Goal: Task Accomplishment & Management: Complete application form

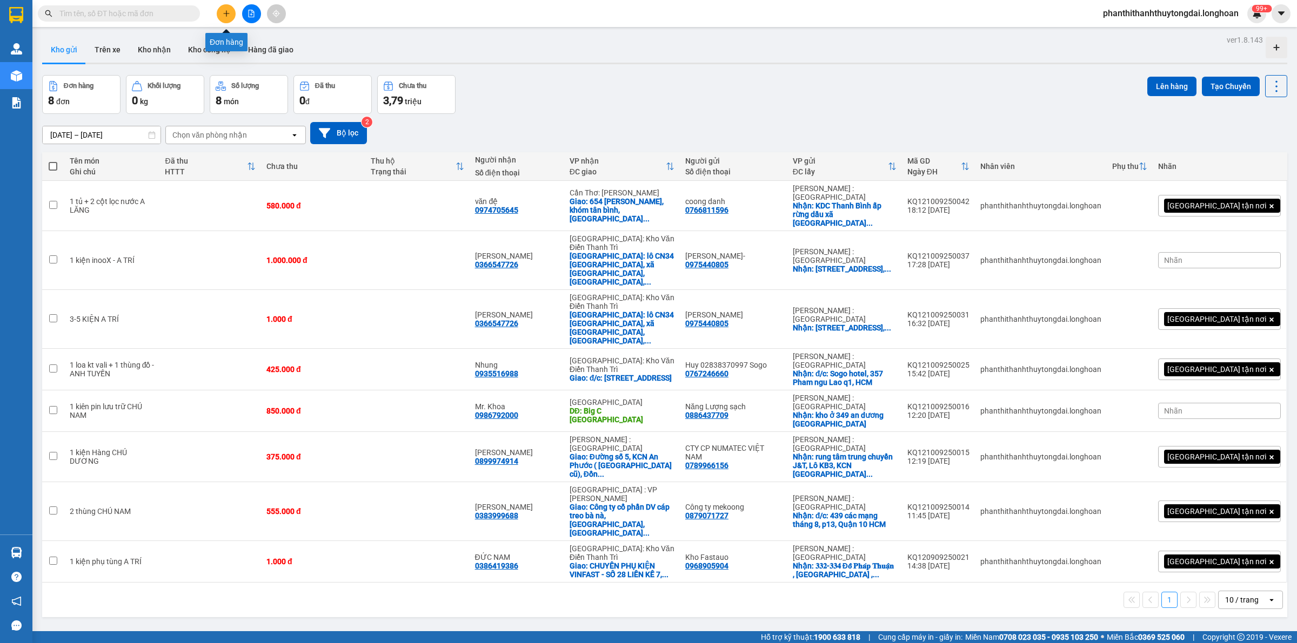
click at [220, 8] on button at bounding box center [226, 13] width 19 height 19
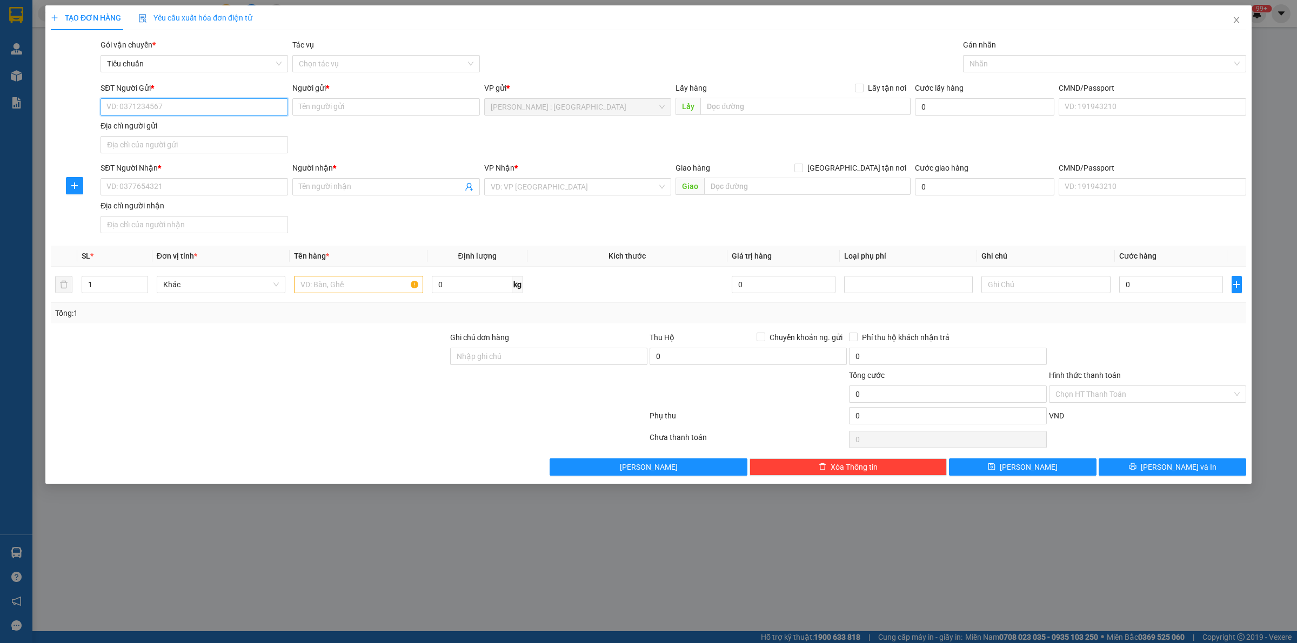
click at [205, 113] on input "SĐT Người Gửi *" at bounding box center [193, 106] width 187 height 17
click at [206, 110] on input "SĐT Người Gửi *" at bounding box center [193, 106] width 187 height 17
paste input "0904934262"
type input "0904934262"
click at [374, 190] on input "Người nhận *" at bounding box center [381, 187] width 164 height 12
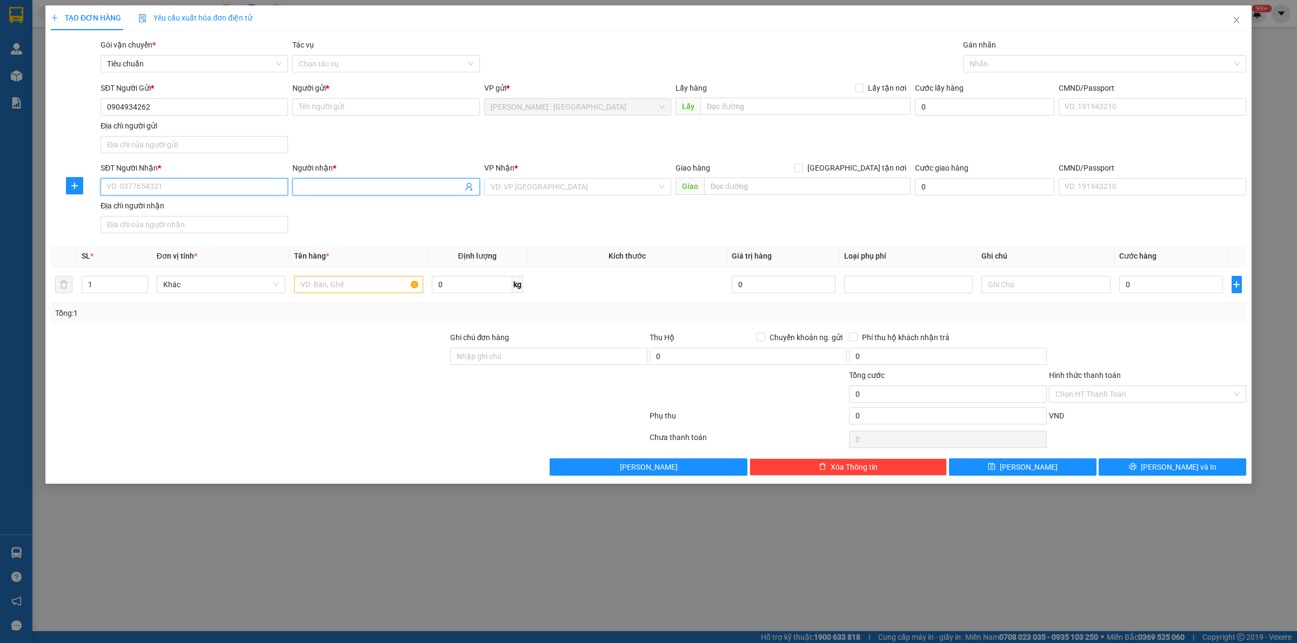
click at [203, 193] on input "SĐT Người Nhận *" at bounding box center [193, 186] width 187 height 17
paste input "0886628782"
type input "0886628782"
click at [334, 111] on input "Người gửi *" at bounding box center [385, 106] width 187 height 17
paste input "Nam"
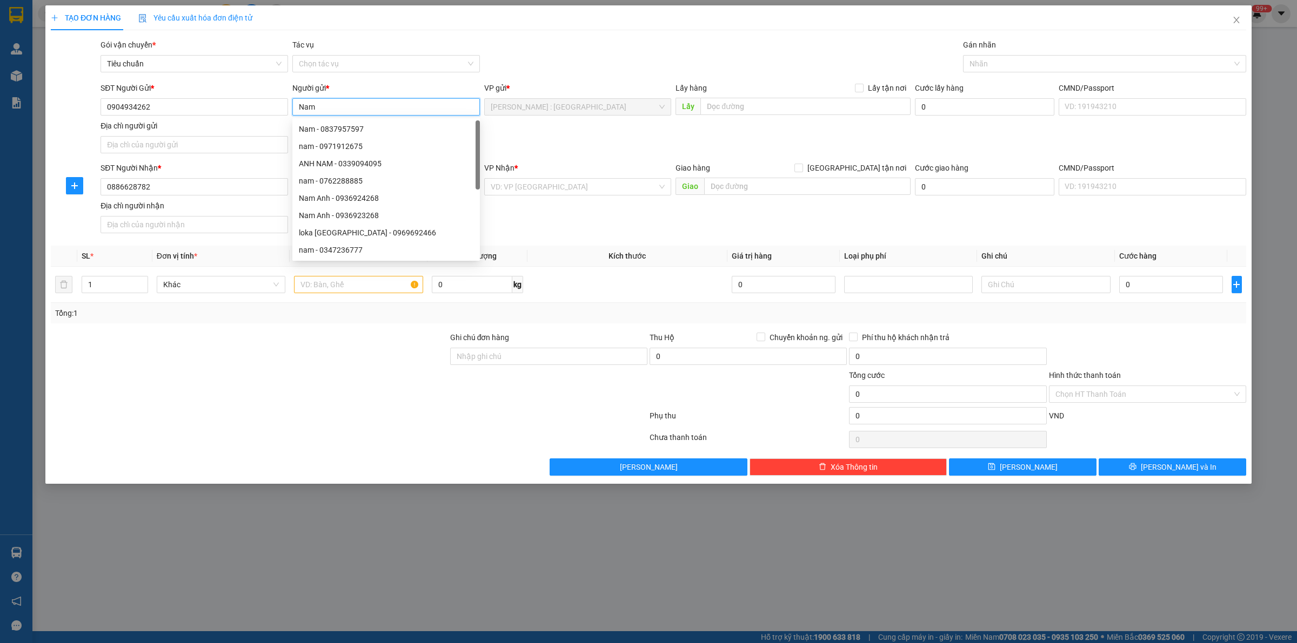
type input "Nam"
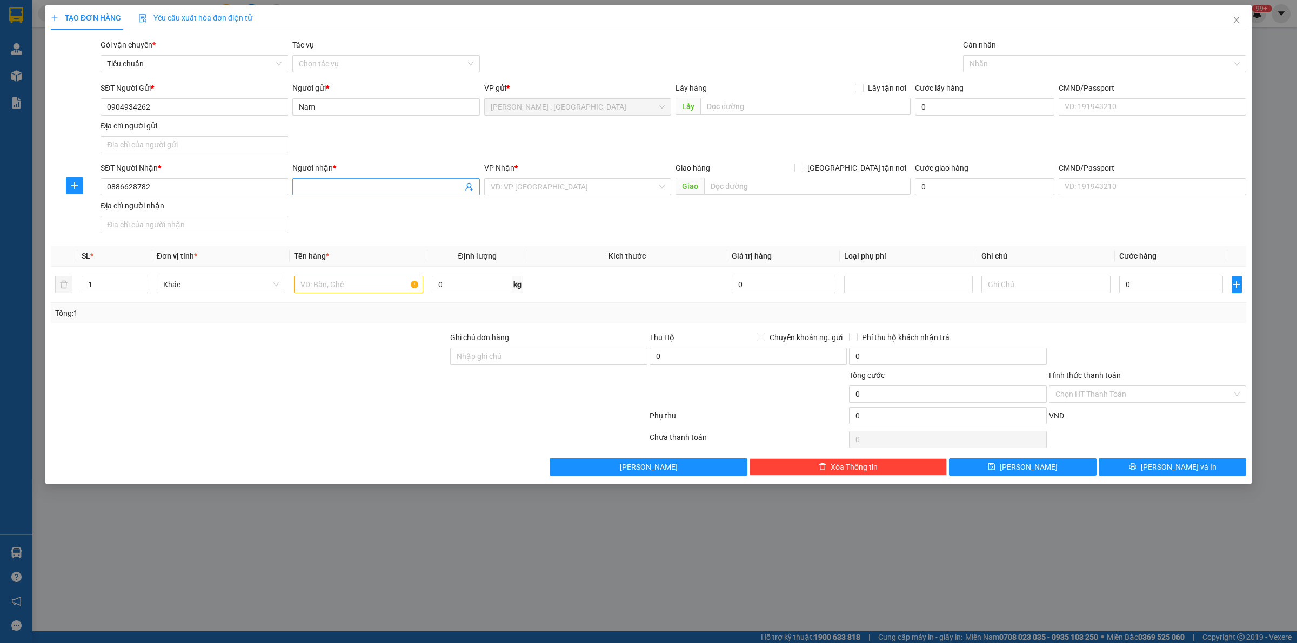
drag, startPoint x: 360, startPoint y: 182, endPoint x: 360, endPoint y: 191, distance: 9.2
click at [360, 183] on input "Người nhận *" at bounding box center [381, 187] width 164 height 12
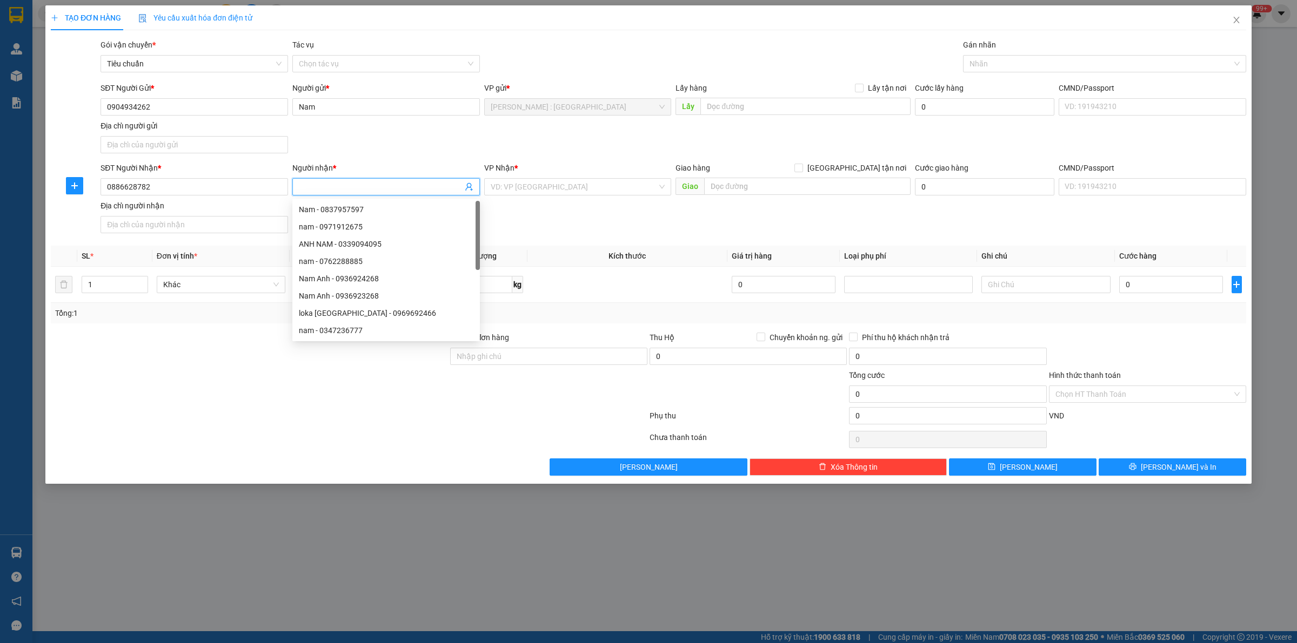
paste input "[PERSON_NAME]"
type input "[PERSON_NAME]"
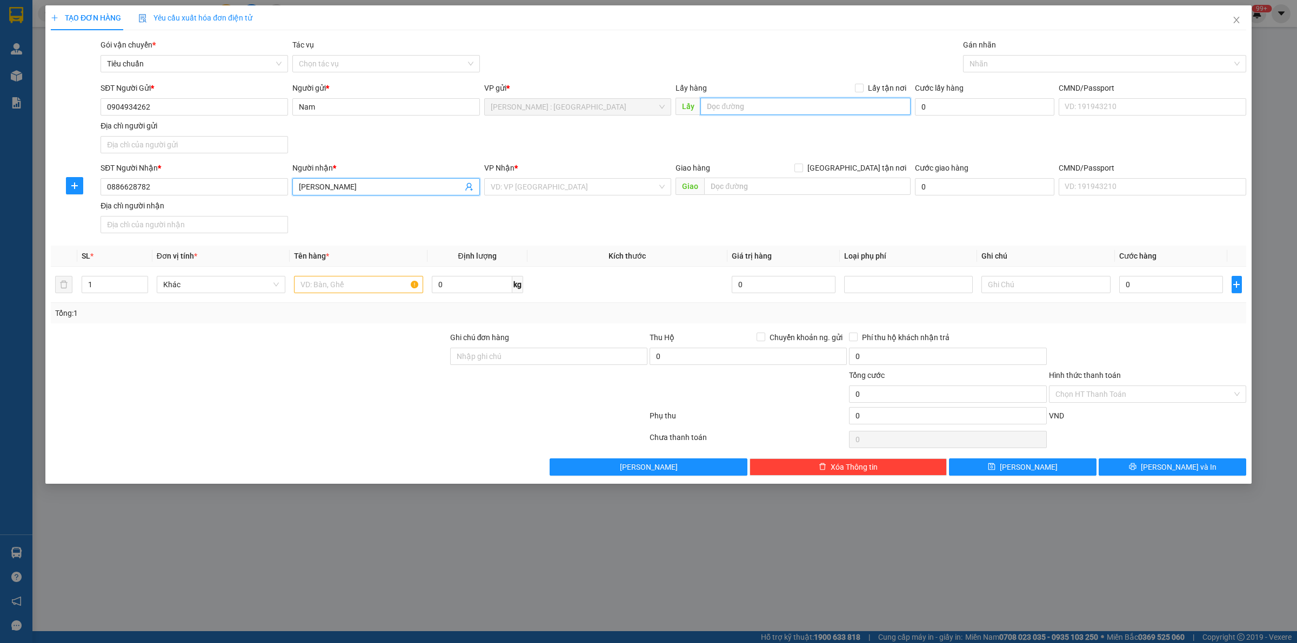
click at [731, 109] on input "text" at bounding box center [805, 106] width 210 height 17
paste input "[STREET_ADDRESS][PERSON_NAME]. [GEOGRAPHIC_DATA], HCM"
type input "[STREET_ADDRESS][PERSON_NAME]. [GEOGRAPHIC_DATA], HCM"
click at [751, 191] on input "text" at bounding box center [807, 186] width 206 height 17
paste input "Lô 1.11h, đường sioos6, khu công nghiệp [GEOGRAPHIC_DATA], [GEOGRAPHIC_DATA], t…"
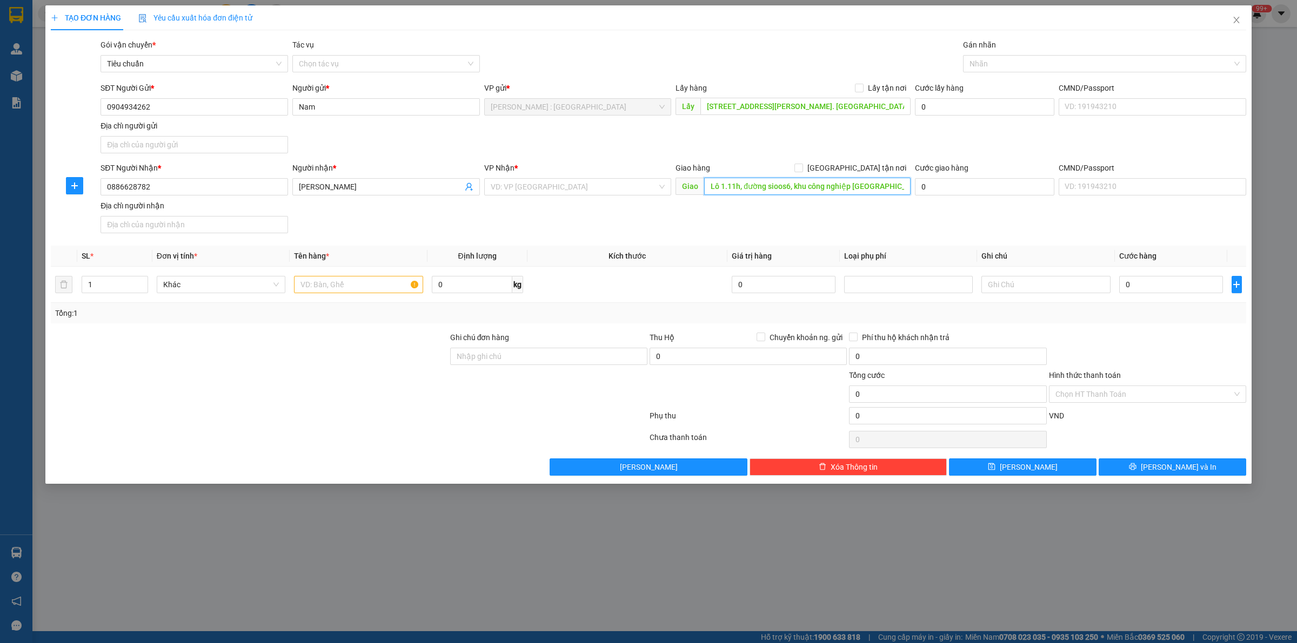
scroll to position [0, 118]
type input "Lô 1.11h, đường sioos6, khu công nghiệp [GEOGRAPHIC_DATA], [GEOGRAPHIC_DATA], t…"
click at [584, 185] on input "search" at bounding box center [574, 187] width 167 height 16
type input "CẦN"
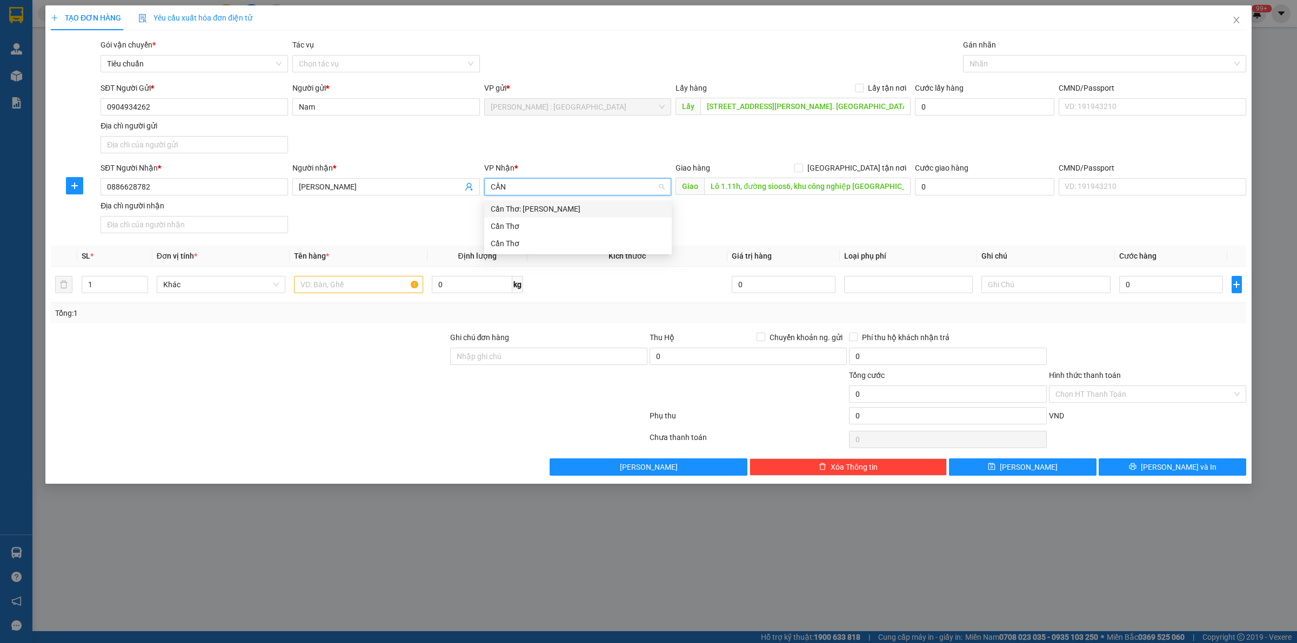
click at [611, 209] on div "Cần Thơ: [PERSON_NAME]" at bounding box center [578, 209] width 175 height 12
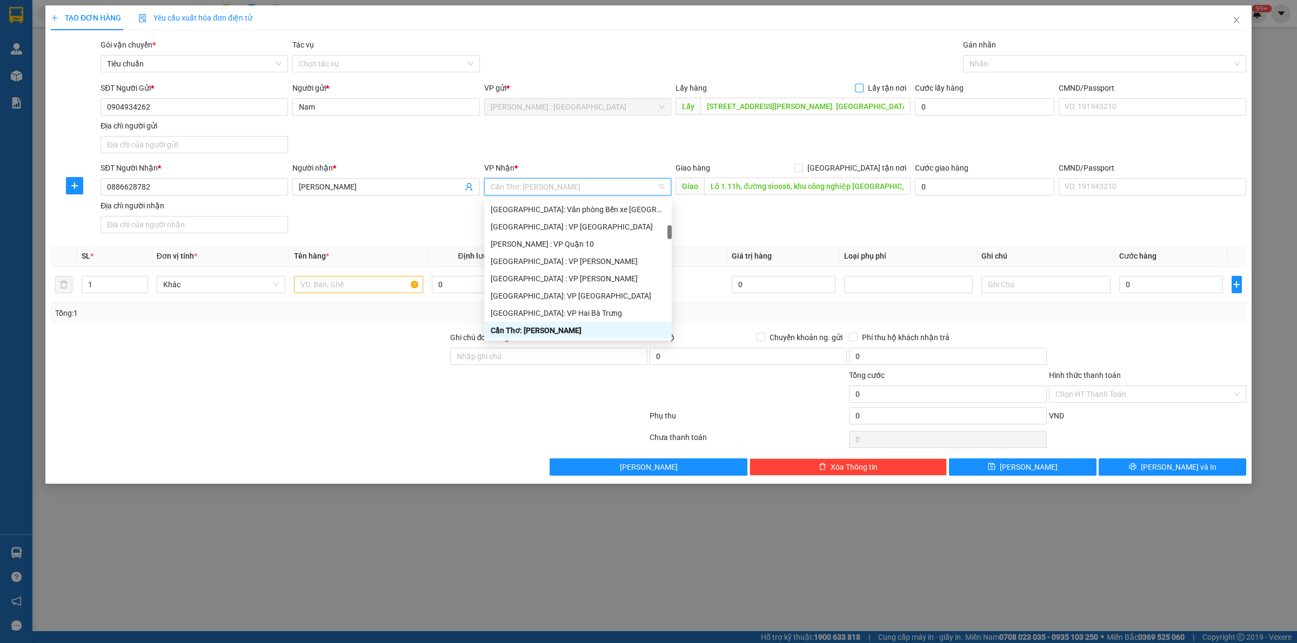
click at [862, 90] on input "Lấy tận nơi" at bounding box center [859, 88] width 8 height 8
checkbox input "true"
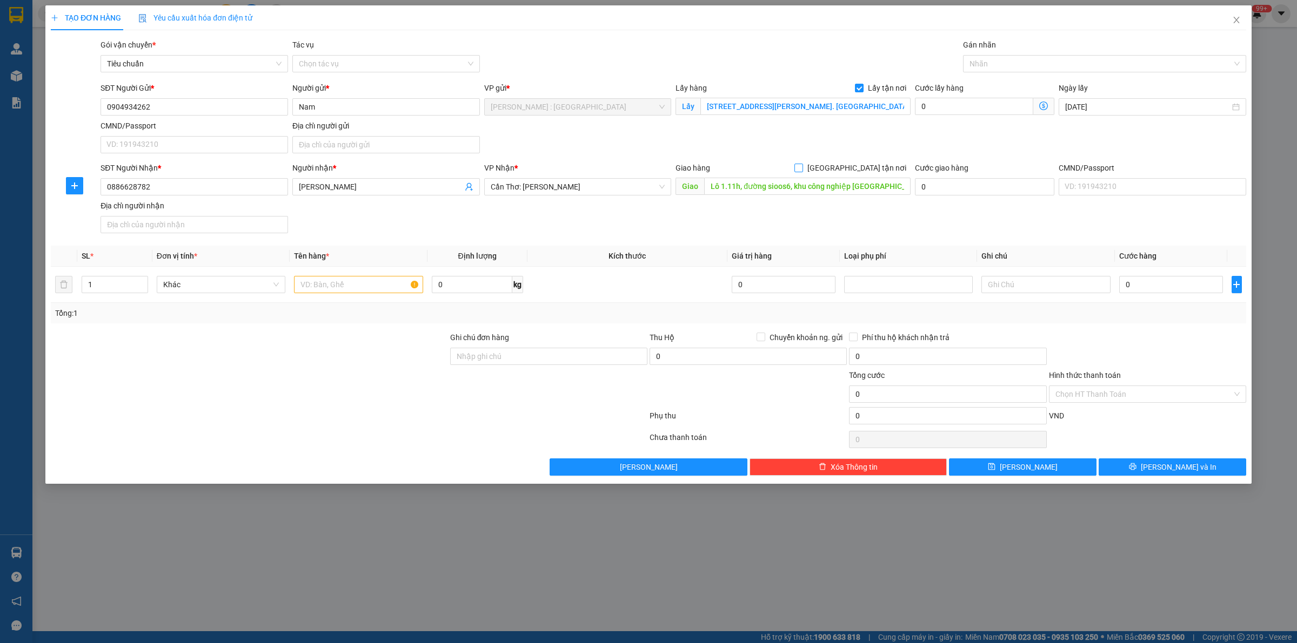
click at [802, 171] on input "[GEOGRAPHIC_DATA] tận nơi" at bounding box center [798, 168] width 8 height 8
checkbox input "true"
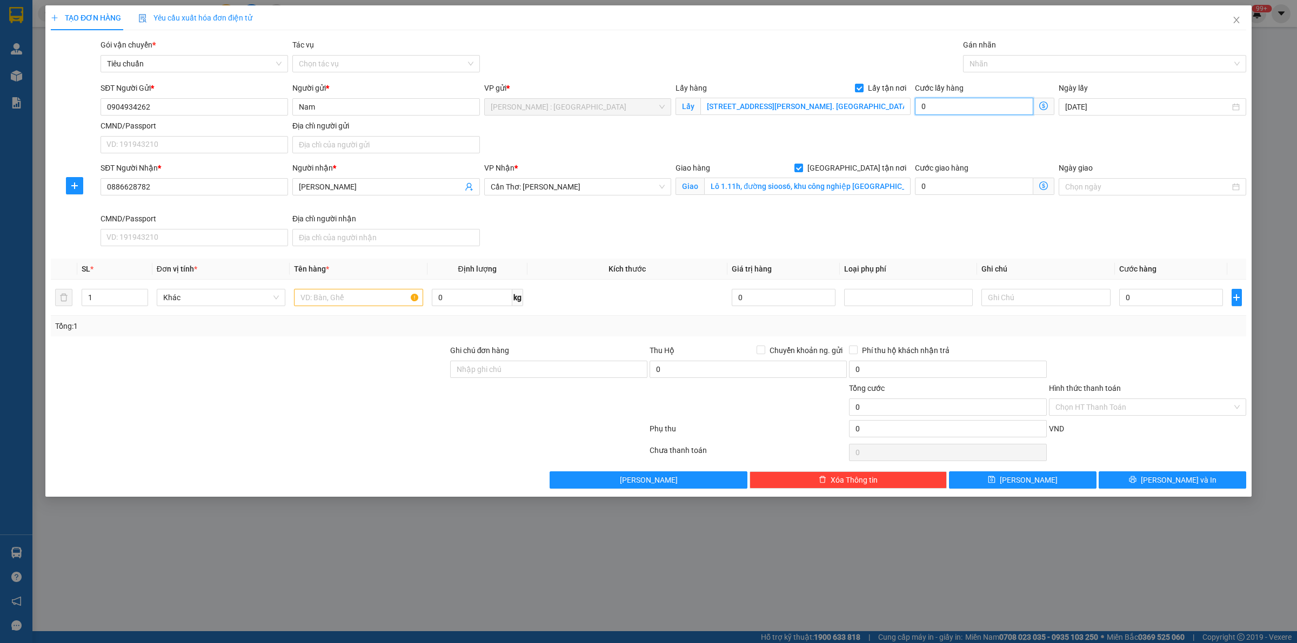
click at [980, 101] on input "0" at bounding box center [974, 106] width 118 height 17
type input "1"
type input "15"
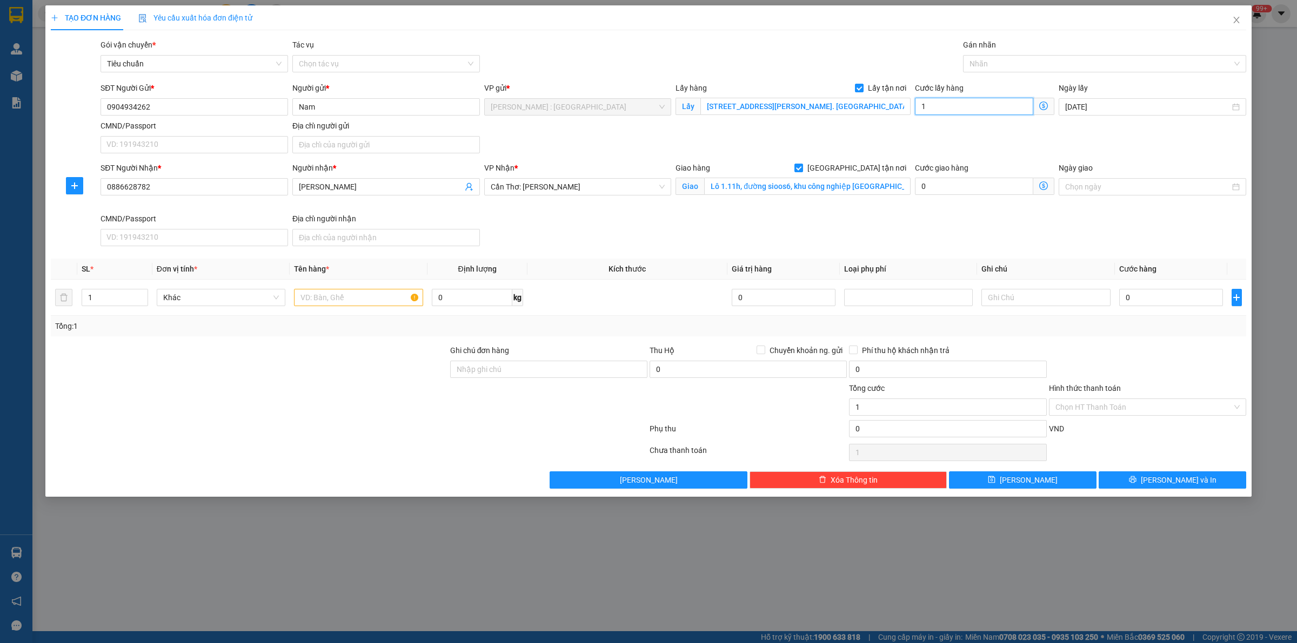
type input "15"
type input "150"
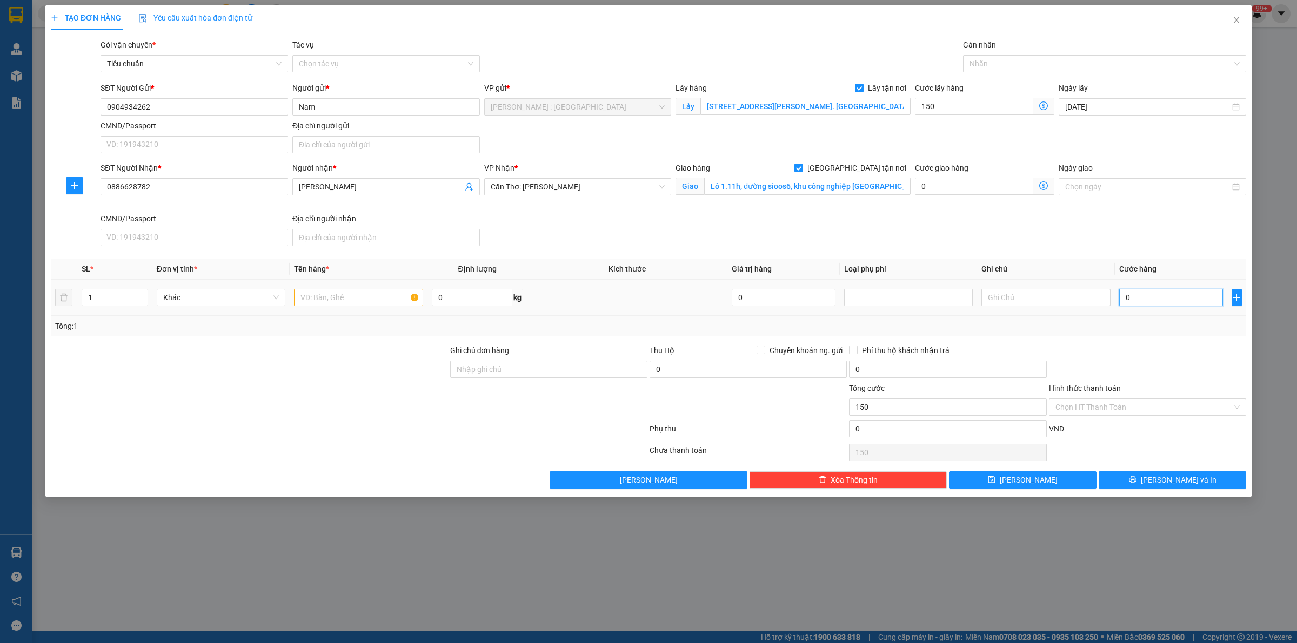
type input "150.000"
type input "1"
type input "150.001"
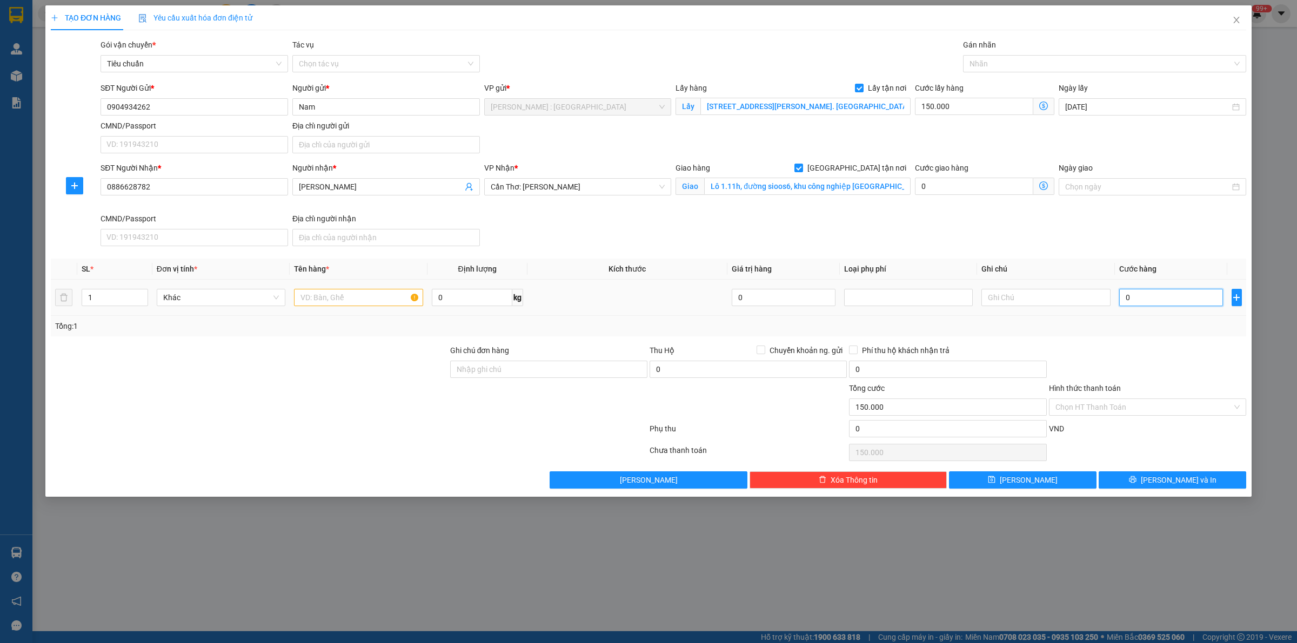
type input "150.001"
type input "11"
type input "150.011"
type input "113"
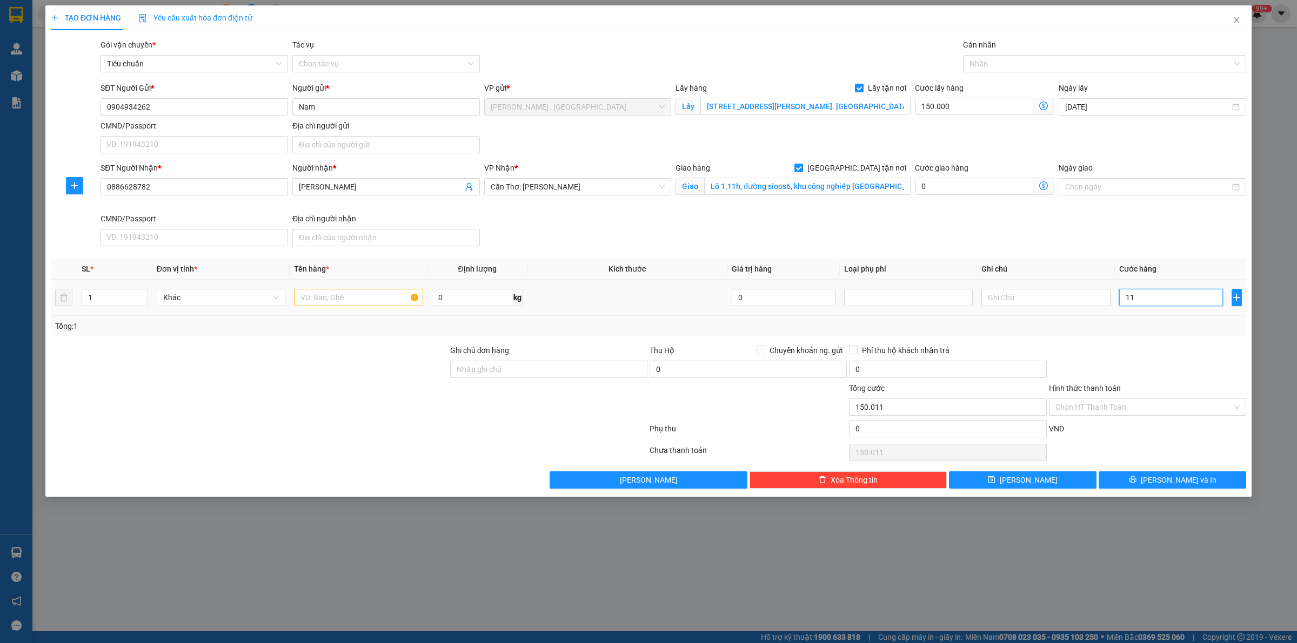
type input "150.113"
type input "1.130"
type input "151.130"
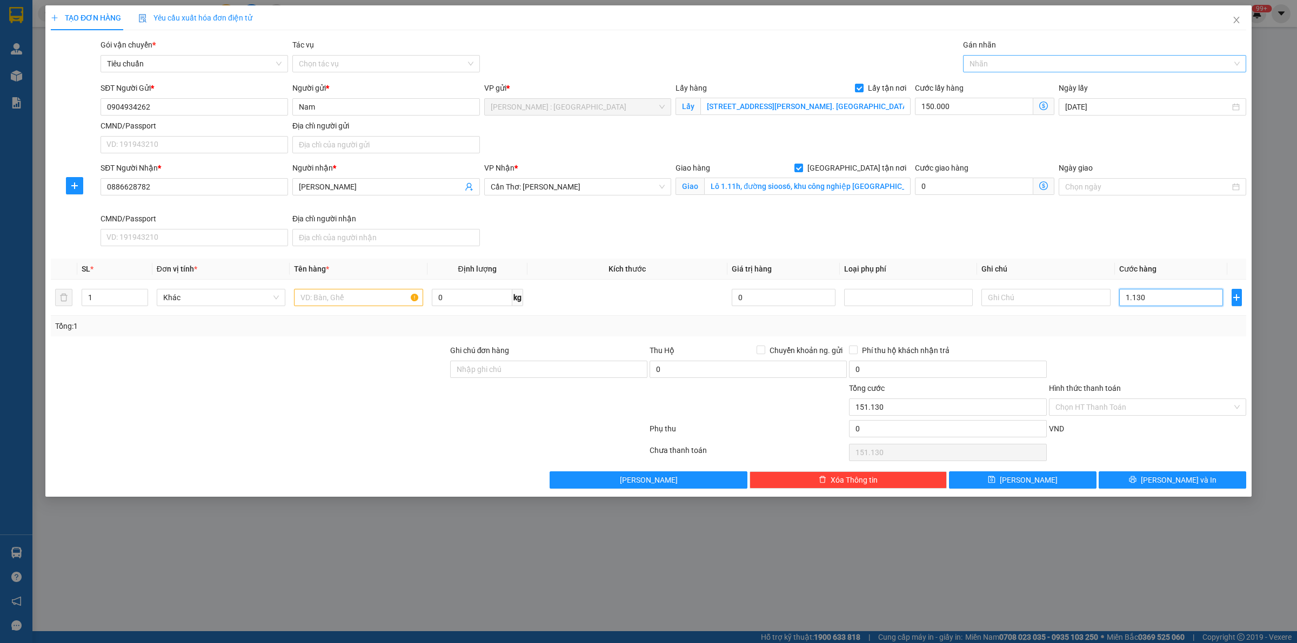
click at [976, 65] on div at bounding box center [1098, 63] width 267 height 13
type input "1.130.000"
type input "1.280.000"
type input "GIAO"
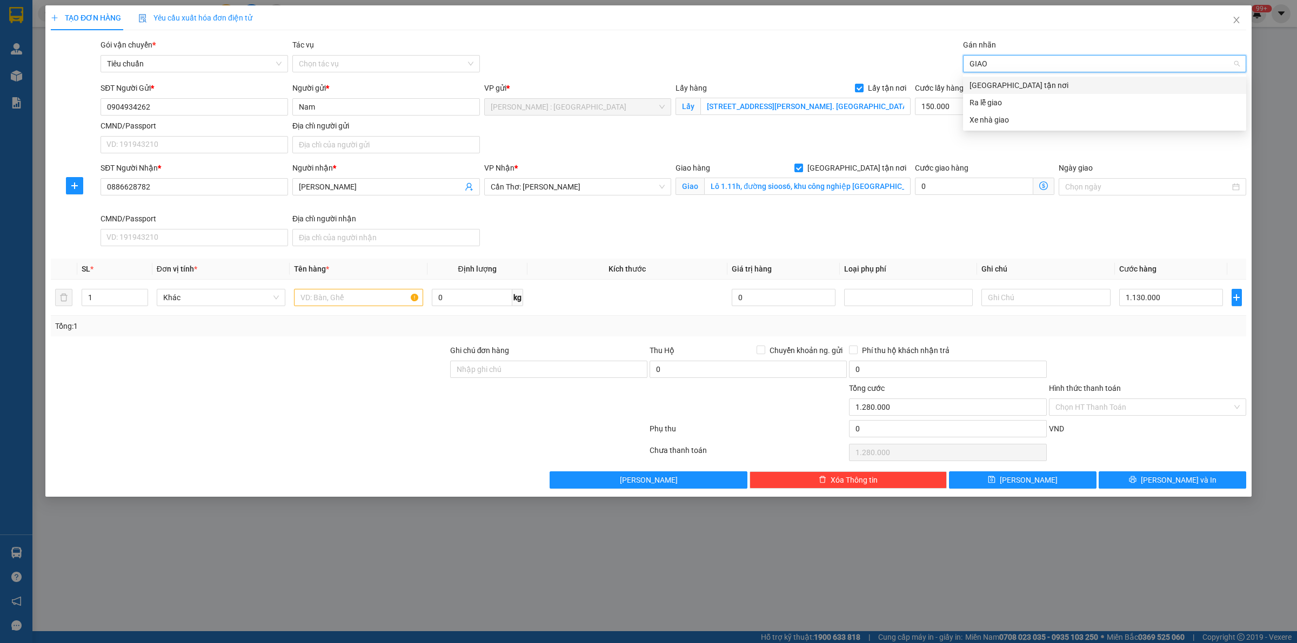
click at [1014, 85] on div "[GEOGRAPHIC_DATA] tận nơi" at bounding box center [1104, 85] width 270 height 12
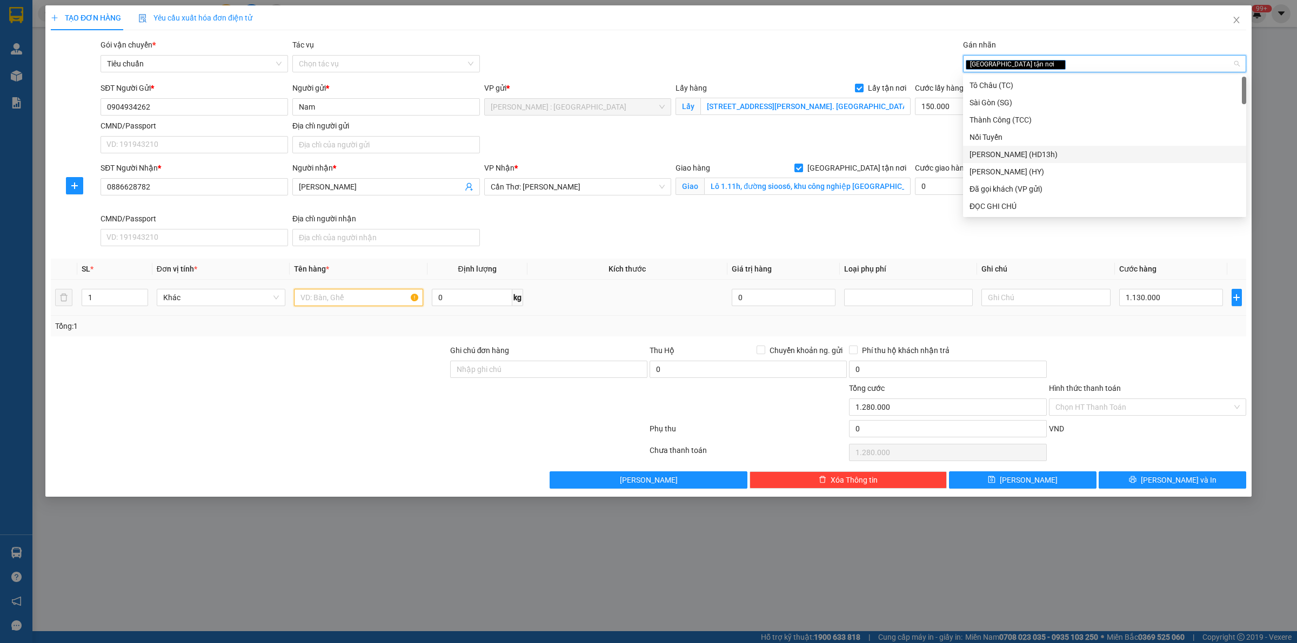
click at [390, 304] on input "text" at bounding box center [358, 297] width 129 height 17
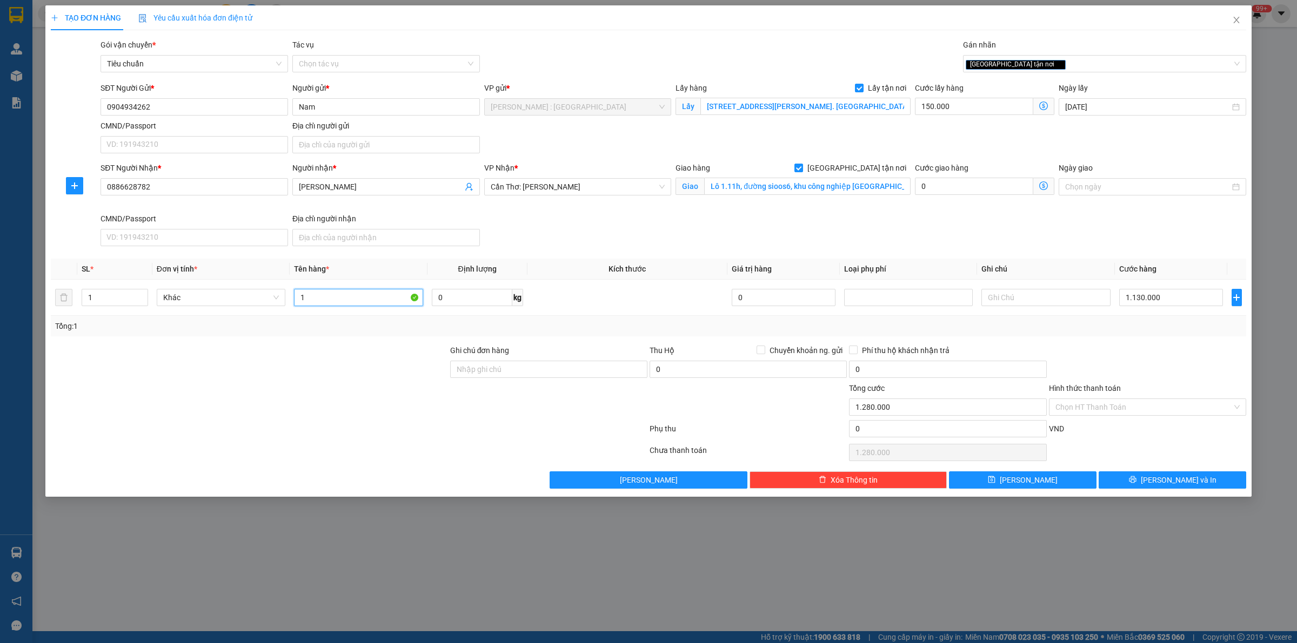
type input "1"
paste input "18 kiện hàng đèn"
type input "18 kiện hàng đèn A TUYẾN"
click at [1000, 476] on button "[PERSON_NAME]" at bounding box center [1022, 480] width 147 height 17
checkbox input "false"
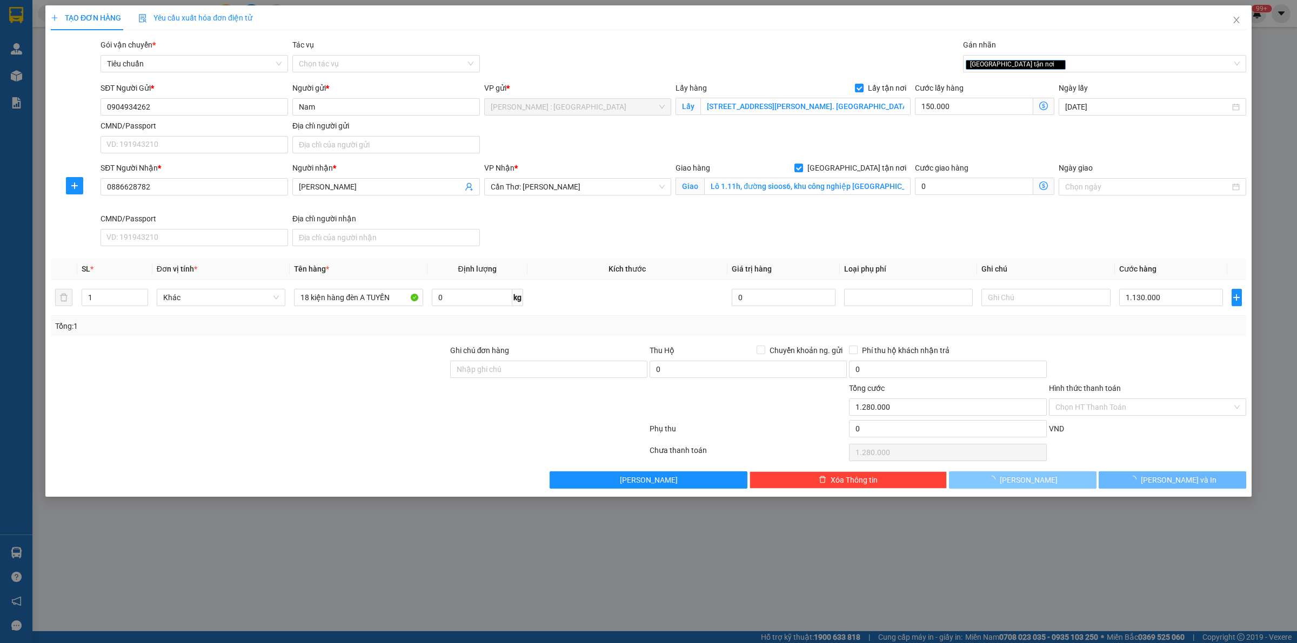
checkbox input "false"
type input "0"
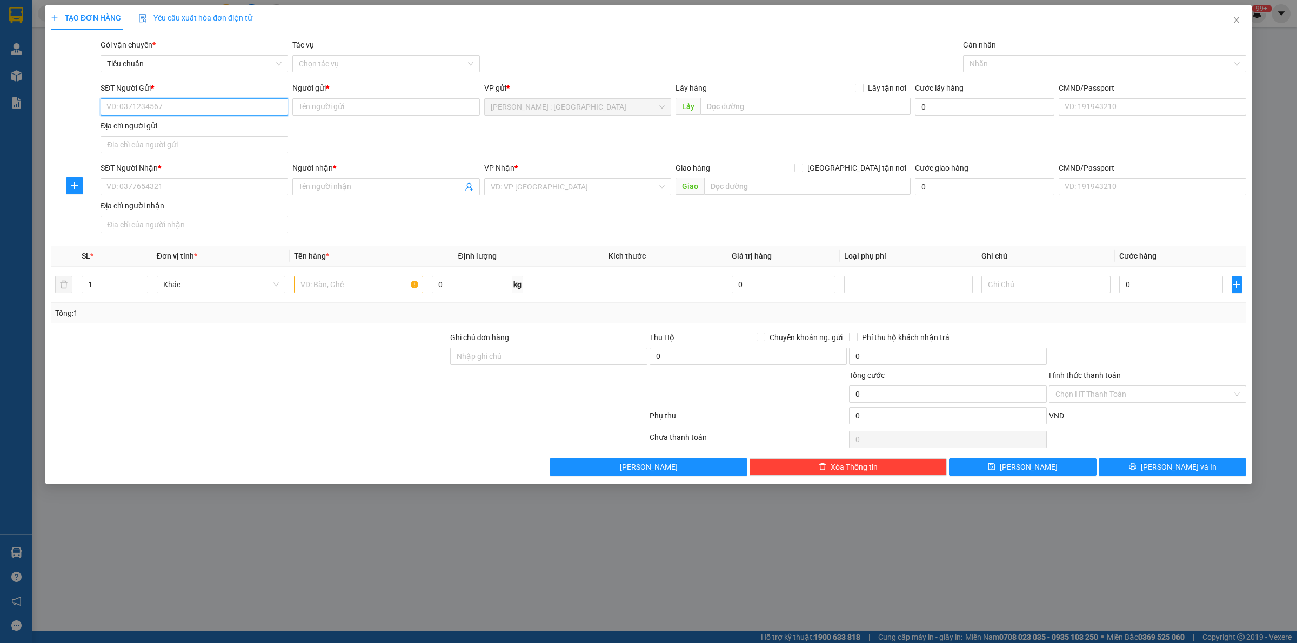
click at [172, 108] on input "SĐT Người Gửi *" at bounding box center [193, 106] width 187 height 17
paste input "0941819778"
type input "0941819778"
click at [220, 182] on input "SĐT Người Nhận *" at bounding box center [193, 186] width 187 height 17
paste input "0392 087 451"
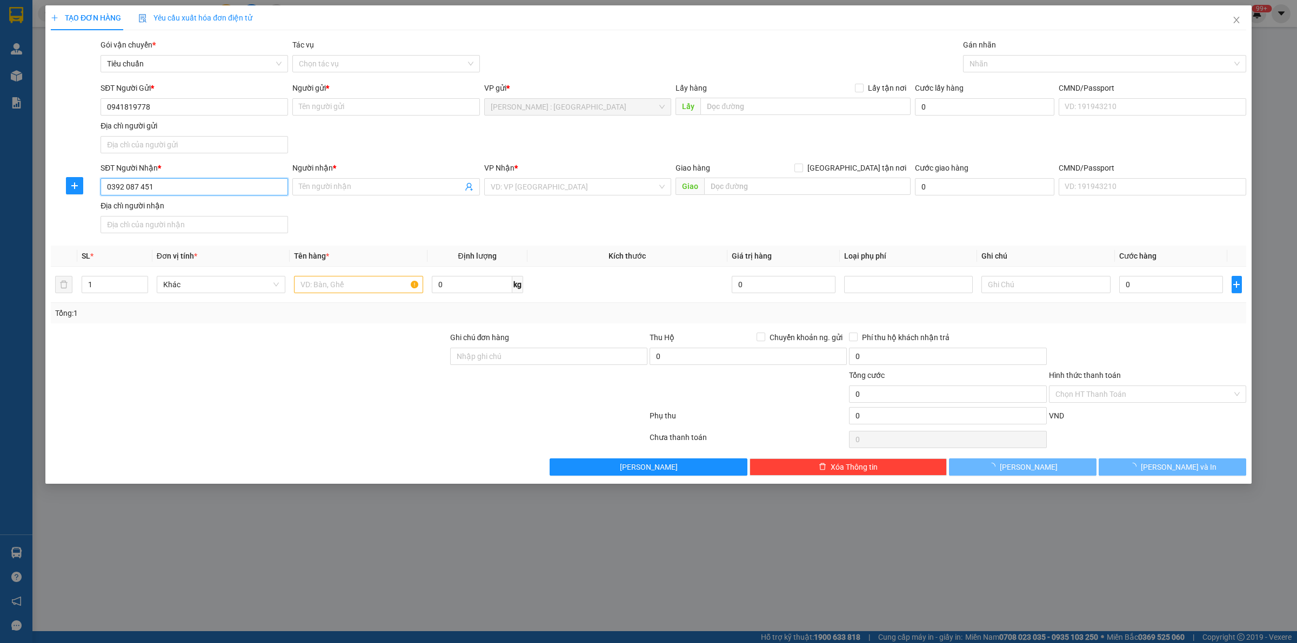
type input "0392 087 451"
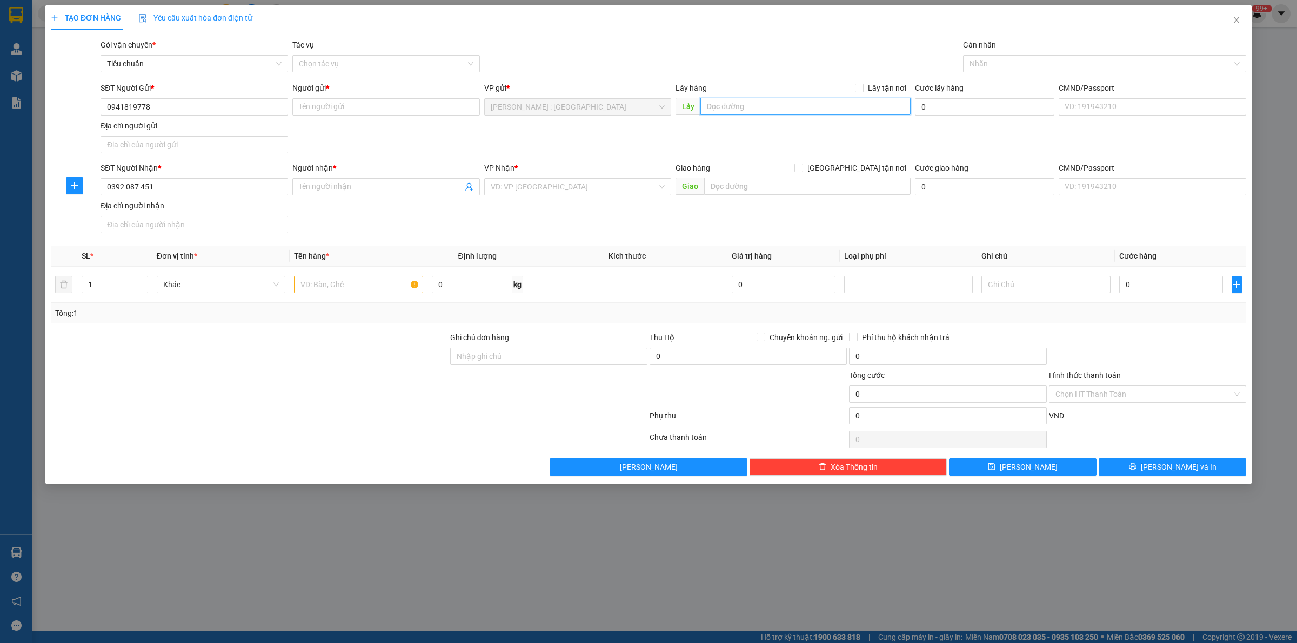
click at [757, 101] on input "text" at bounding box center [805, 106] width 210 height 17
paste input "đ/c: 83/20 [PERSON_NAME] p15 [GEOGRAPHIC_DATA]"
type input "đ/c: 83/20 [PERSON_NAME] p15 [GEOGRAPHIC_DATA]"
click at [779, 190] on input "text" at bounding box center [807, 186] width 206 height 17
click at [779, 187] on input "text" at bounding box center [807, 186] width 206 height 17
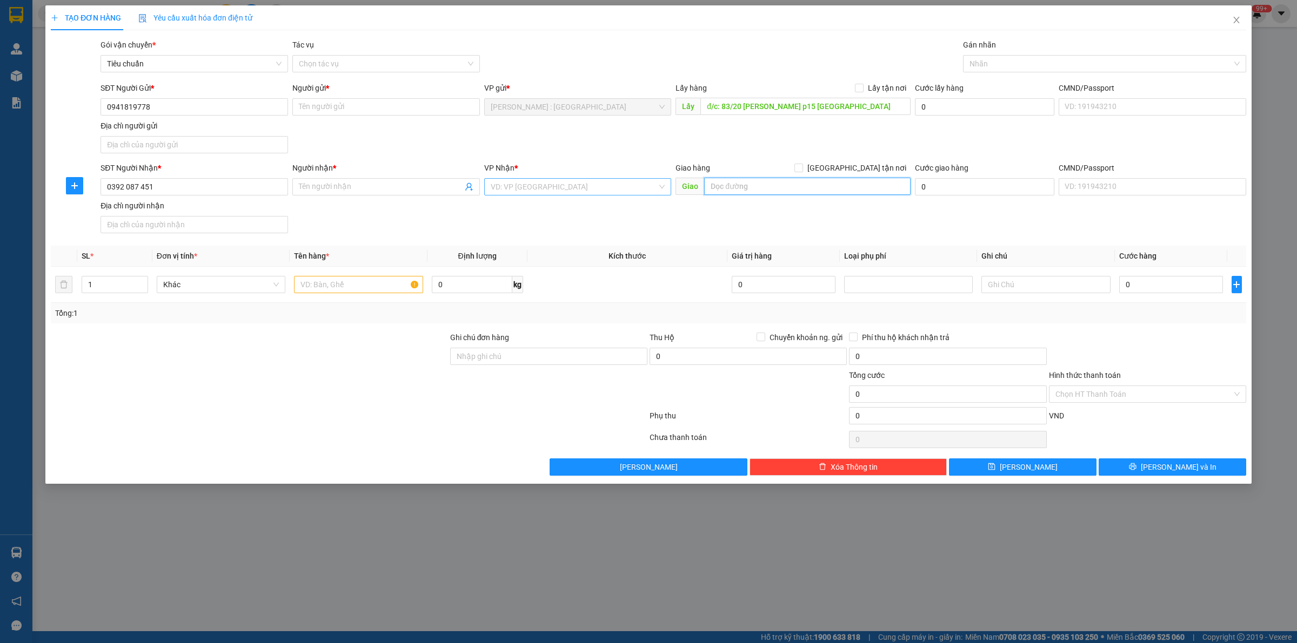
paste input "đ/c: [STREET_ADDRESS][PERSON_NAME][PERSON_NAME]"
type input "đ/c: [STREET_ADDRESS][PERSON_NAME][PERSON_NAME]"
click at [611, 192] on input "search" at bounding box center [574, 187] width 167 height 16
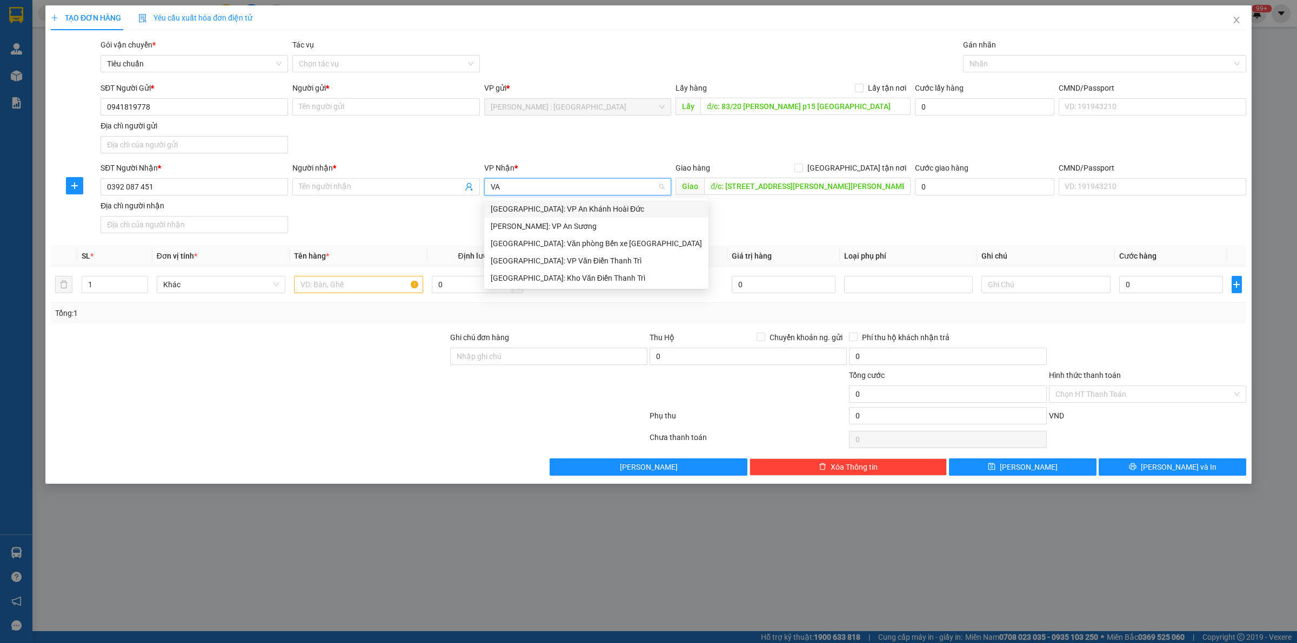
scroll to position [0, 0]
type input "VĂN"
click at [595, 241] on div "[GEOGRAPHIC_DATA]: Kho Văn Điển Thanh Trì" at bounding box center [596, 244] width 211 height 12
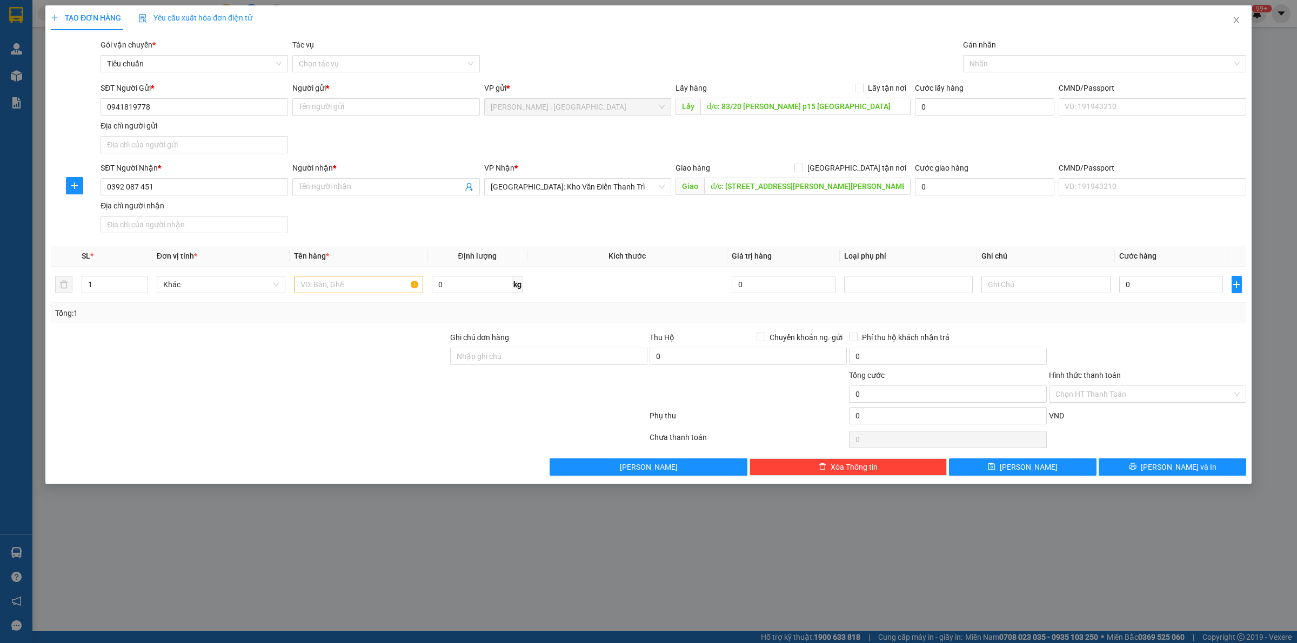
scroll to position [328, 0]
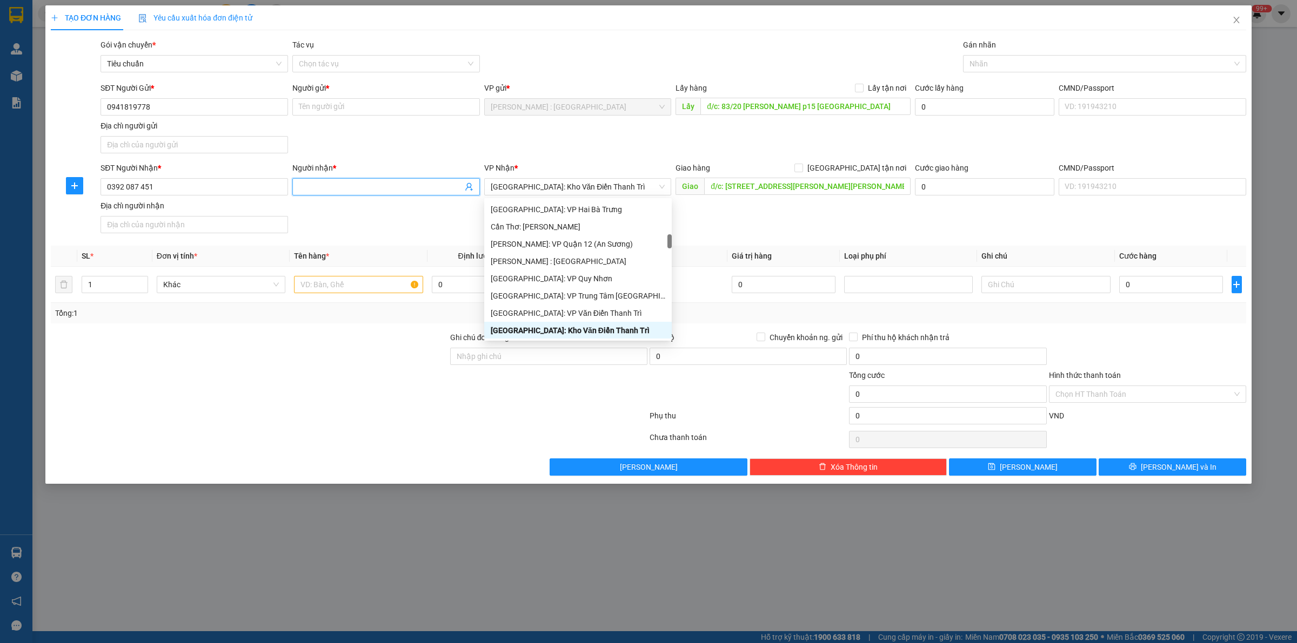
click at [381, 183] on input "Người nhận *" at bounding box center [381, 187] width 164 height 12
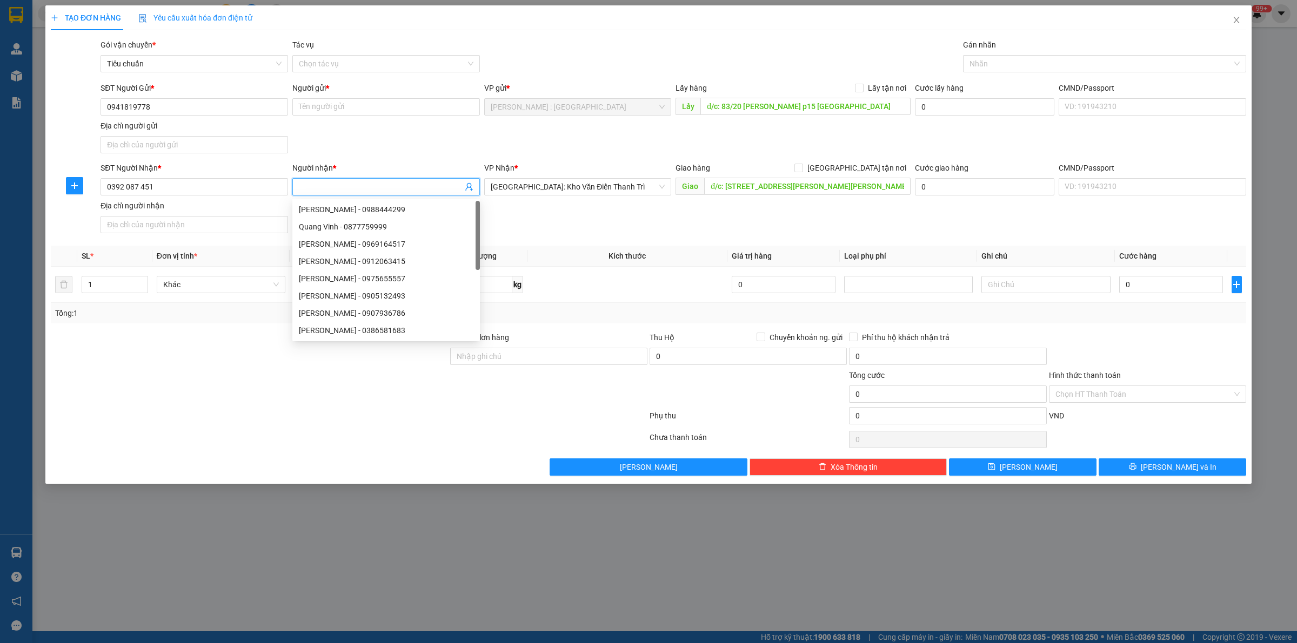
paste input "Chị Thơ Vũ (GEISHA CAT CAFE)"
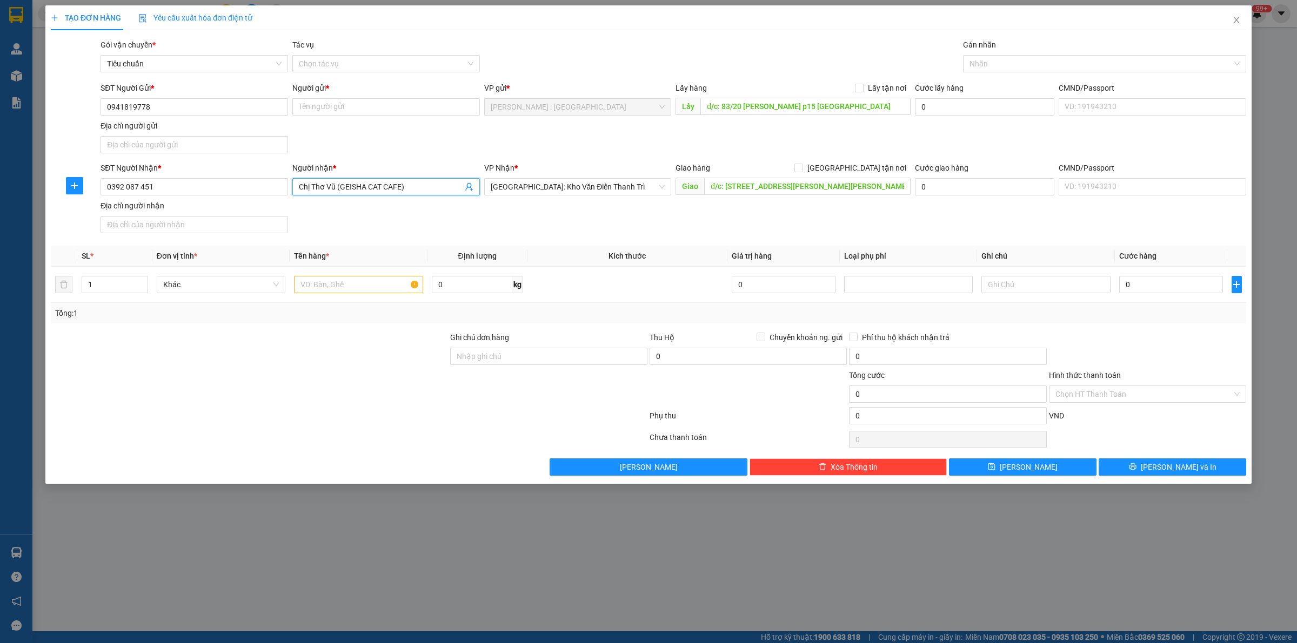
type input "Chị Thơ Vũ (GEISHA CAT CAFE)"
click at [404, 112] on input "Người gửi *" at bounding box center [385, 106] width 187 height 17
paste input "A Thịnh"
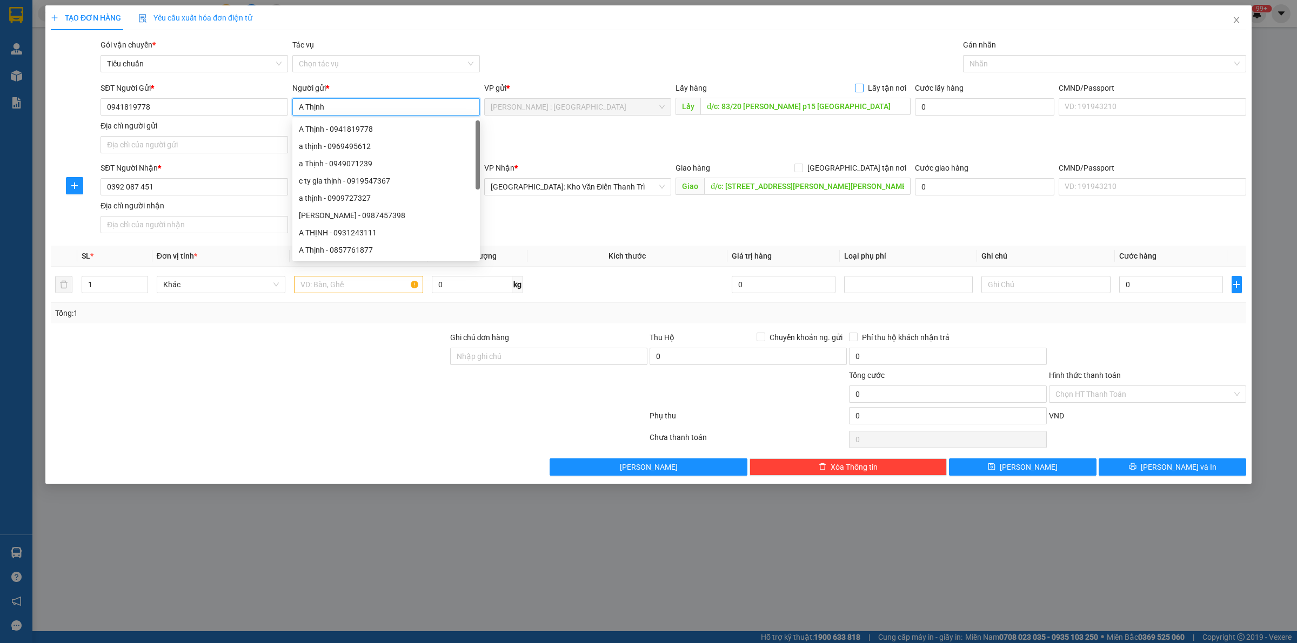
type input "A Thịnh"
drag, startPoint x: 860, startPoint y: 88, endPoint x: 876, endPoint y: 158, distance: 72.6
click at [860, 89] on input "Lấy tận nơi" at bounding box center [859, 88] width 8 height 8
checkbox input "true"
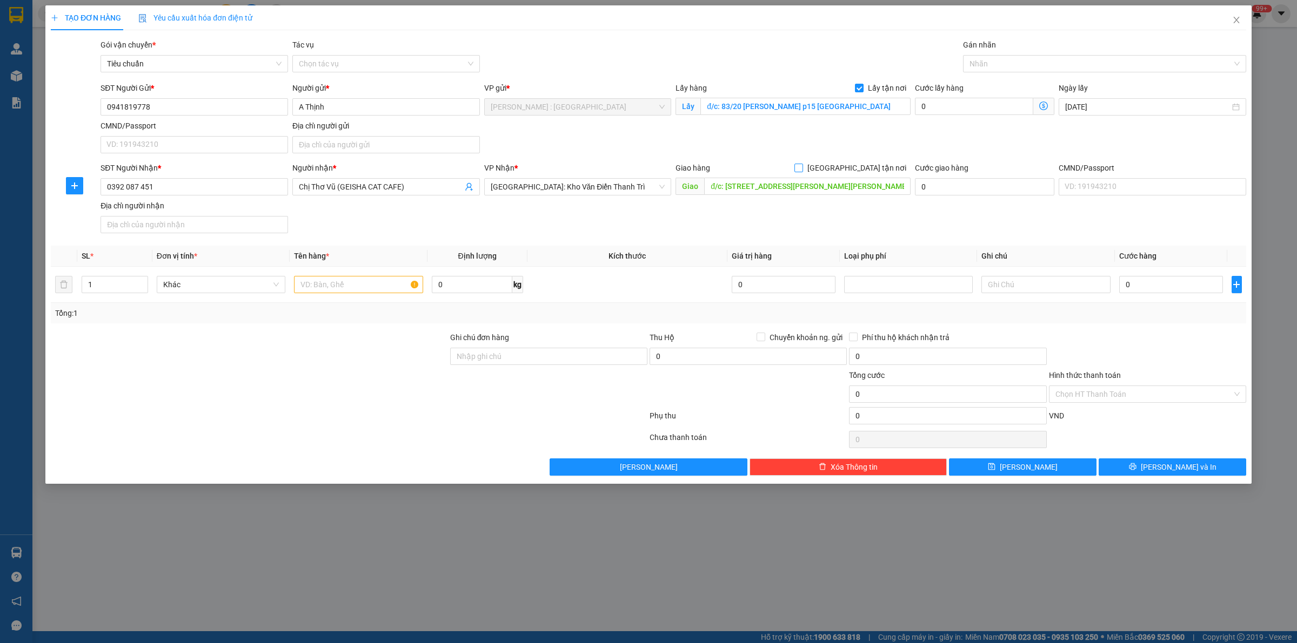
click at [803, 172] on span at bounding box center [798, 168] width 9 height 9
click at [802, 171] on input "[GEOGRAPHIC_DATA] tận nơi" at bounding box center [798, 168] width 8 height 8
checkbox input "true"
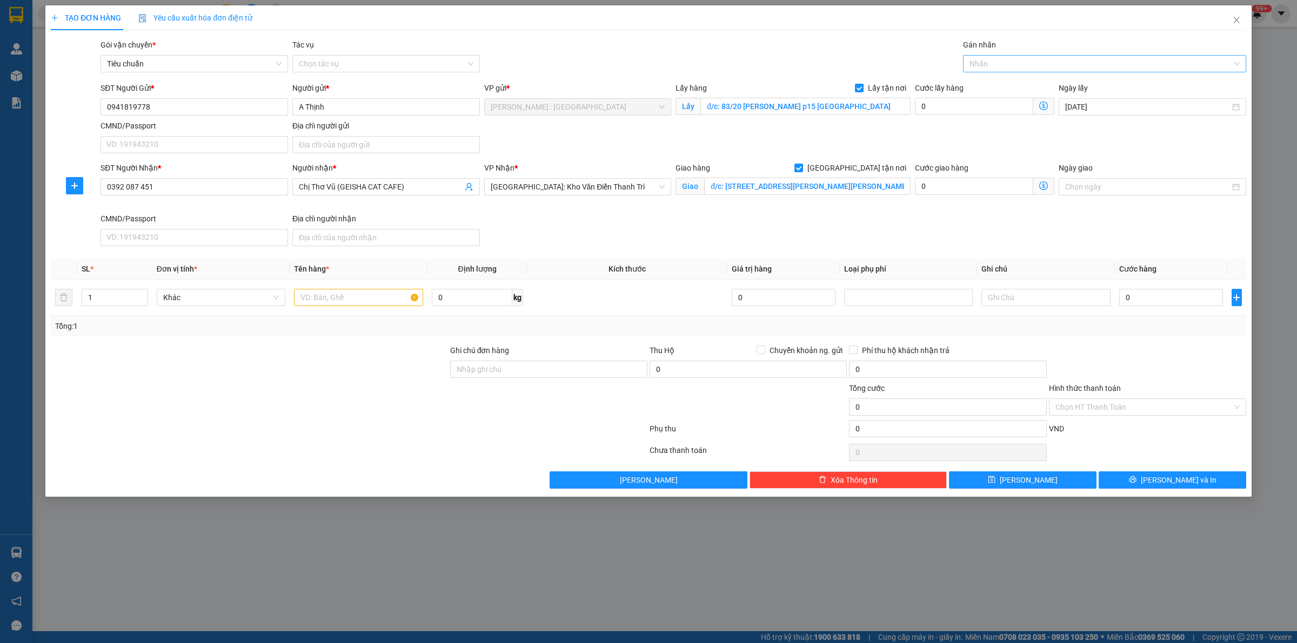
click at [995, 56] on div "Nhãn" at bounding box center [1104, 63] width 283 height 17
type input "GIAO"
click at [1044, 86] on div "[GEOGRAPHIC_DATA] tận nơi" at bounding box center [1104, 85] width 270 height 12
click at [312, 390] on div at bounding box center [249, 402] width 399 height 38
click at [1235, 9] on span "Close" at bounding box center [1236, 20] width 30 height 30
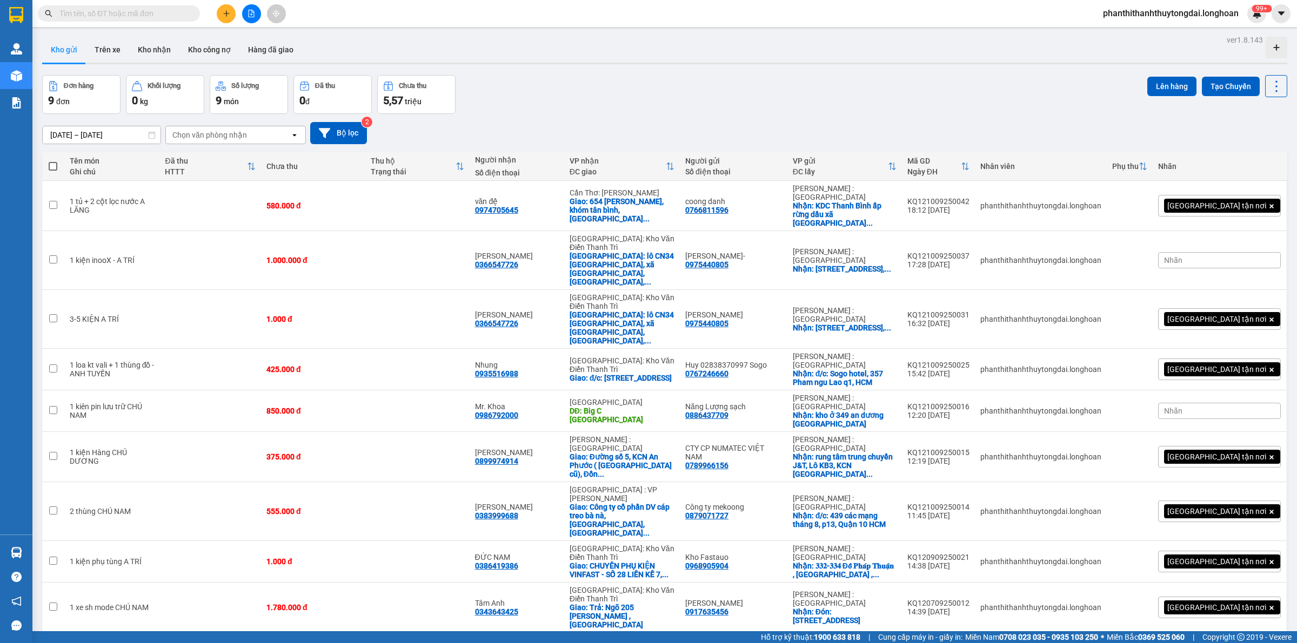
click at [145, 8] on input "text" at bounding box center [123, 14] width 128 height 12
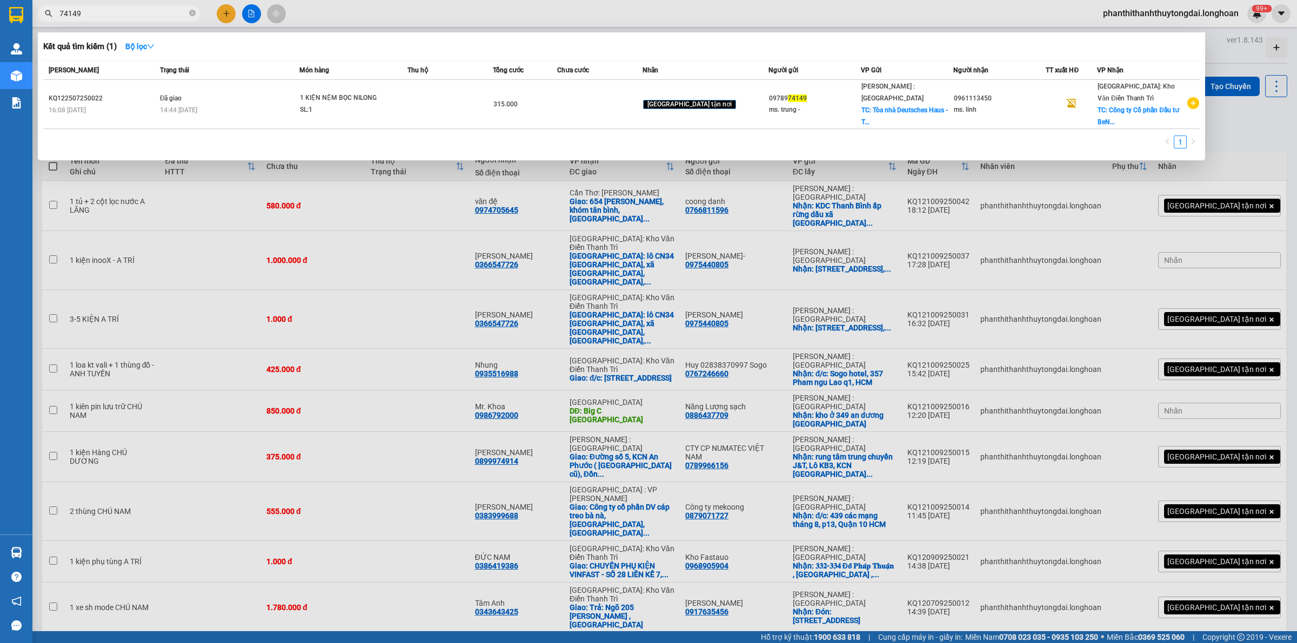
type input "74149"
drag, startPoint x: 194, startPoint y: 12, endPoint x: 150, endPoint y: 16, distance: 44.5
click at [193, 14] on icon "close-circle" at bounding box center [192, 13] width 6 height 6
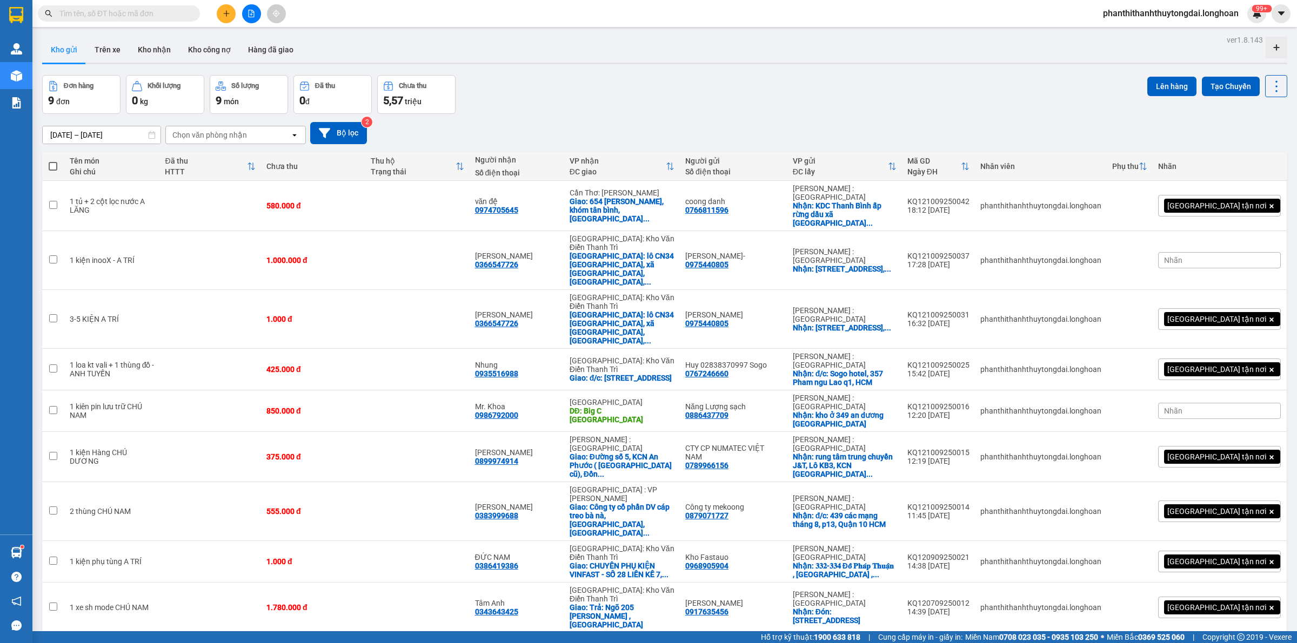
click at [142, 14] on input "text" at bounding box center [123, 14] width 128 height 12
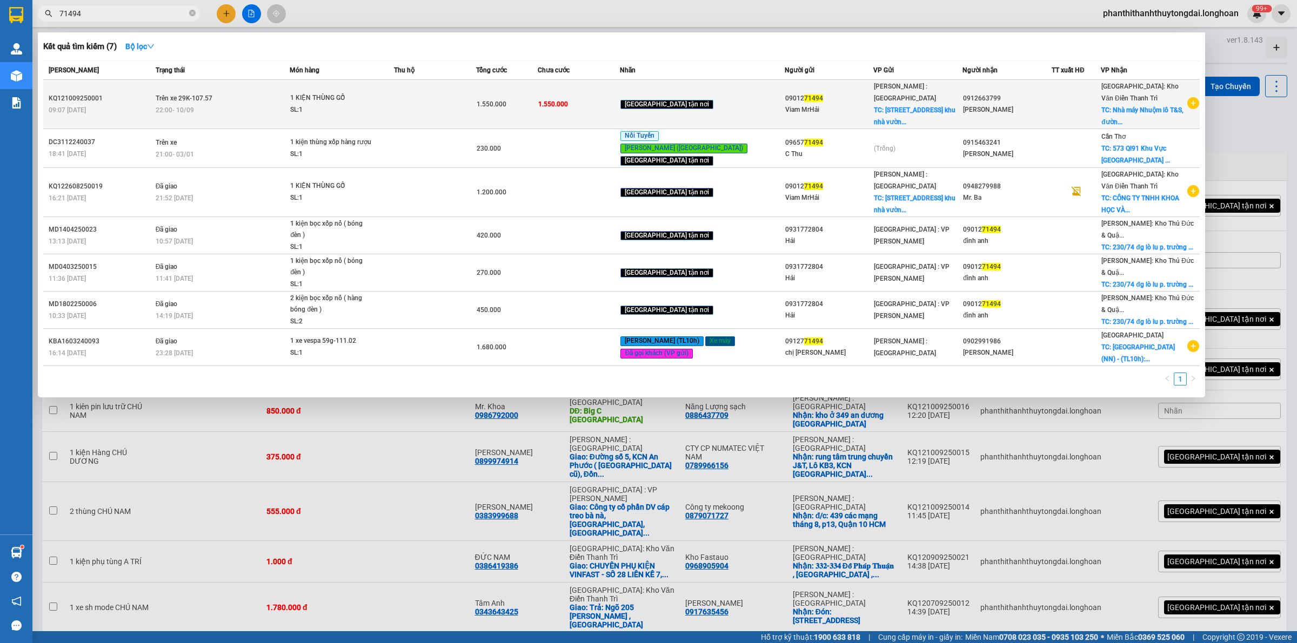
type input "71494"
click at [506, 101] on span "1.550.000" at bounding box center [492, 104] width 30 height 8
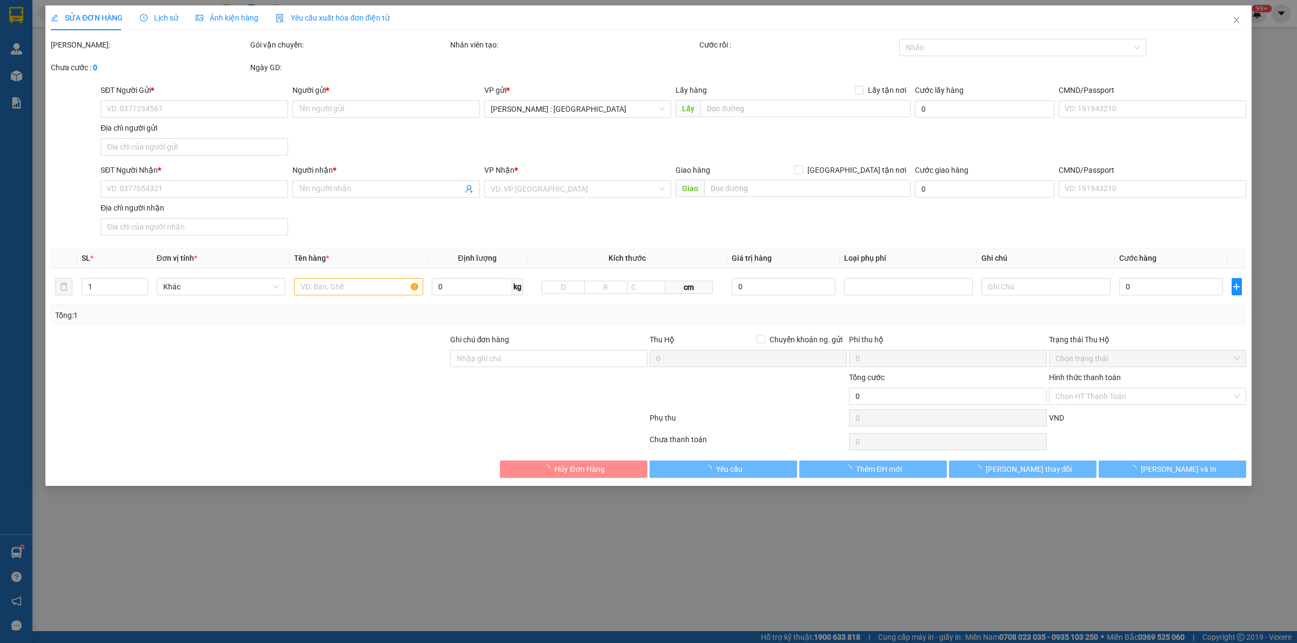
type input "0901271494"
type input "Viam MrHải"
checkbox input "true"
type input "số 1 đường N5 khu nhà vườn liền kề 3 sơn kp phước hiệp p trường thanh [GEOGRAPH…"
type input "0912663799"
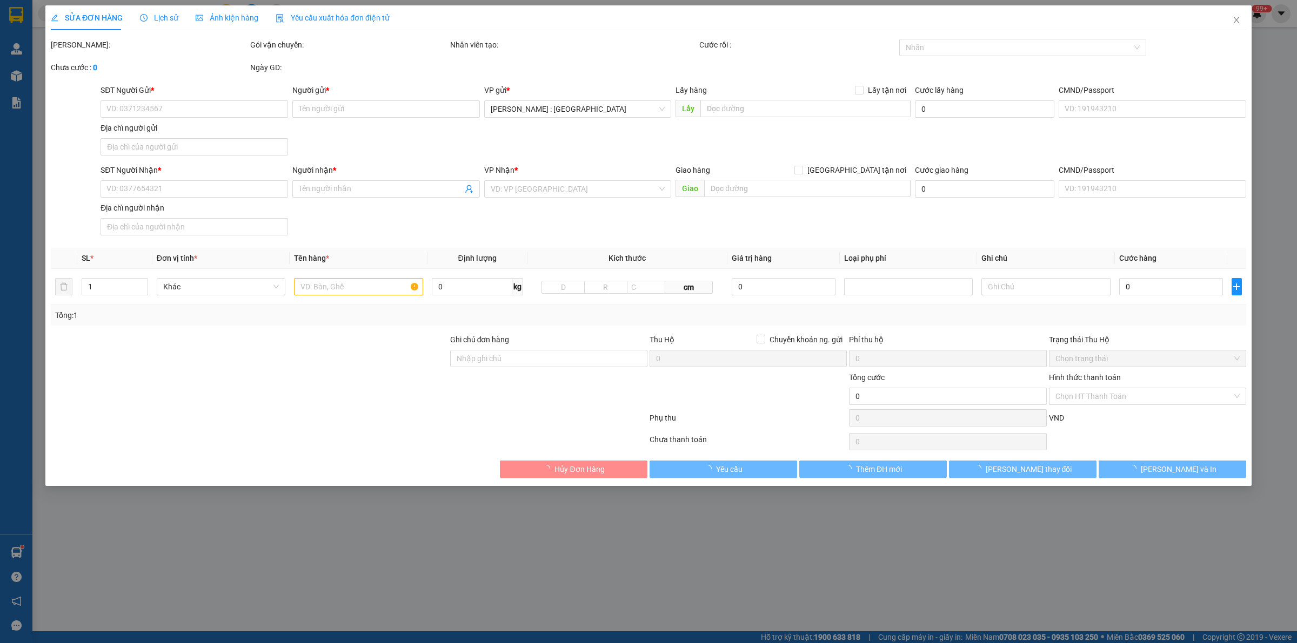
type input "[PERSON_NAME]"
checkbox input "true"
type input "Nhà máy Nhuộm lô T&S, [GEOGRAPHIC_DATA], [GEOGRAPHIC_DATA], [GEOGRAPHIC_DATA], …"
type input "1.550.000"
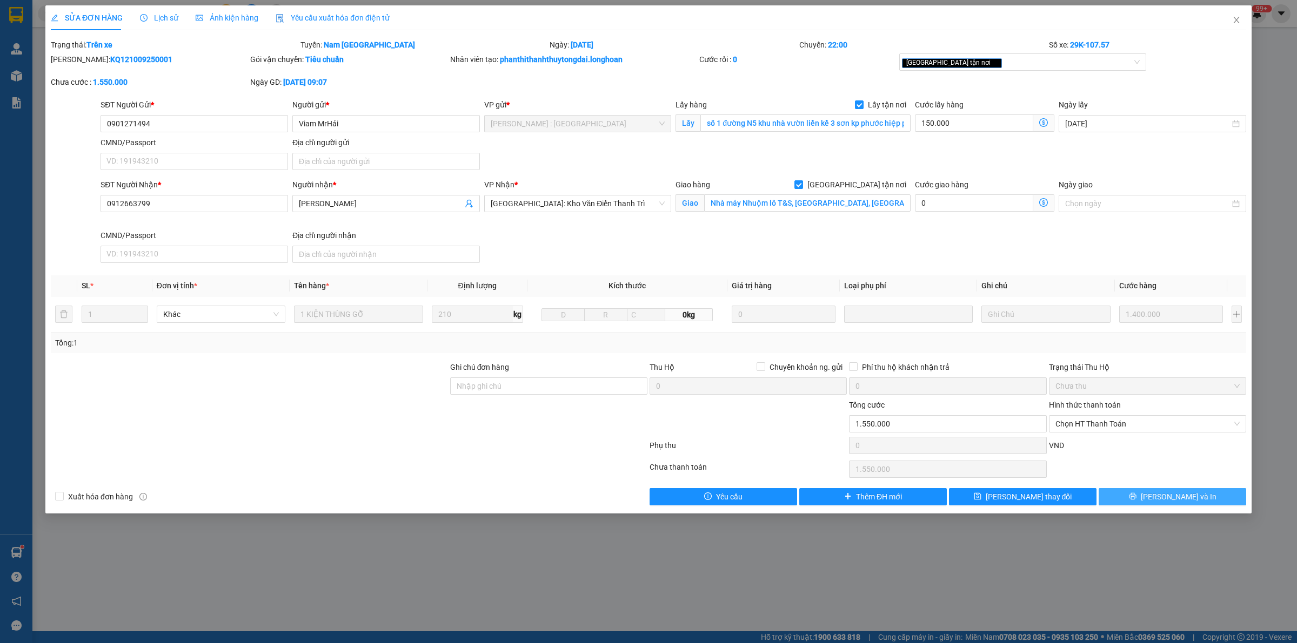
click at [1132, 498] on button "[PERSON_NAME] và In" at bounding box center [1171, 496] width 147 height 17
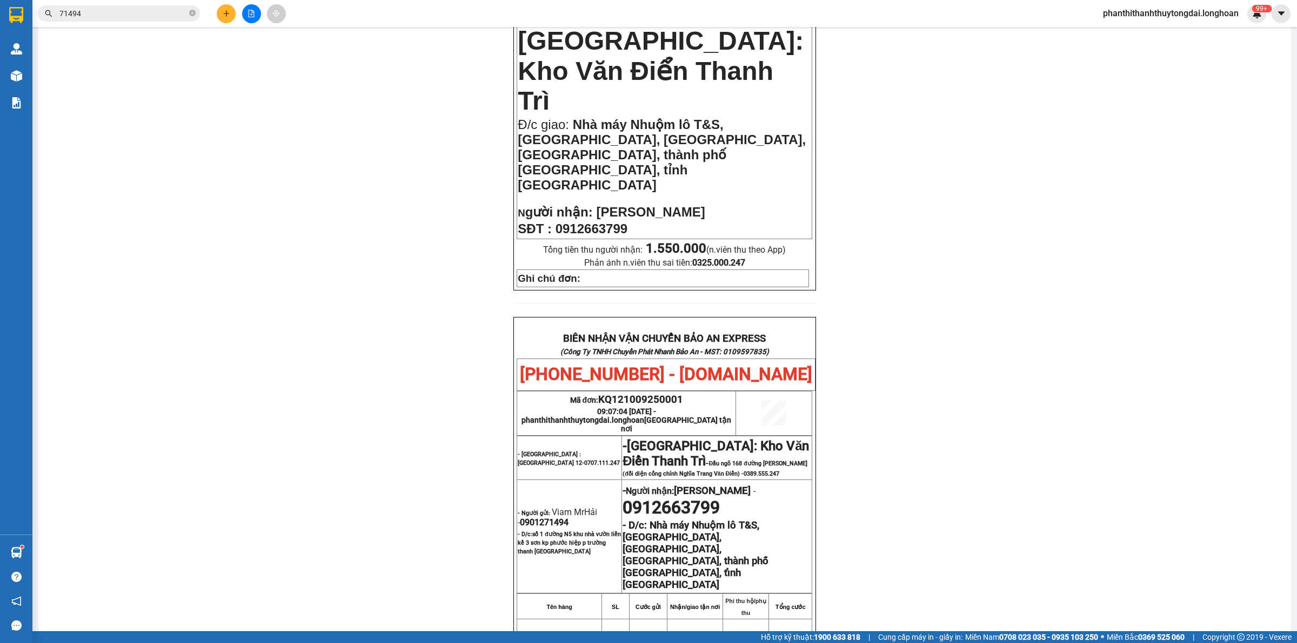
scroll to position [201, 0]
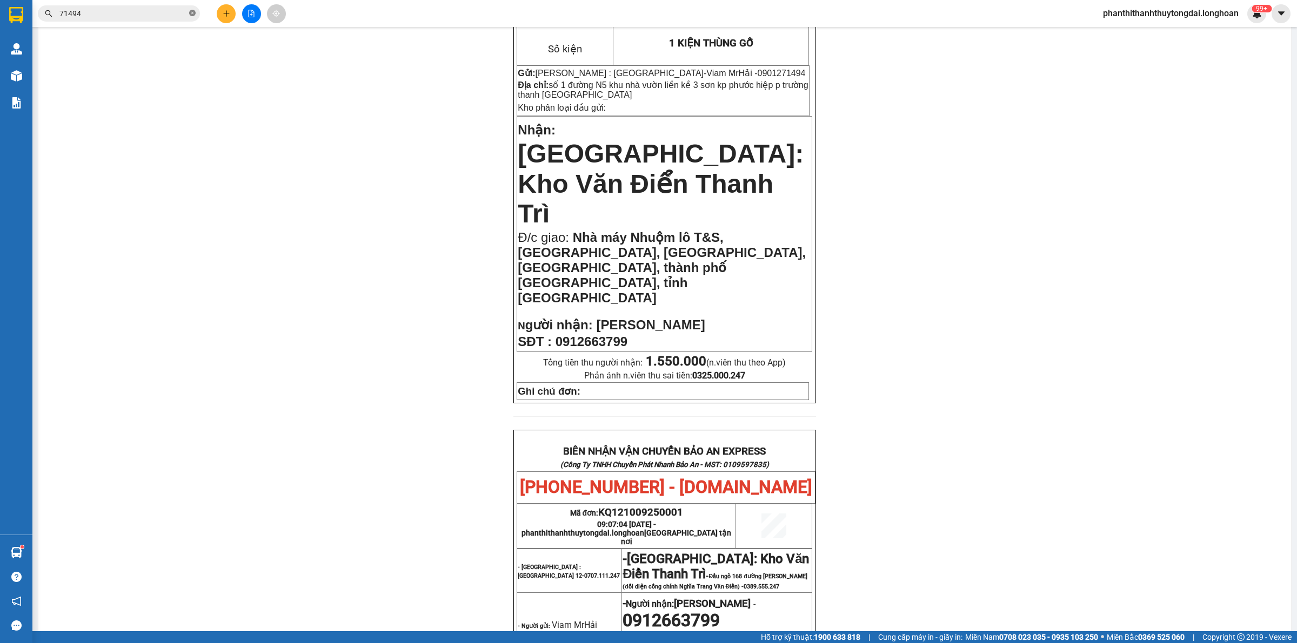
click at [192, 11] on icon "close-circle" at bounding box center [192, 13] width 6 height 6
click at [173, 12] on input "text" at bounding box center [123, 14] width 128 height 12
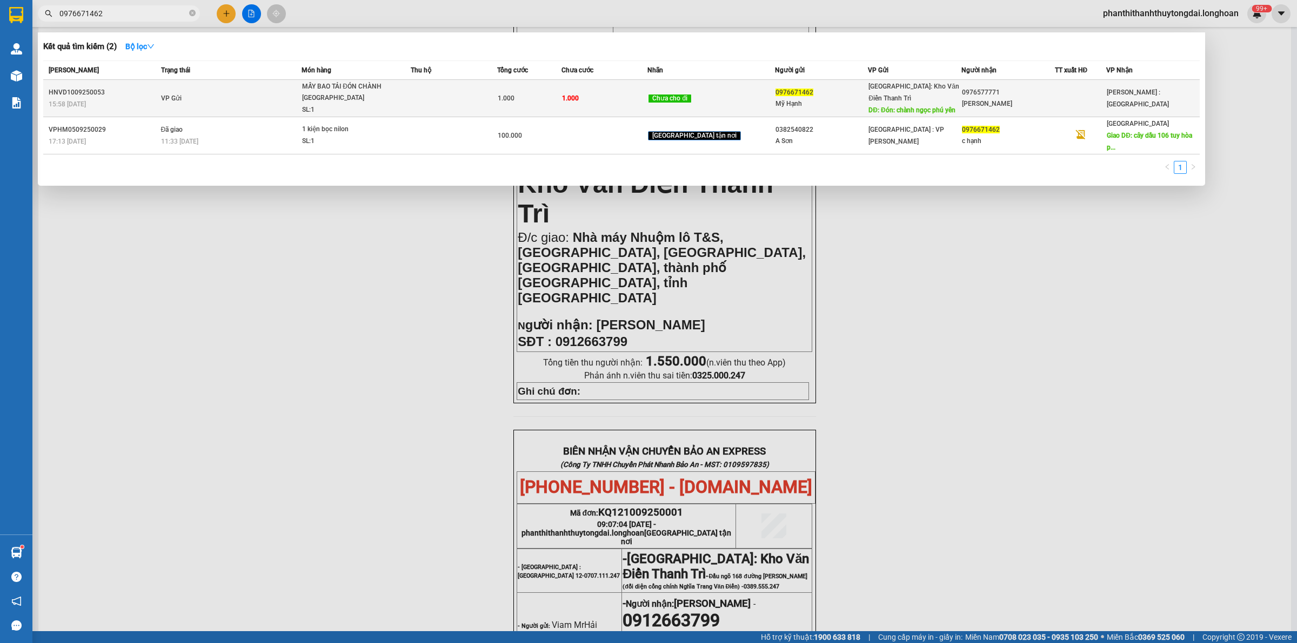
type input "0976671462"
click at [265, 98] on td "VP Gửi" at bounding box center [230, 98] width 144 height 37
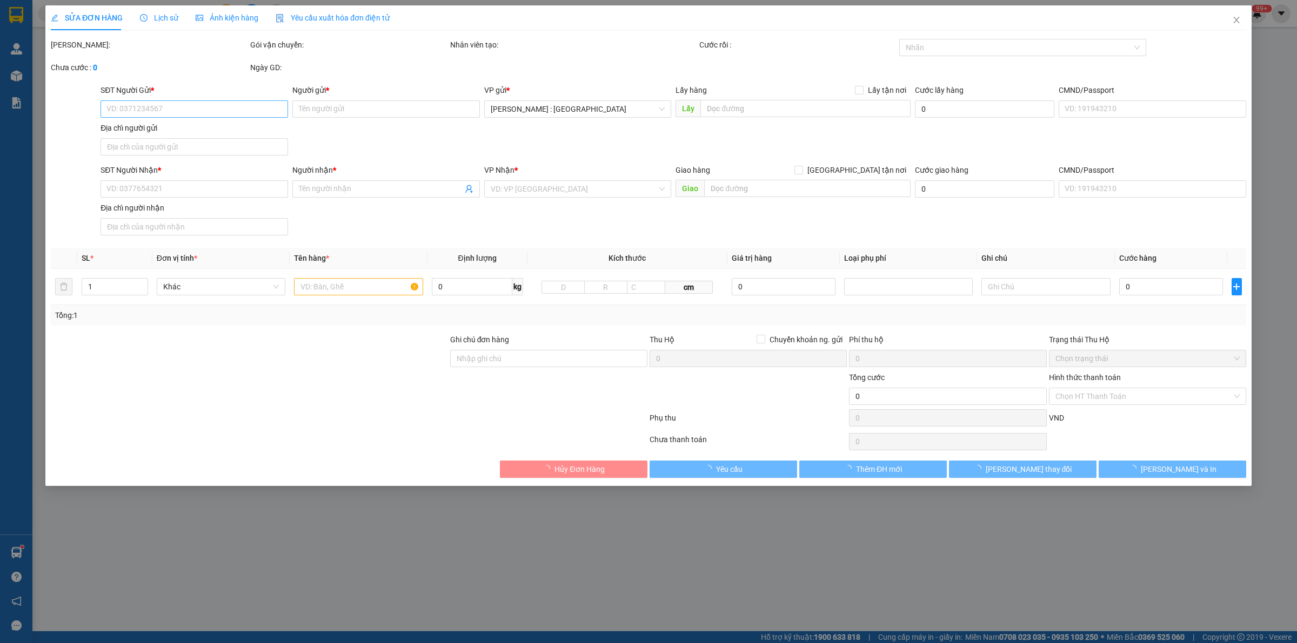
type input "0976671462"
type input "Mỹ Hạnh"
type input "Đón: chành ngọc phú yên"
type input "0976577771"
type input "[PERSON_NAME]"
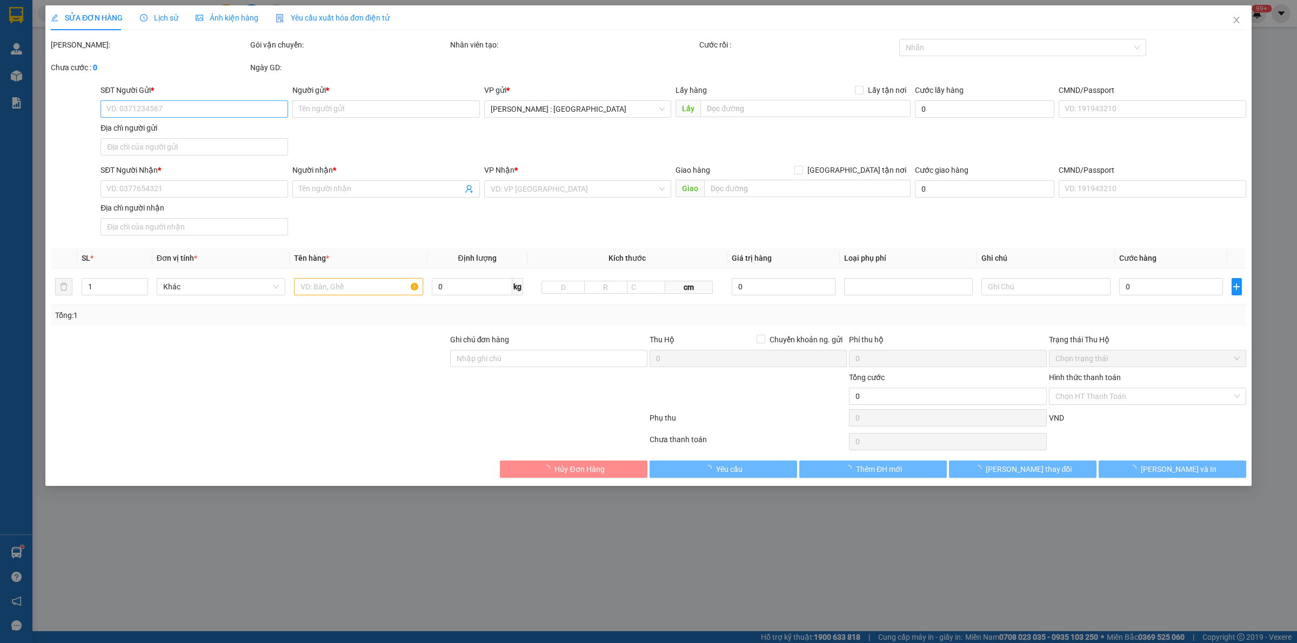
type input "1.000"
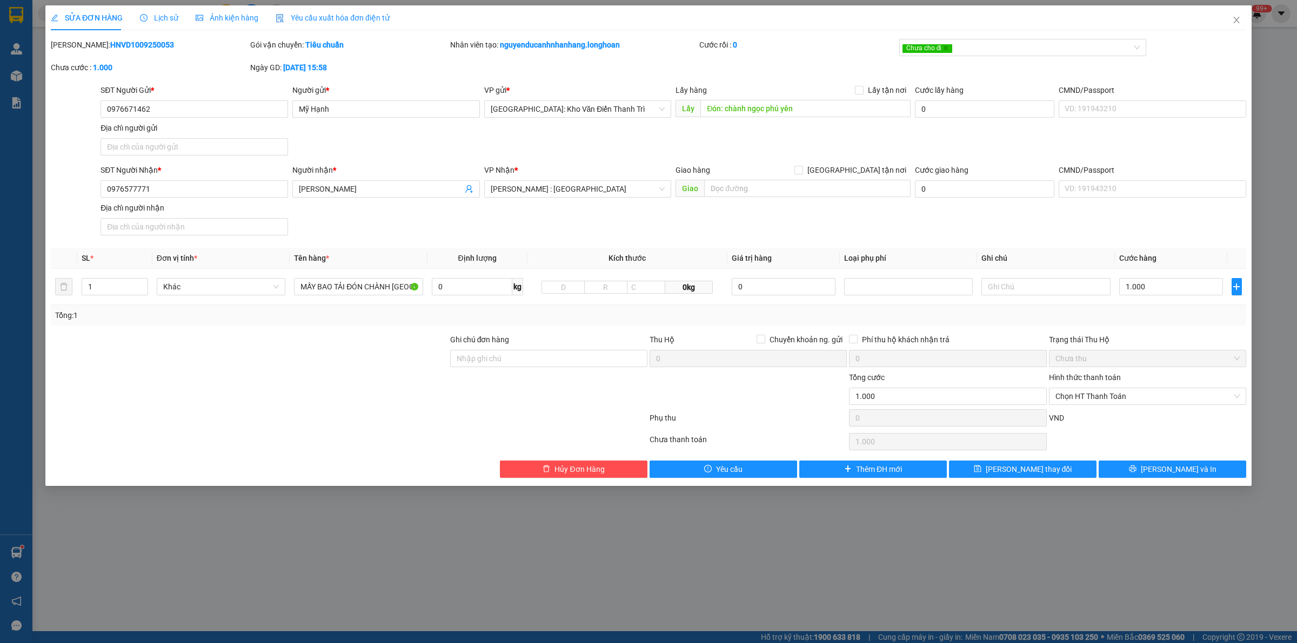
drag, startPoint x: 166, startPoint y: 14, endPoint x: 167, endPoint y: 20, distance: 6.2
click at [165, 15] on span "Lịch sử" at bounding box center [159, 18] width 38 height 9
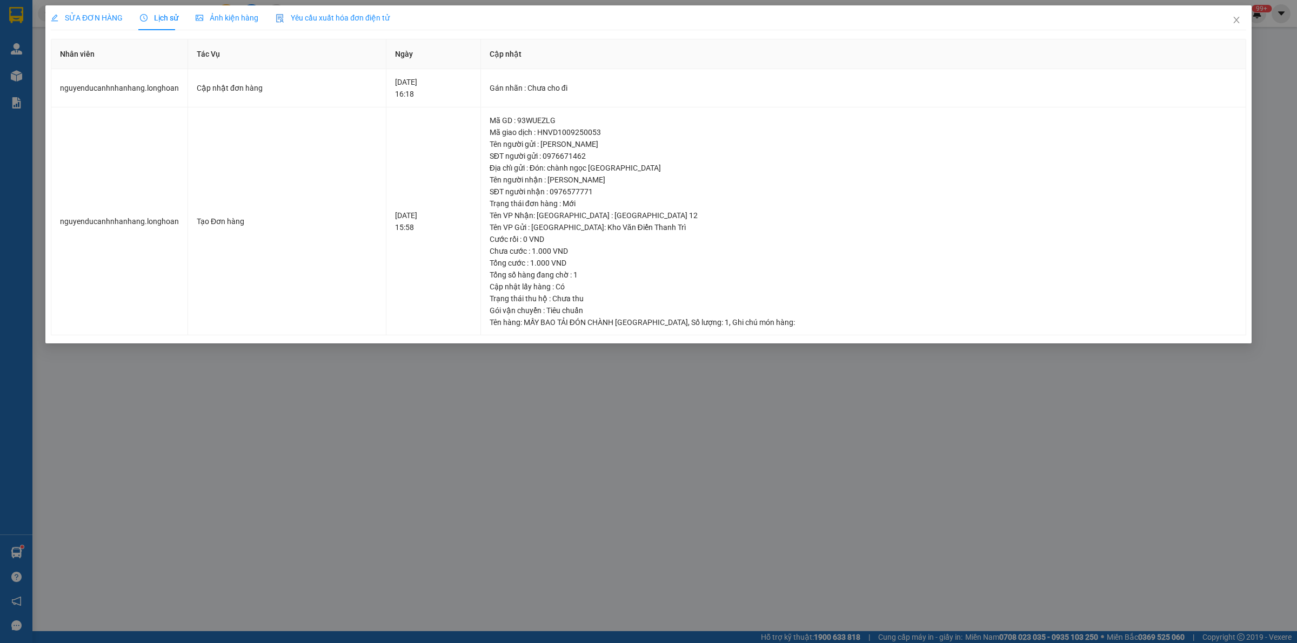
click at [98, 12] on div "SỬA ĐƠN HÀNG" at bounding box center [87, 17] width 72 height 25
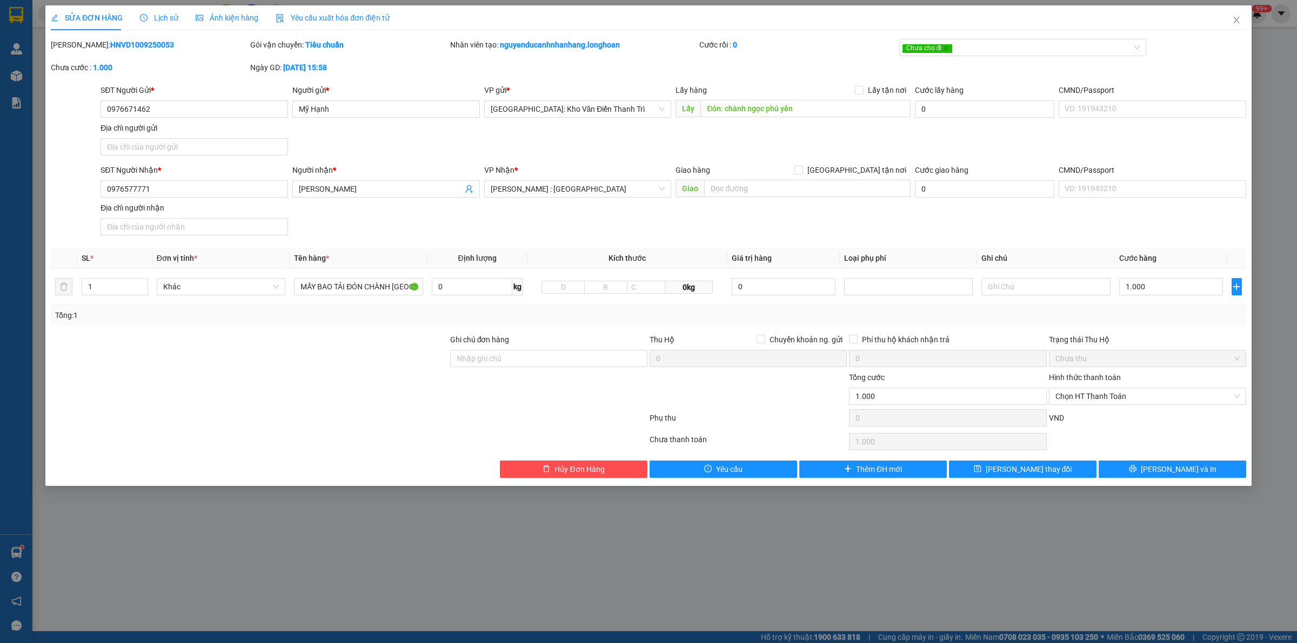
click at [158, 9] on div "Lịch sử" at bounding box center [159, 17] width 38 height 25
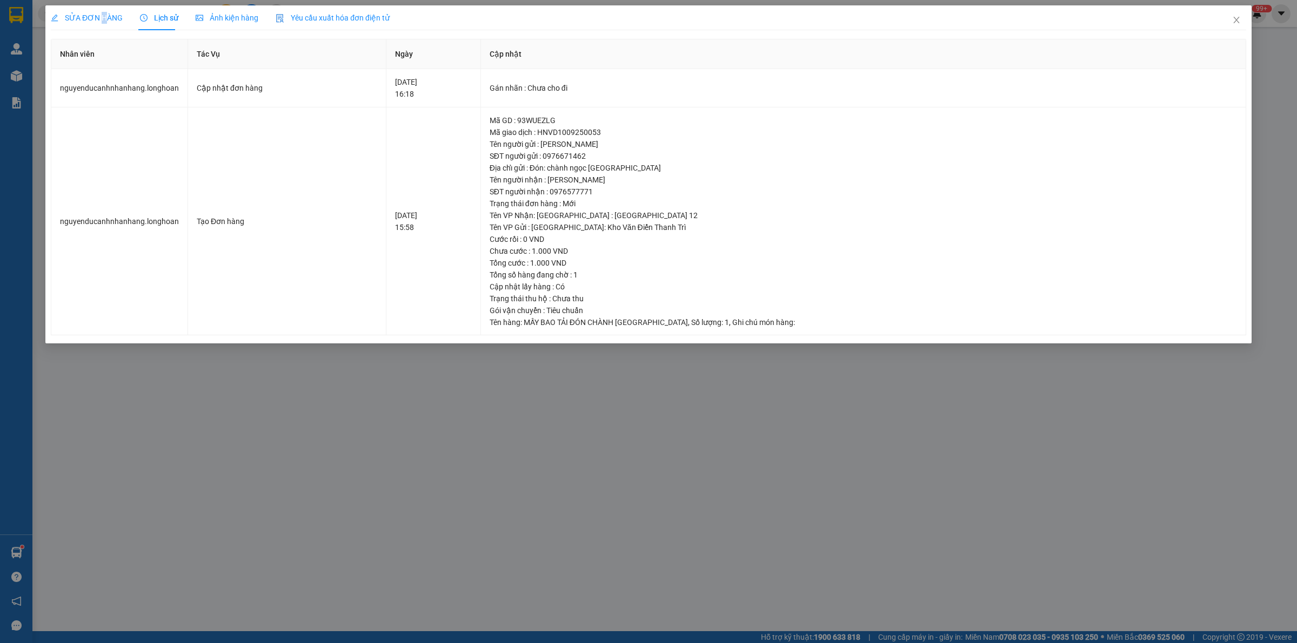
click at [103, 23] on div "SỬA ĐƠN HÀNG" at bounding box center [87, 18] width 72 height 12
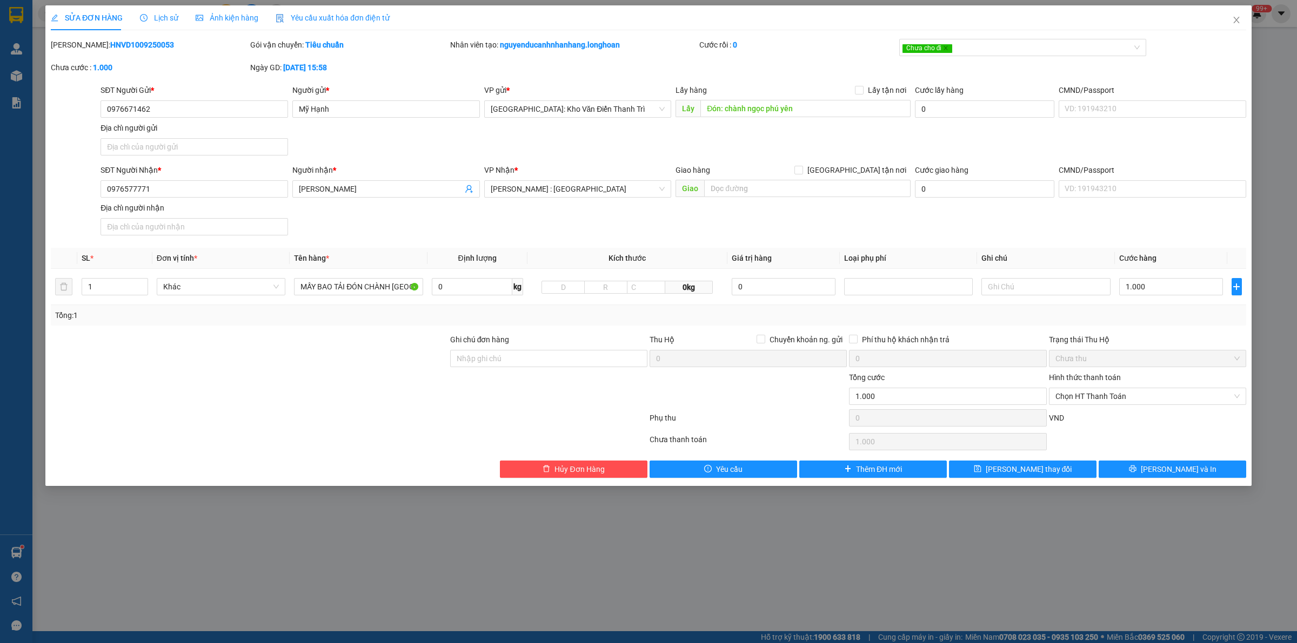
click at [154, 17] on span "Lịch sử" at bounding box center [159, 18] width 38 height 9
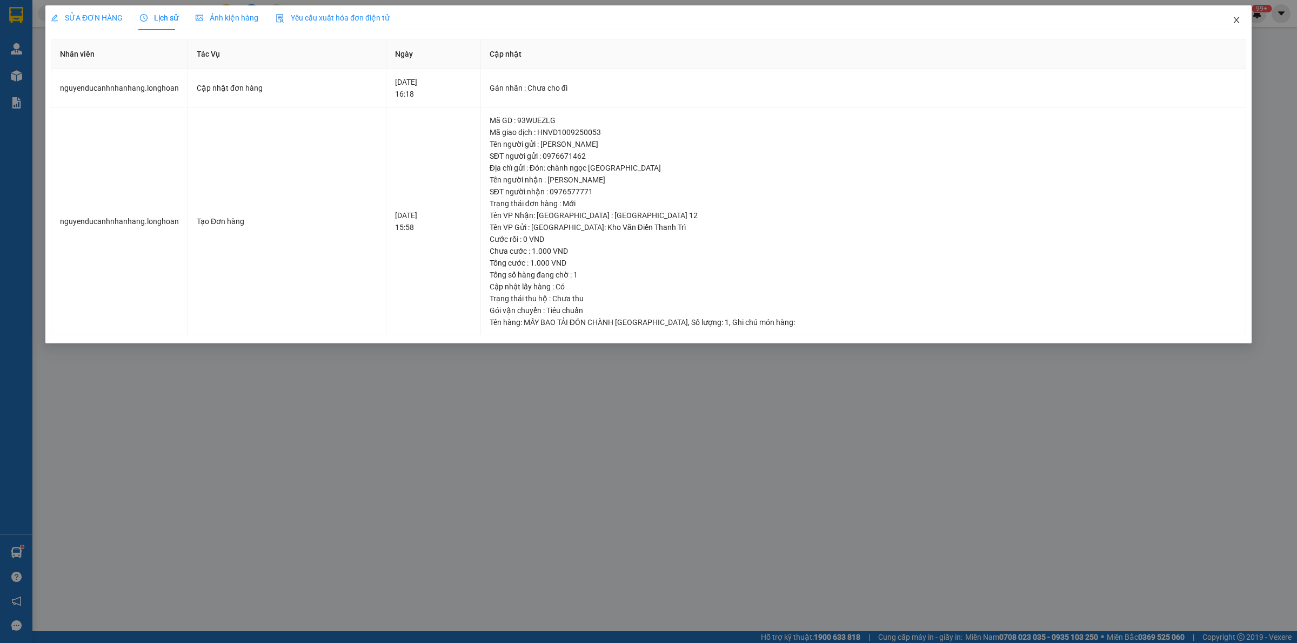
click at [1235, 19] on icon "close" at bounding box center [1236, 20] width 9 height 9
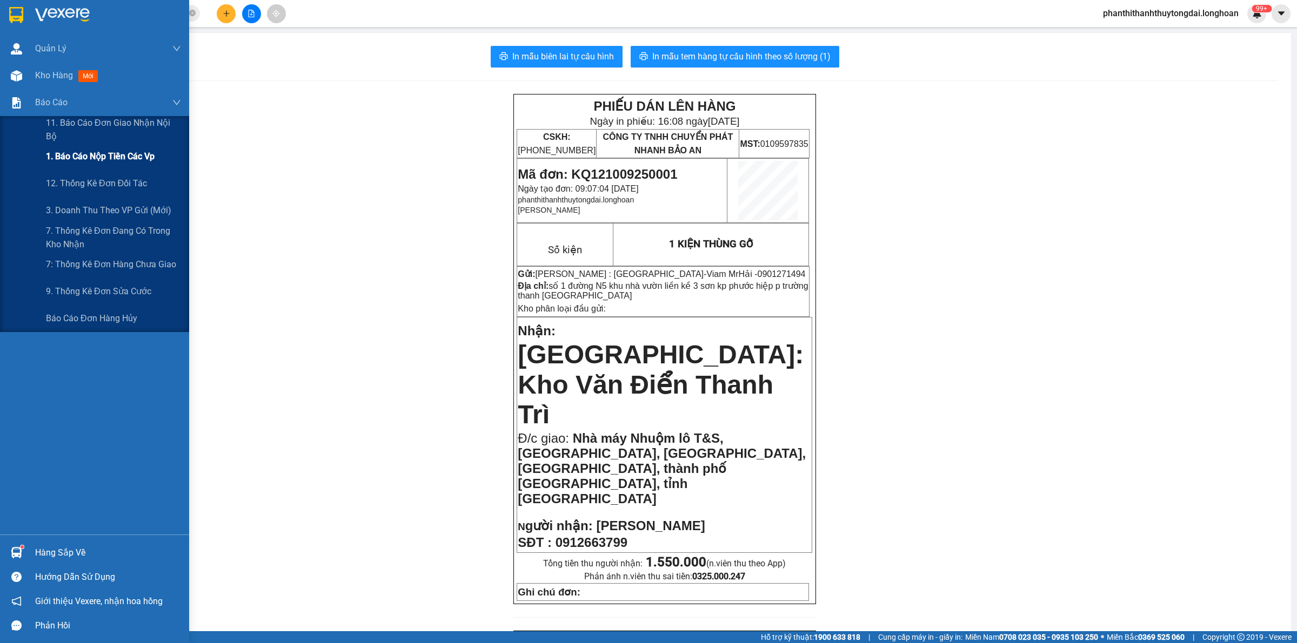
click at [70, 158] on span "1. Báo cáo nộp tiền các vp" at bounding box center [100, 157] width 109 height 14
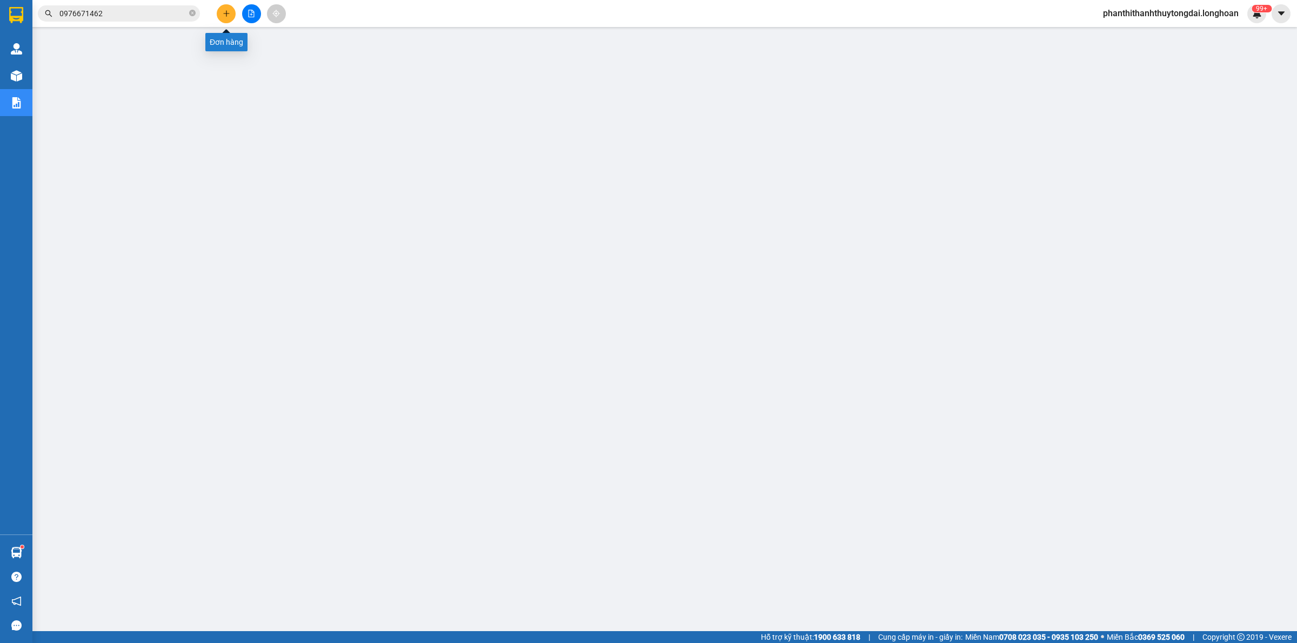
click at [230, 10] on icon "plus" at bounding box center [227, 14] width 8 height 8
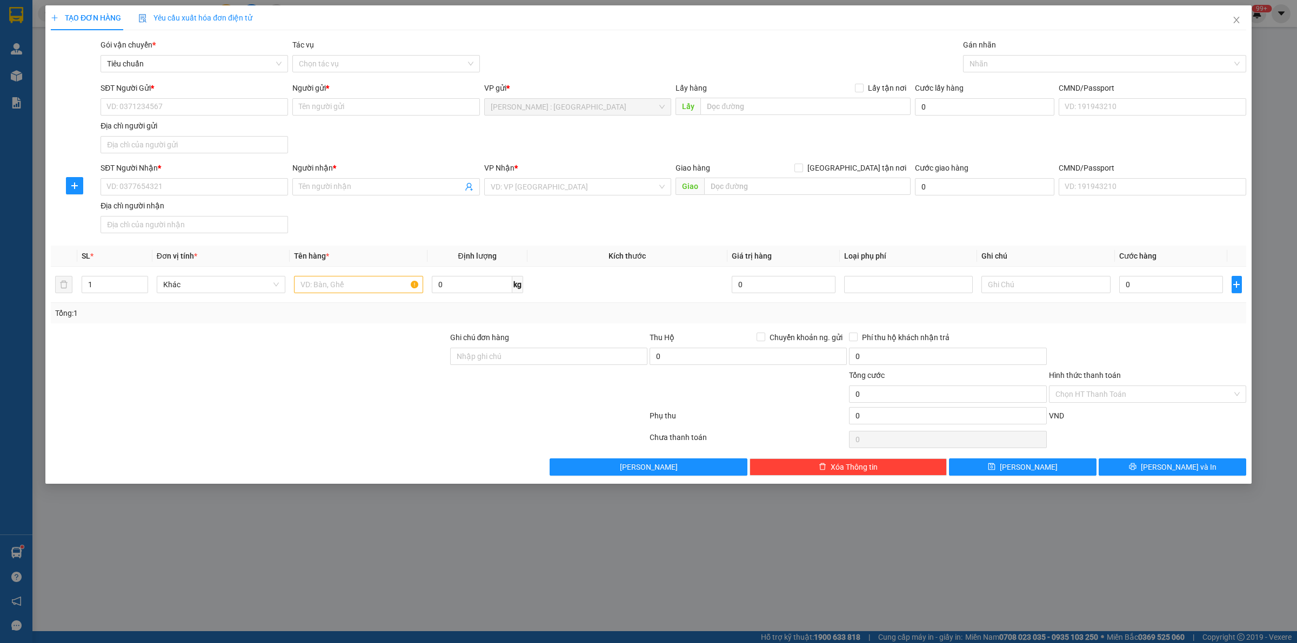
click at [212, 95] on div "SĐT Người Gửi *" at bounding box center [193, 90] width 187 height 16
click at [213, 111] on input "SĐT Người Gửi *" at bounding box center [193, 106] width 187 height 17
paste input "0377671301"
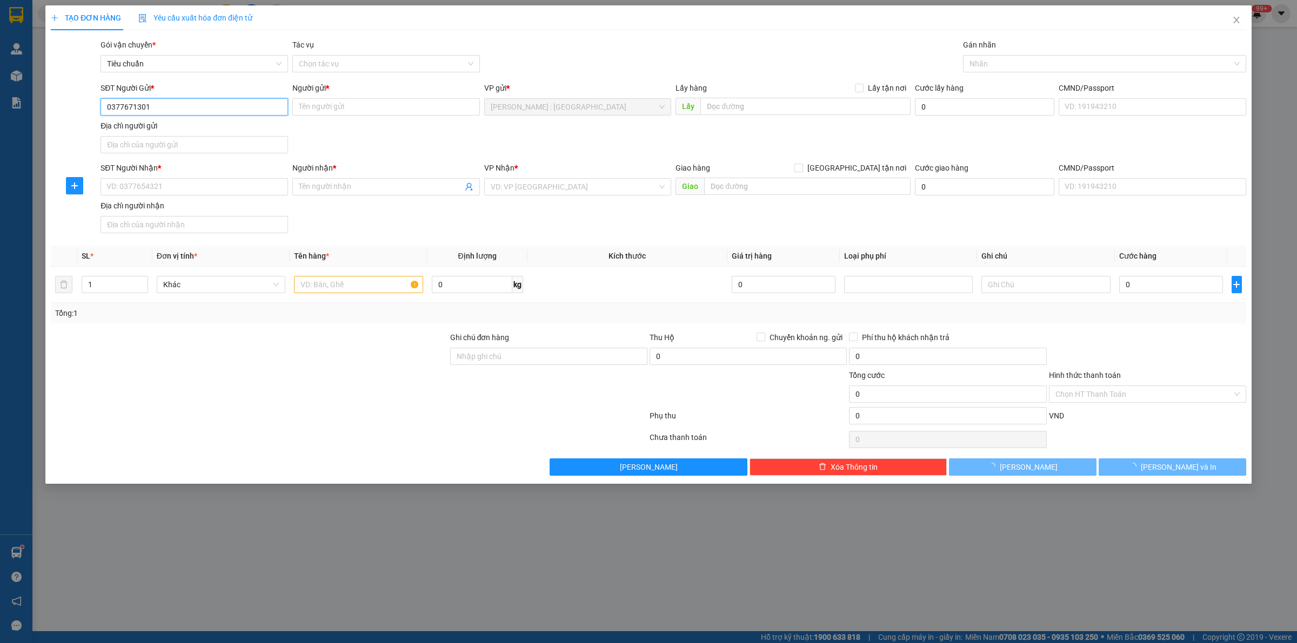
type input "0377671301"
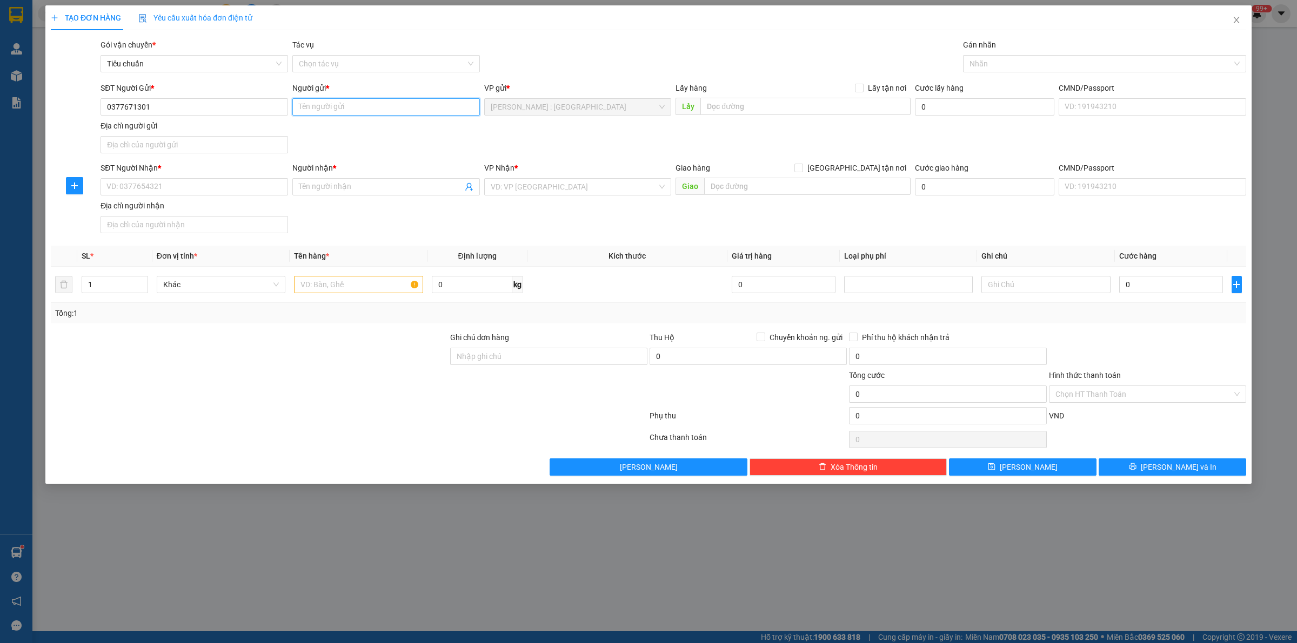
click at [396, 100] on input "Người gửi *" at bounding box center [385, 106] width 187 height 17
paste input "[PERSON_NAME]"
type input "[PERSON_NAME]"
click at [378, 192] on span at bounding box center [385, 186] width 187 height 17
click at [211, 189] on input "SĐT Người Nhận *" at bounding box center [193, 186] width 187 height 17
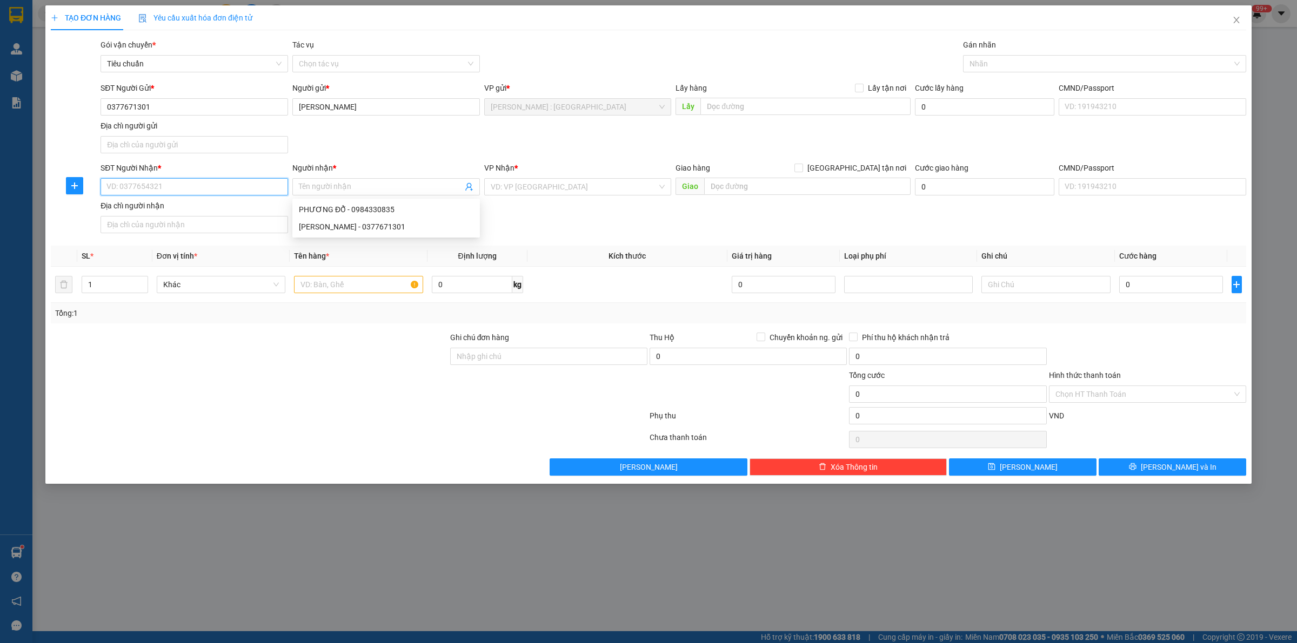
paste input "0396845884"
type input "0396845884"
click at [404, 187] on input "Người nhận *" at bounding box center [381, 187] width 164 height 12
paste input "[PERSON_NAME]"
type input "[PERSON_NAME]"
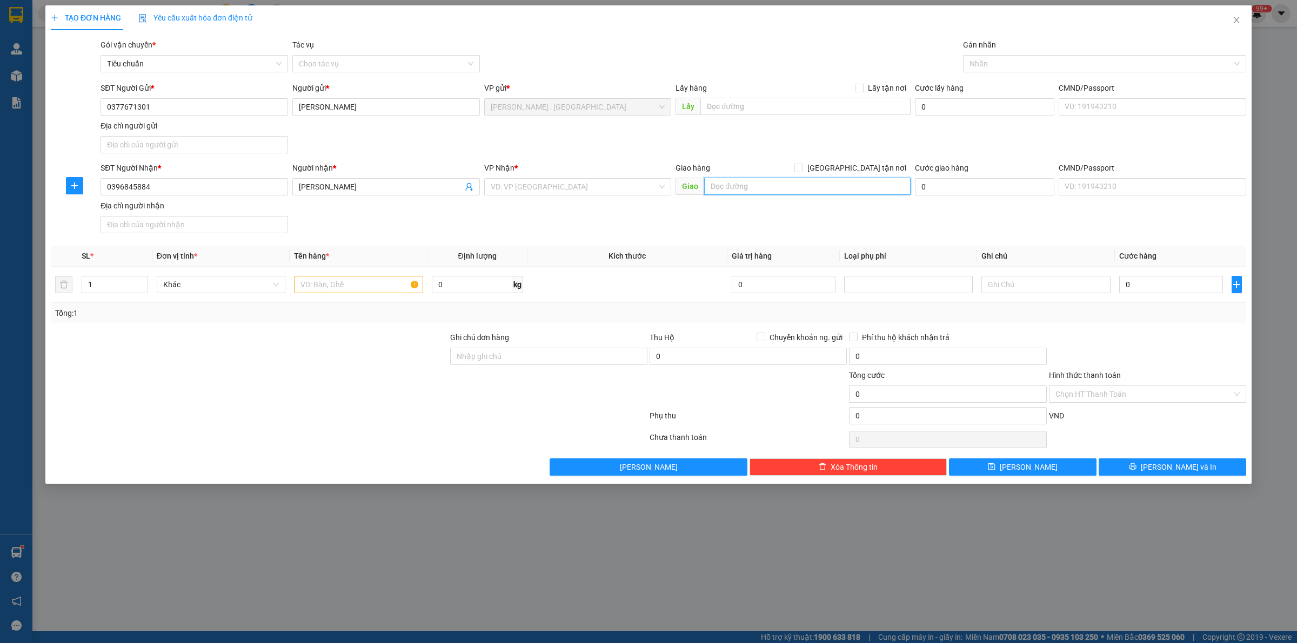
click at [819, 193] on input "text" at bounding box center [807, 186] width 206 height 17
paste input "12 giao hải, giao thuỷ, [GEOGRAPHIC_DATA]"
type input "12 giao hải, giao thuỷ, [GEOGRAPHIC_DATA]"
click at [802, 166] on input "[GEOGRAPHIC_DATA] tận nơi" at bounding box center [798, 168] width 8 height 8
checkbox input "true"
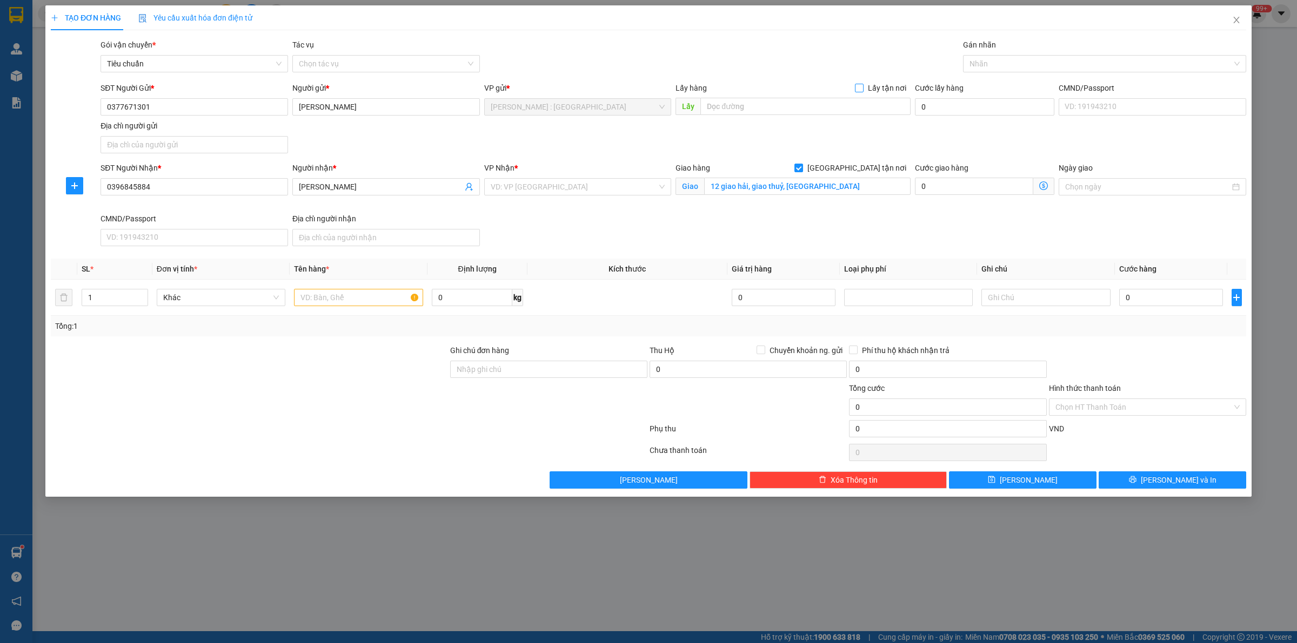
click at [857, 82] on label "Lấy tận nơi" at bounding box center [883, 88] width 56 height 12
click at [857, 84] on input "Lấy tận nơi" at bounding box center [859, 88] width 8 height 8
checkbox input "true"
click at [714, 102] on input "text" at bounding box center [805, 106] width 210 height 17
paste input "42 Đ.13 kp thống nhất 1 dĩ an bình dương"
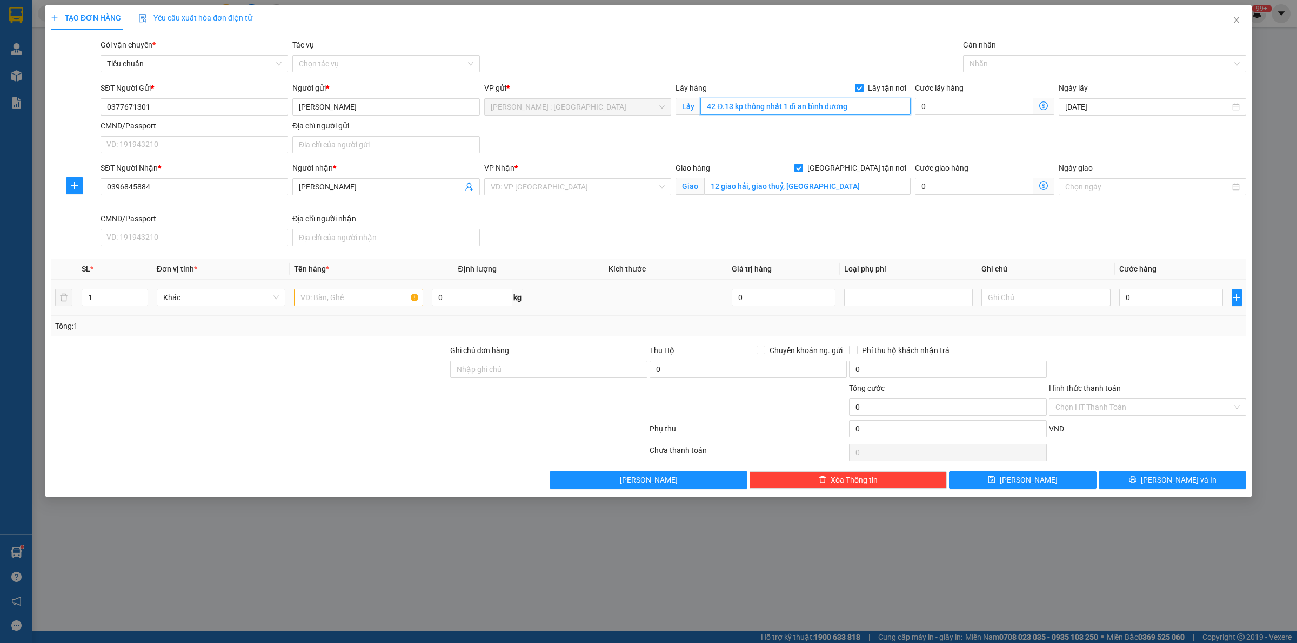
type input "42 Đ.13 kp thống nhất 1 dĩ an bình dương"
click at [374, 305] on input "text" at bounding box center [358, 297] width 129 height 17
click at [335, 296] on input "text" at bounding box center [358, 297] width 129 height 17
paste input "ón 1 kiện loa"
drag, startPoint x: 309, startPoint y: 299, endPoint x: 298, endPoint y: 300, distance: 10.9
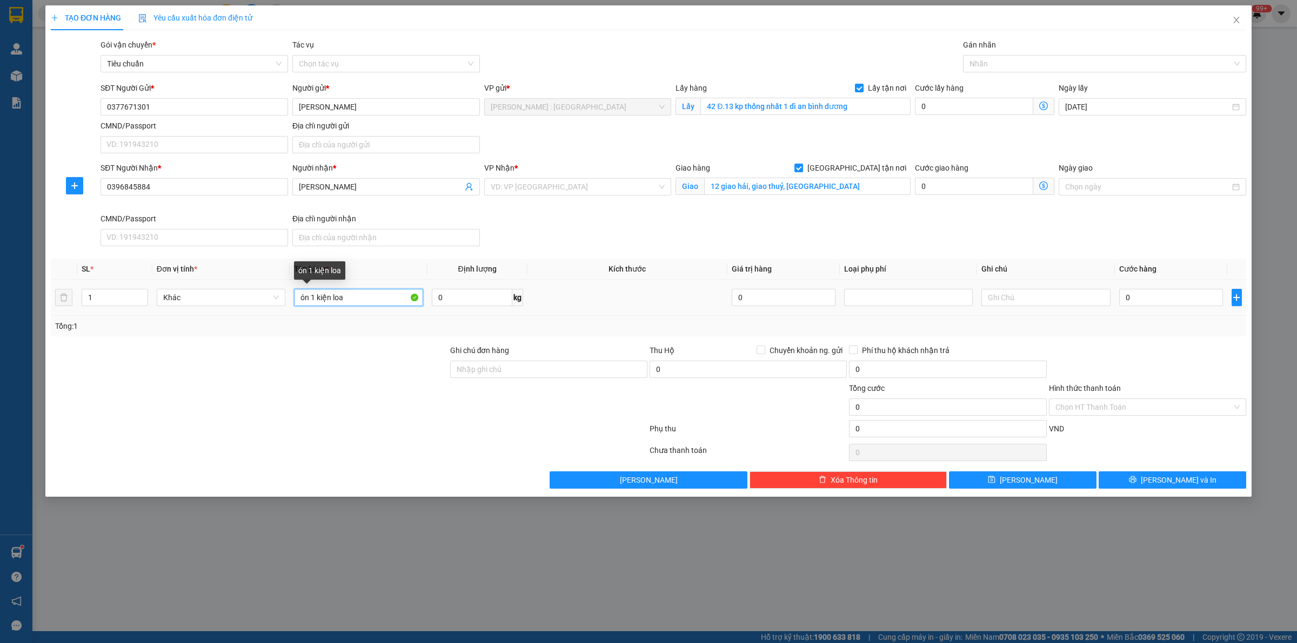
click at [298, 300] on input "ón 1 kiện loa" at bounding box center [358, 297] width 129 height 17
click at [339, 296] on input "1 kiện loa" at bounding box center [358, 297] width 129 height 17
click at [1008, 60] on div at bounding box center [1098, 63] width 267 height 13
type input "1 kiện loa A TRÍ"
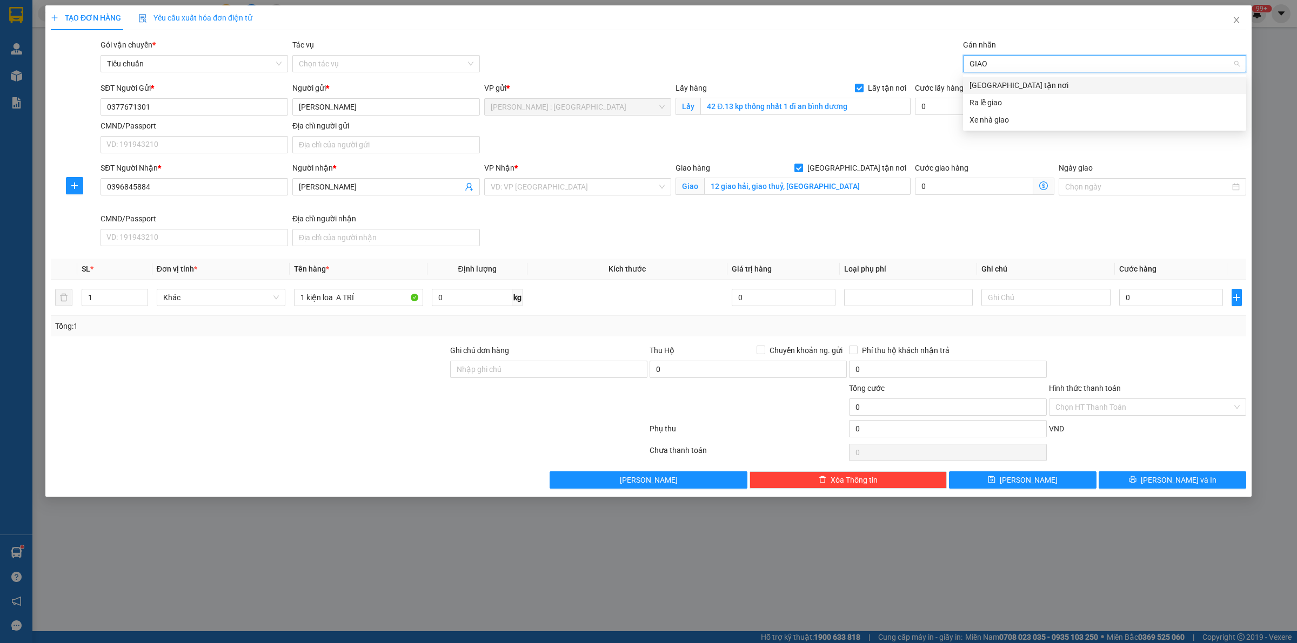
type input "GIAO"
click at [1017, 86] on div "[GEOGRAPHIC_DATA] tận nơi" at bounding box center [1104, 85] width 270 height 12
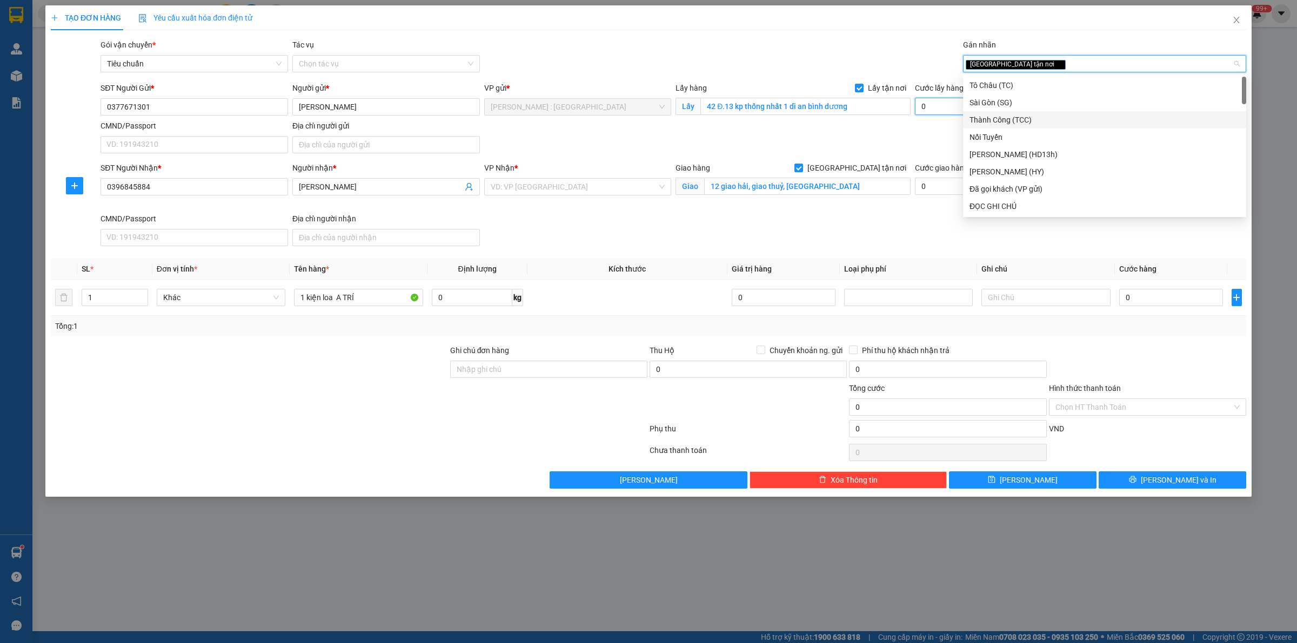
click at [928, 104] on input "0" at bounding box center [974, 106] width 118 height 17
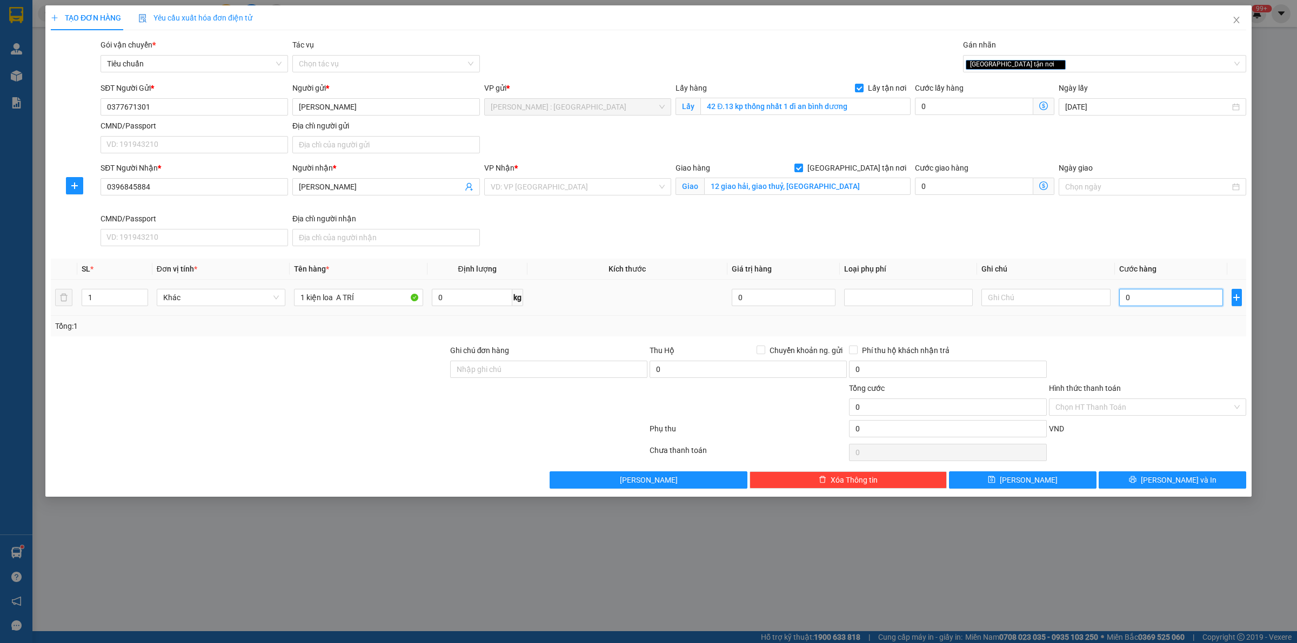
click at [1143, 298] on input "0" at bounding box center [1171, 297] width 104 height 17
type input "6"
type input "66"
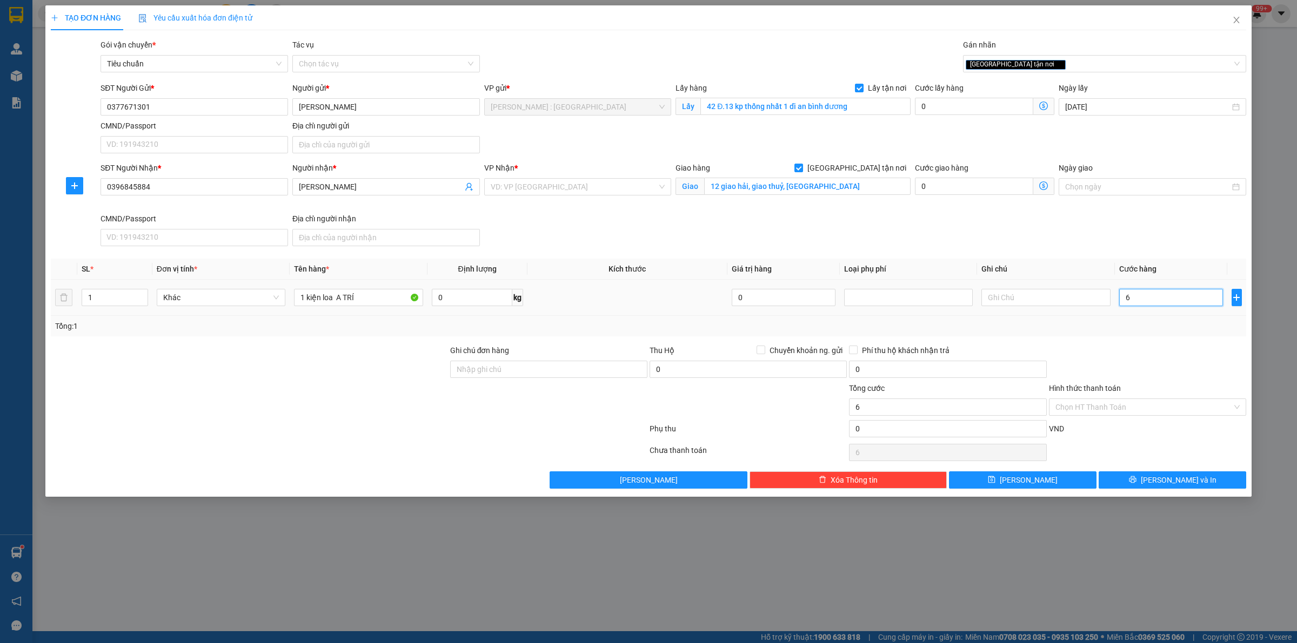
type input "66"
type input "6"
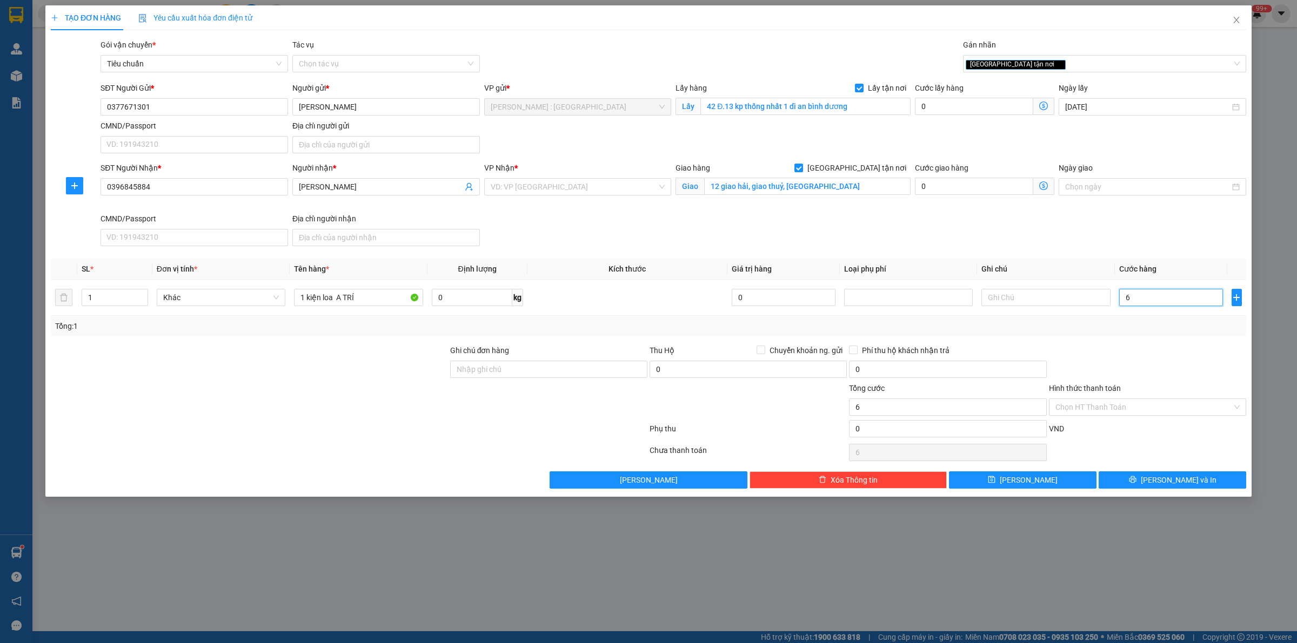
type input "0"
type input "01"
type input "1"
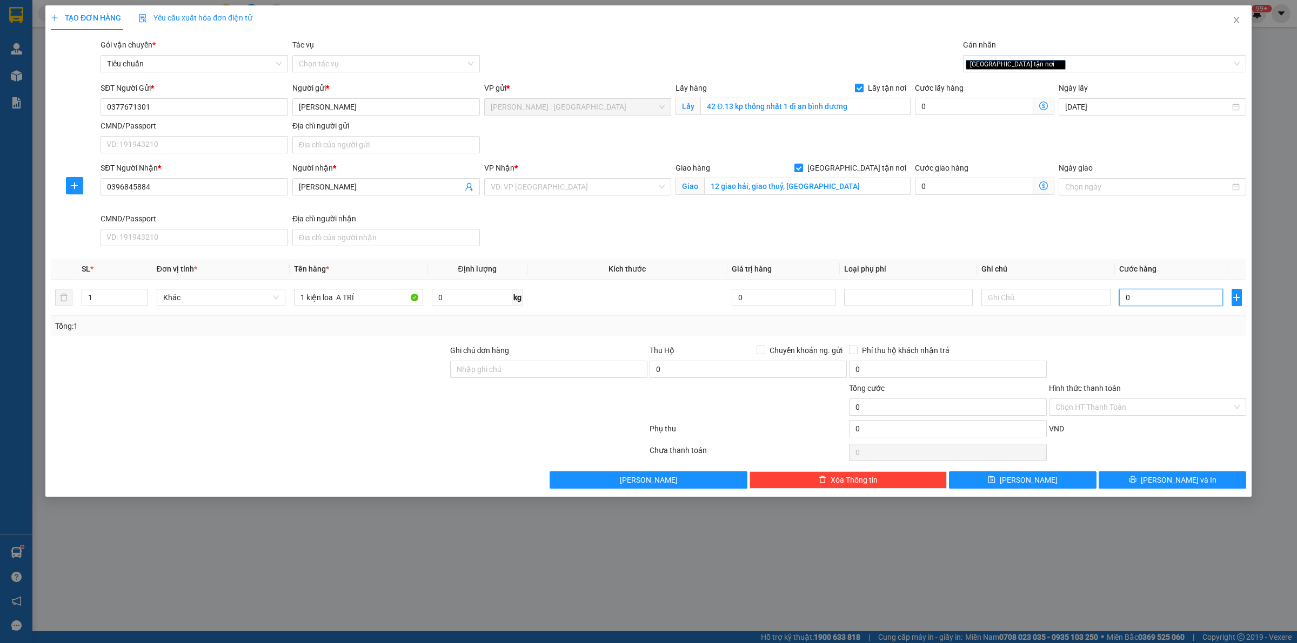
type input "1"
type input "1.000"
click at [1047, 231] on div "SĐT Người Nhận * 0396845884 Người nhận * [PERSON_NAME] VP Nhận * VD: VP [GEOGRA…" at bounding box center [673, 206] width 1150 height 89
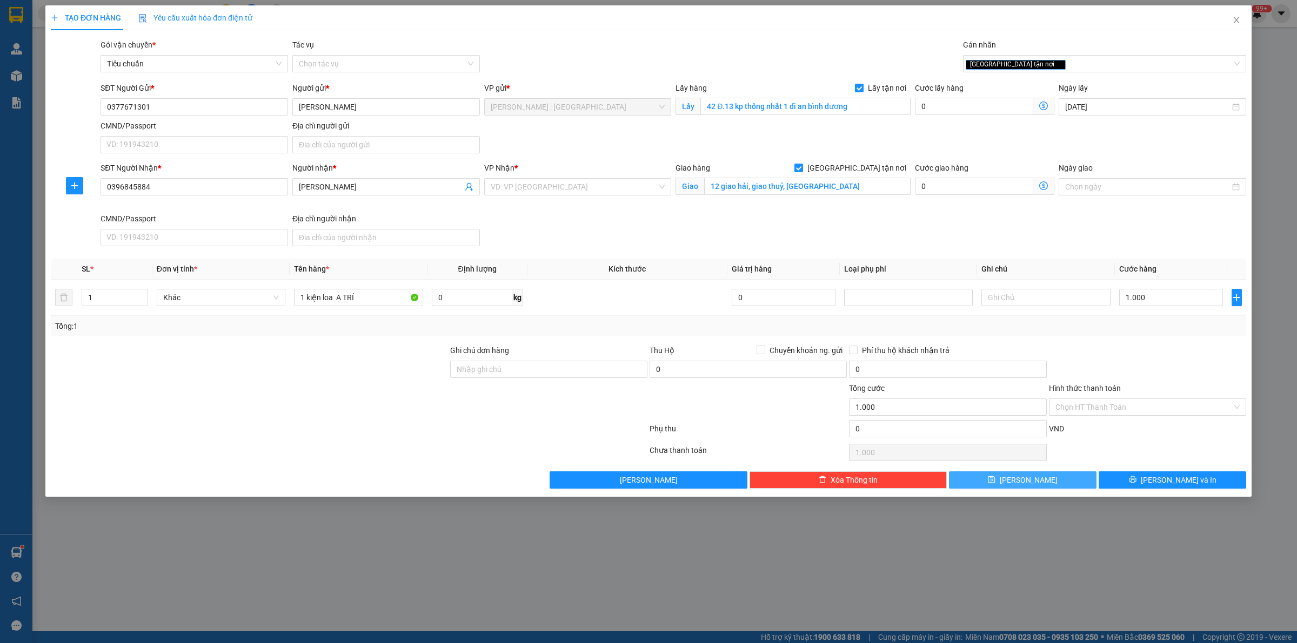
click at [1072, 477] on button "[PERSON_NAME]" at bounding box center [1022, 480] width 147 height 17
click at [601, 193] on input "search" at bounding box center [574, 187] width 167 height 16
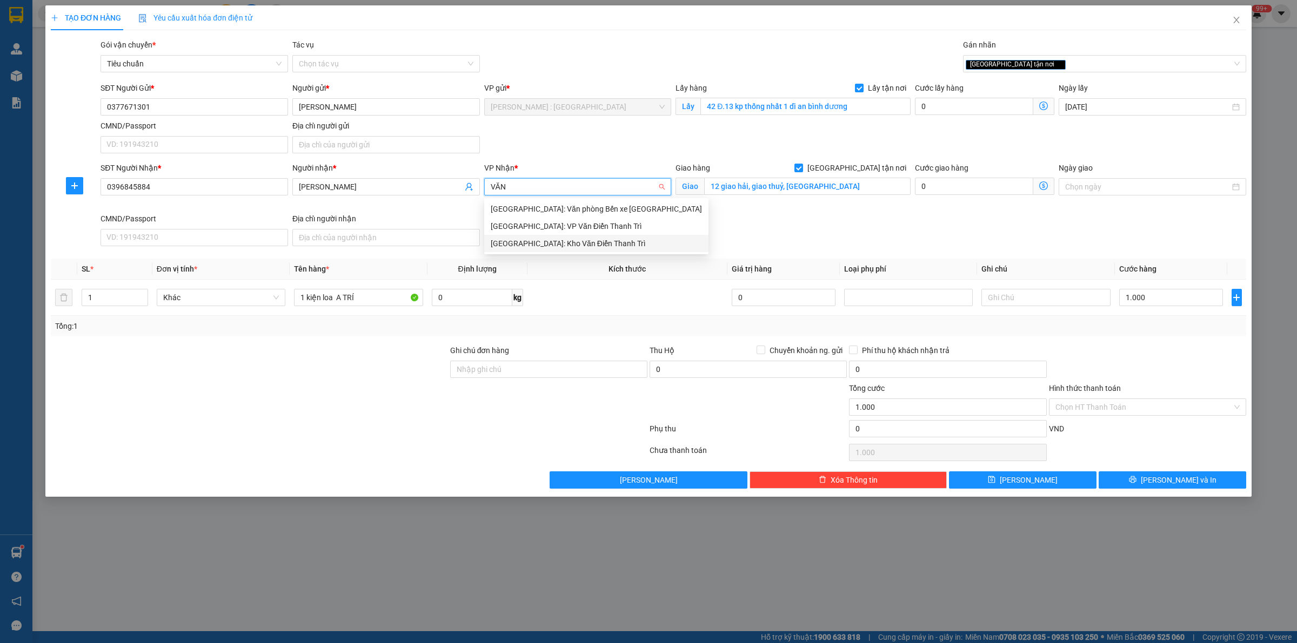
type input "VĂN"
click at [625, 253] on body "Kết quả tìm kiếm ( 2 ) Bộ lọc Mã ĐH Trạng thái Món hàng Thu hộ Tổng cước Chưa c…" at bounding box center [648, 321] width 1297 height 643
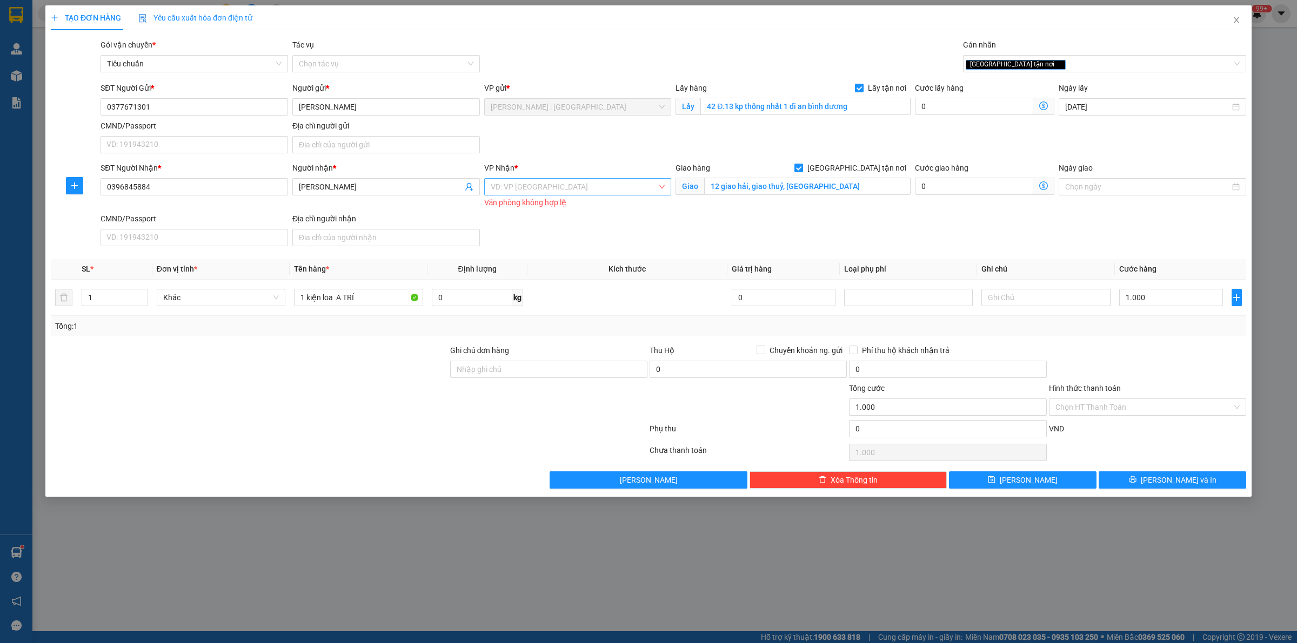
click at [616, 195] on input "search" at bounding box center [574, 187] width 167 height 16
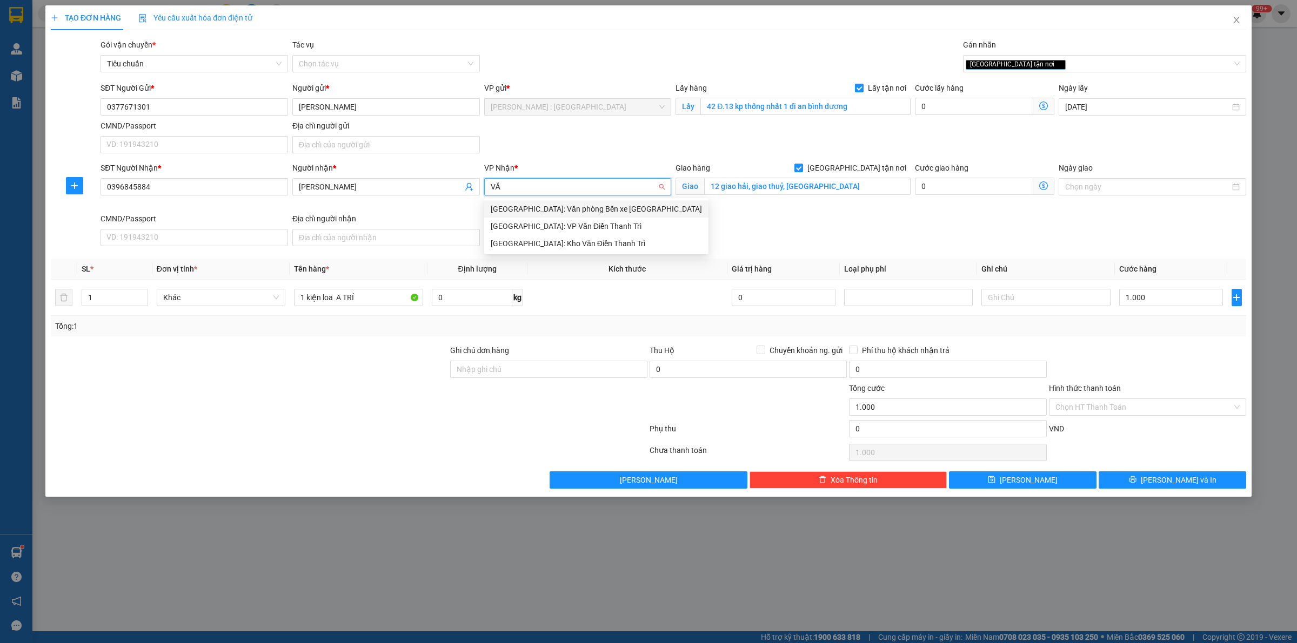
type input "V"
type input "VĂN"
click at [626, 239] on div "[GEOGRAPHIC_DATA]: Kho Văn Điển Thanh Trì" at bounding box center [596, 244] width 211 height 12
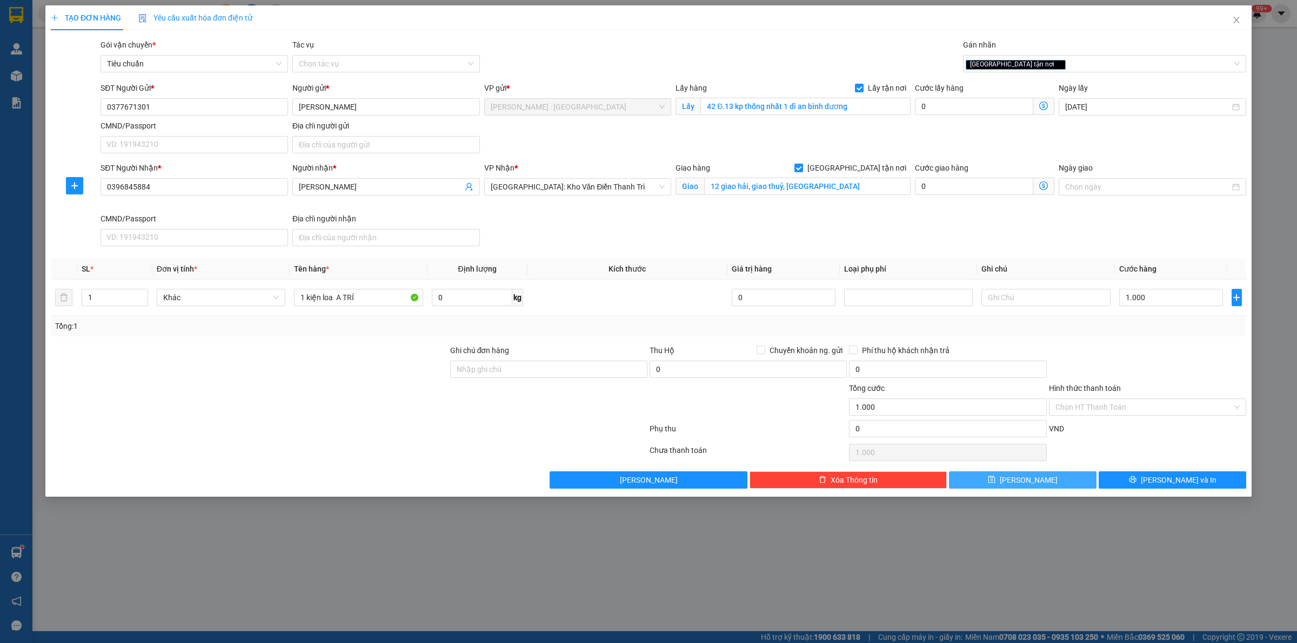
click at [1052, 480] on button "[PERSON_NAME]" at bounding box center [1022, 480] width 147 height 17
checkbox input "false"
type input "0"
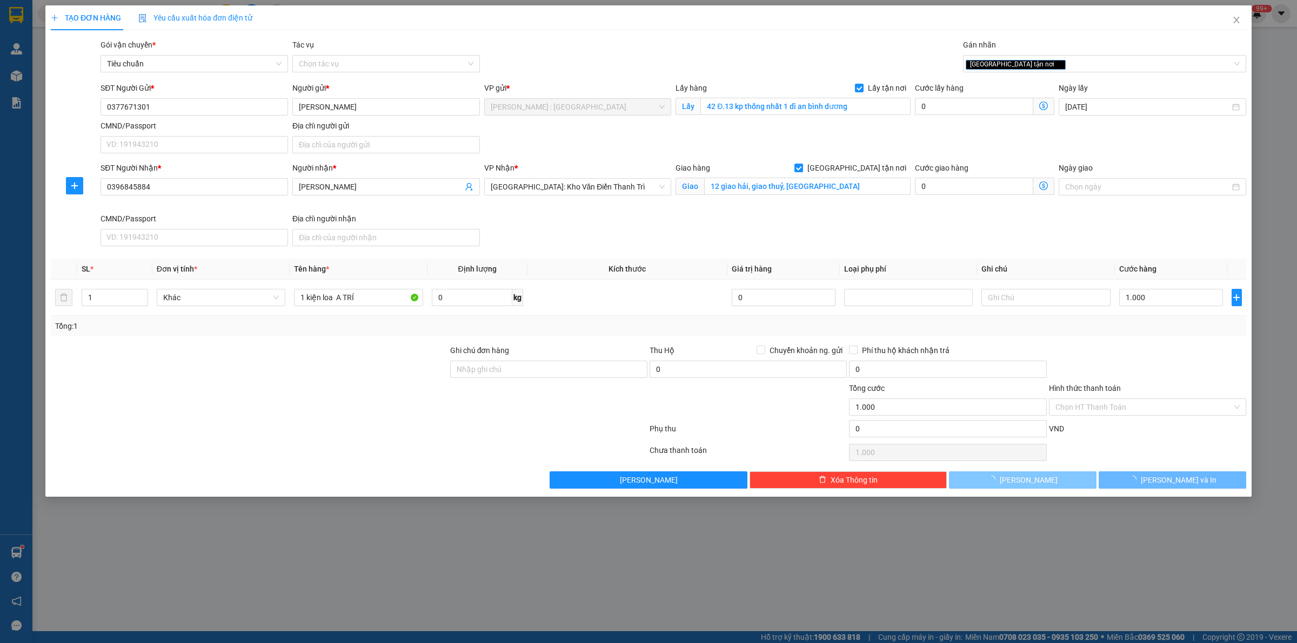
type input "0"
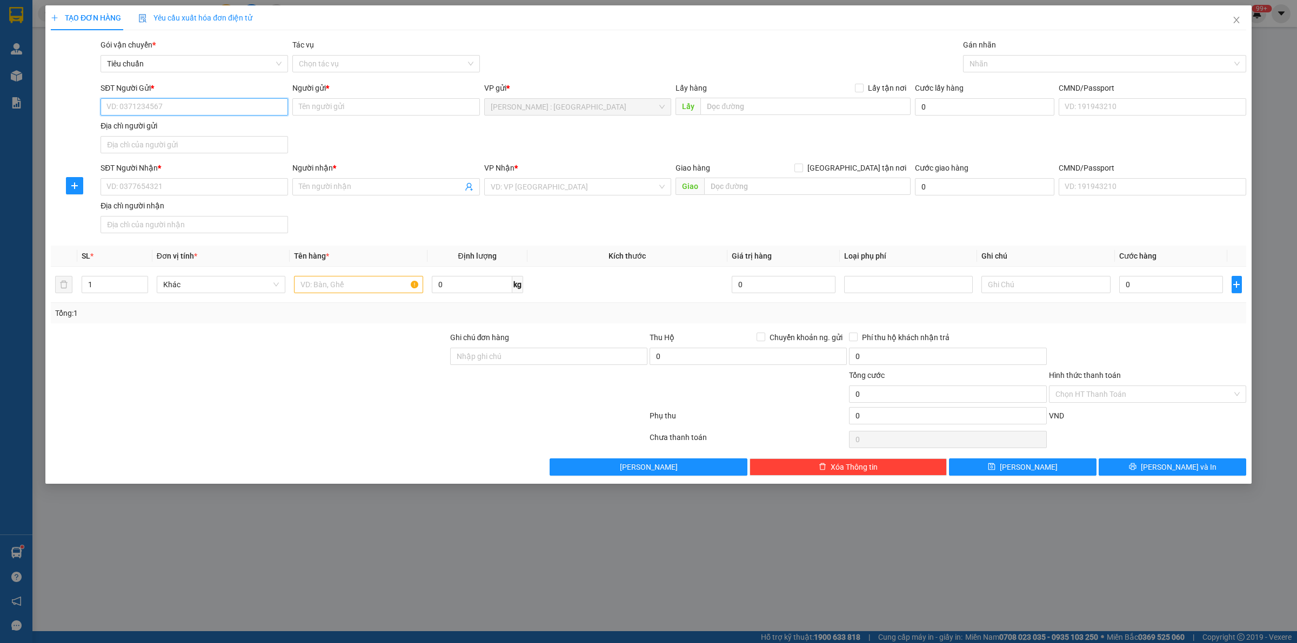
click at [250, 111] on input "SĐT Người Gửi *" at bounding box center [193, 106] width 187 height 17
paste input "0398444333"
type input "0398444333"
click at [263, 193] on input "SĐT Người Nhận *" at bounding box center [193, 186] width 187 height 17
paste input "0398444333"
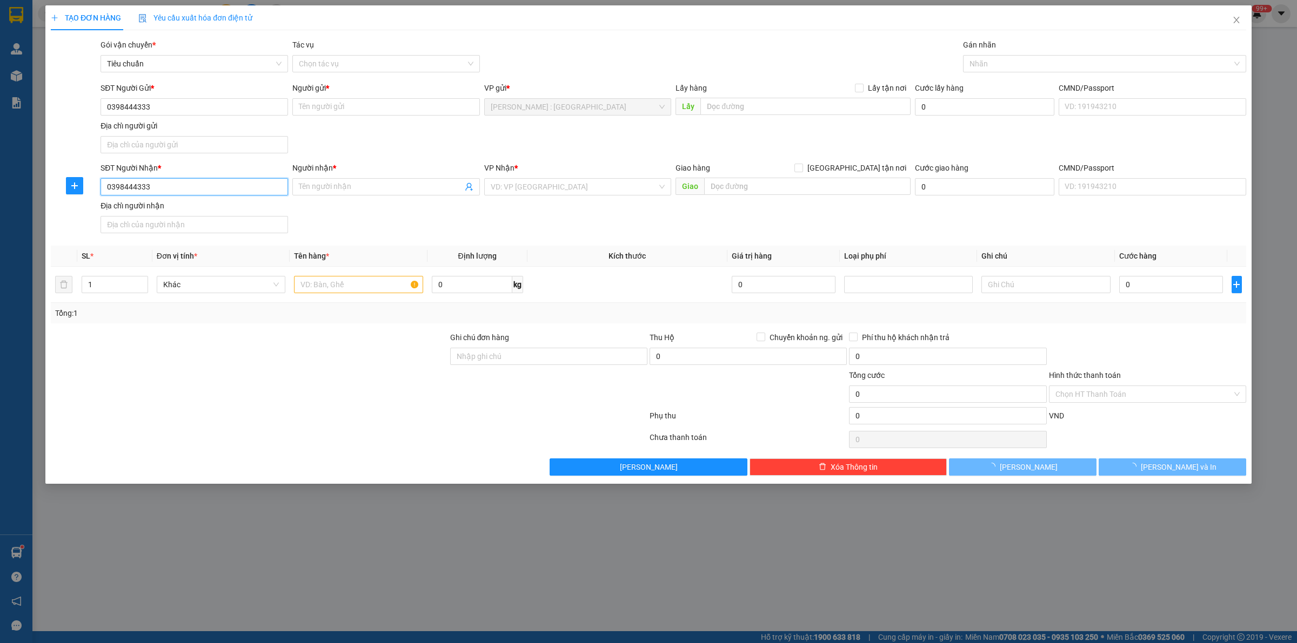
type input "0398444333"
click at [404, 118] on div "Người gửi * Tên người gửi" at bounding box center [385, 101] width 187 height 38
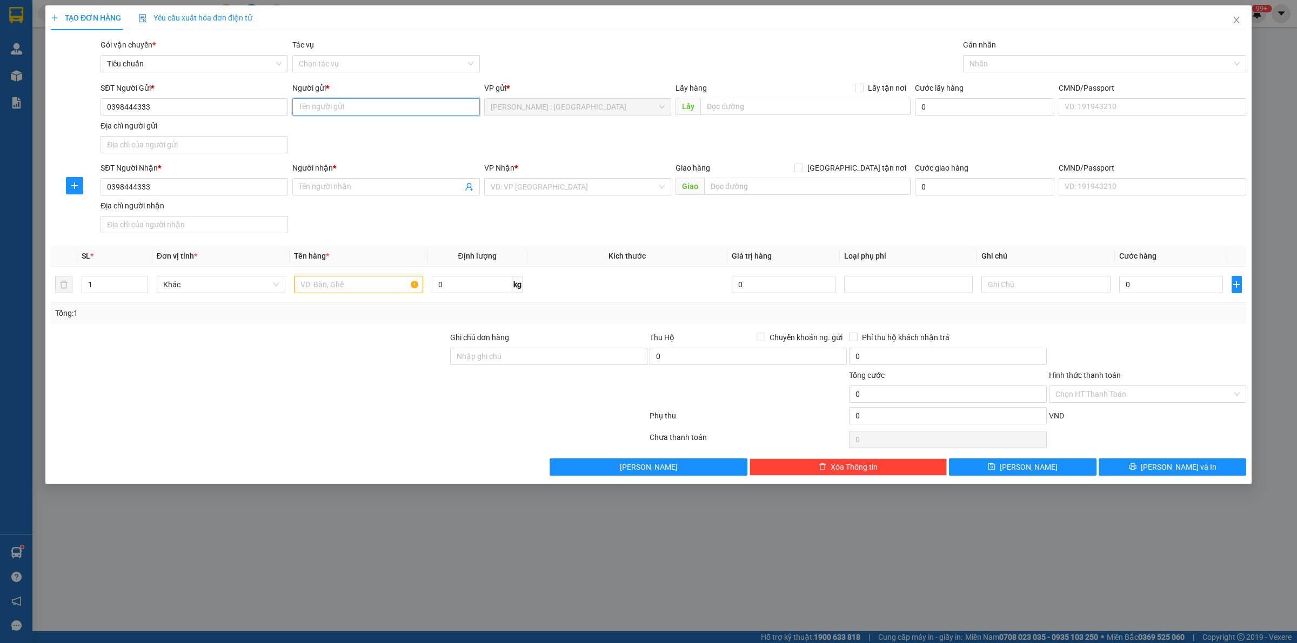
click at [399, 106] on input "Người gửi *" at bounding box center [385, 106] width 187 height 17
paste input "anh hiếu"
type input "anh hiếu"
click at [394, 185] on input "Người nhận *" at bounding box center [381, 187] width 164 height 12
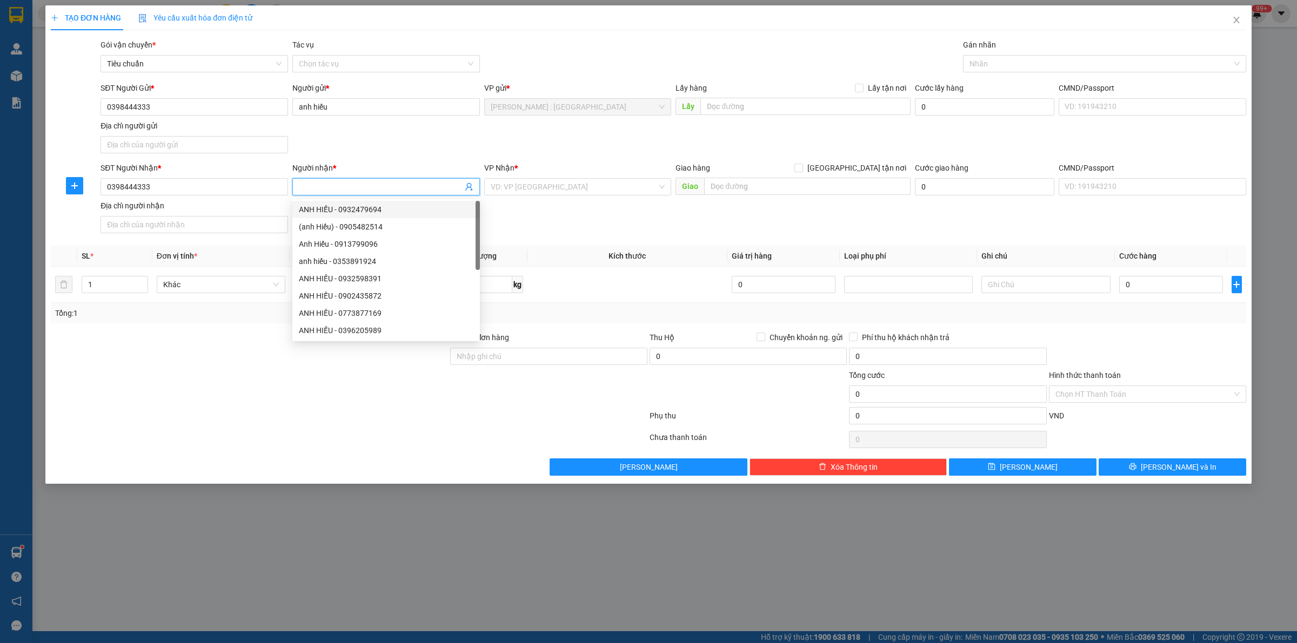
paste input "anh hiếu"
type input "anh hiếu"
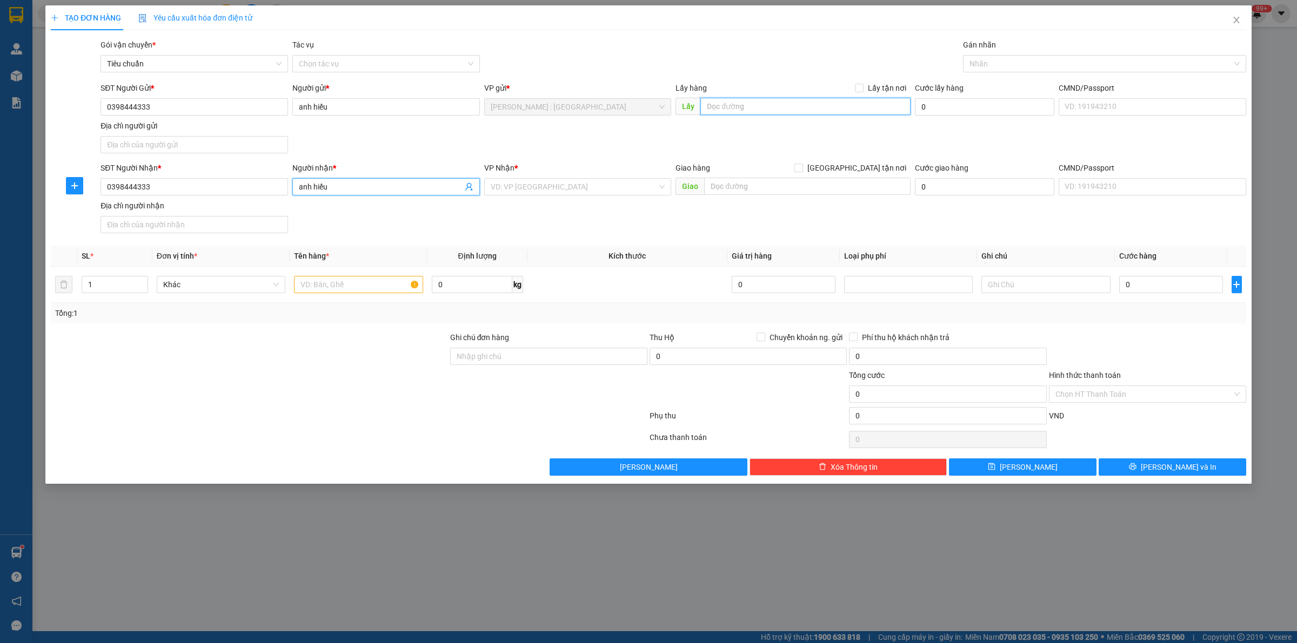
click at [772, 112] on input "text" at bounding box center [805, 106] width 210 height 17
paste input "[DATE] [PERSON_NAME]. Phường 13. [GEOGRAPHIC_DATA]"
type input "[DATE] [PERSON_NAME]. Phường 13. [GEOGRAPHIC_DATA]"
click at [797, 187] on input "text" at bounding box center [807, 186] width 206 height 17
paste input "Shophouse vincom pg02-16 - tổ 11 [GEOGRAPHIC_DATA], [GEOGRAPHIC_DATA]"
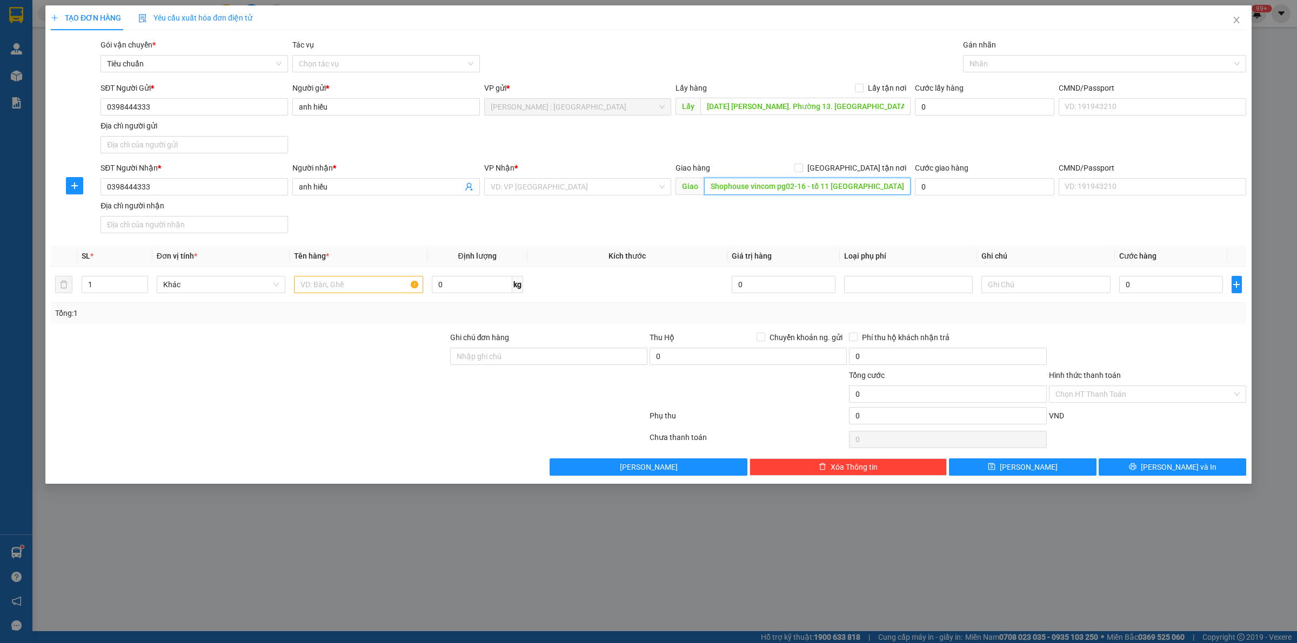
scroll to position [0, 56]
type input "Shophouse vincom pg02-16 - tổ 11 [GEOGRAPHIC_DATA], [GEOGRAPHIC_DATA]"
click at [802, 167] on input "[GEOGRAPHIC_DATA] tận nơi" at bounding box center [798, 168] width 8 height 8
checkbox input "true"
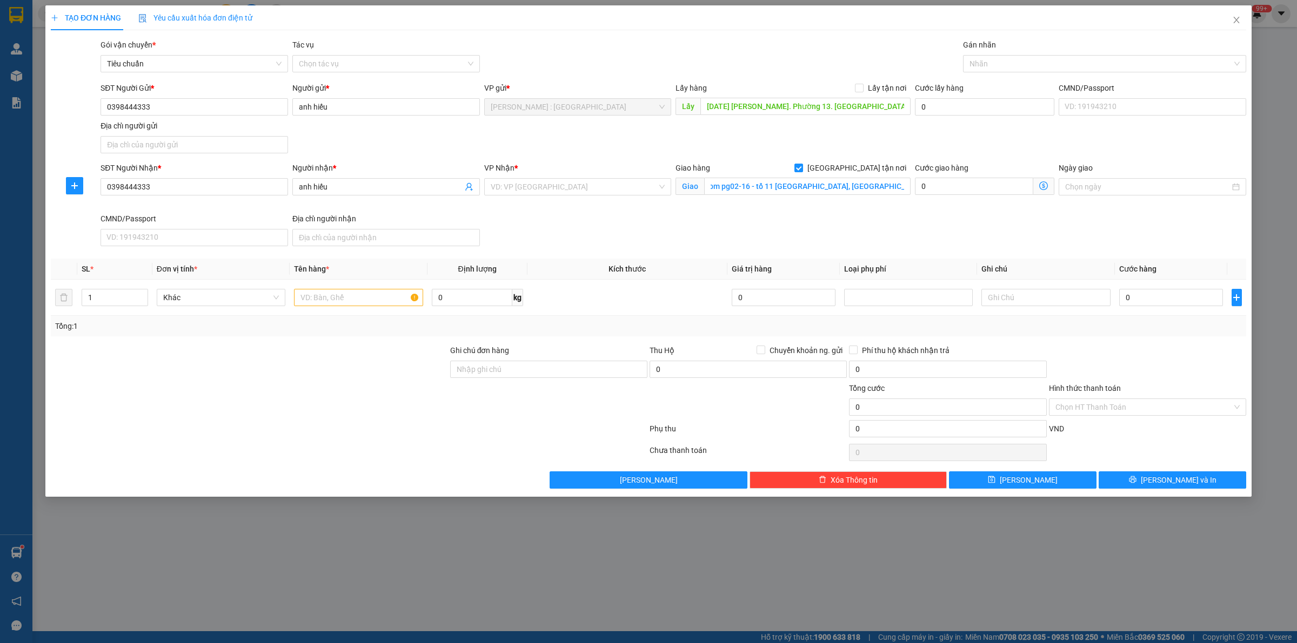
scroll to position [0, 0]
click at [863, 90] on span at bounding box center [859, 88] width 9 height 9
click at [862, 90] on input "Lấy tận nơi" at bounding box center [859, 88] width 8 height 8
checkbox input "true"
click at [987, 63] on div at bounding box center [1098, 63] width 267 height 13
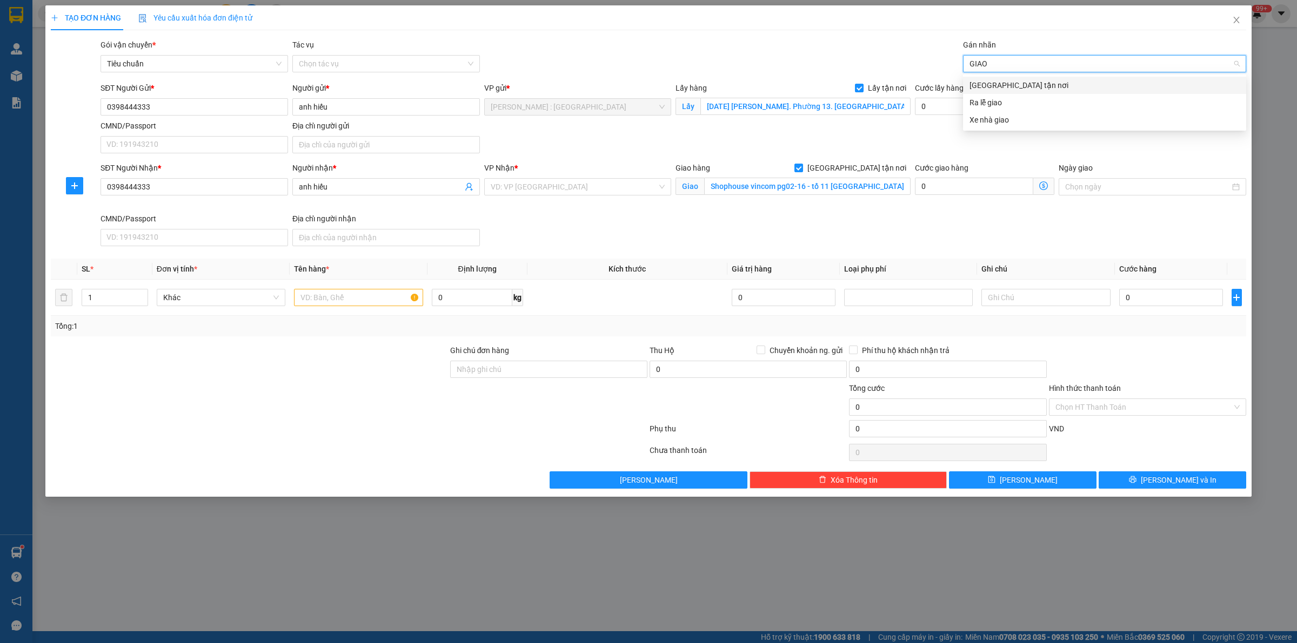
type input "GIAO"
click at [1002, 89] on div "[GEOGRAPHIC_DATA] tận nơi" at bounding box center [1104, 85] width 270 height 12
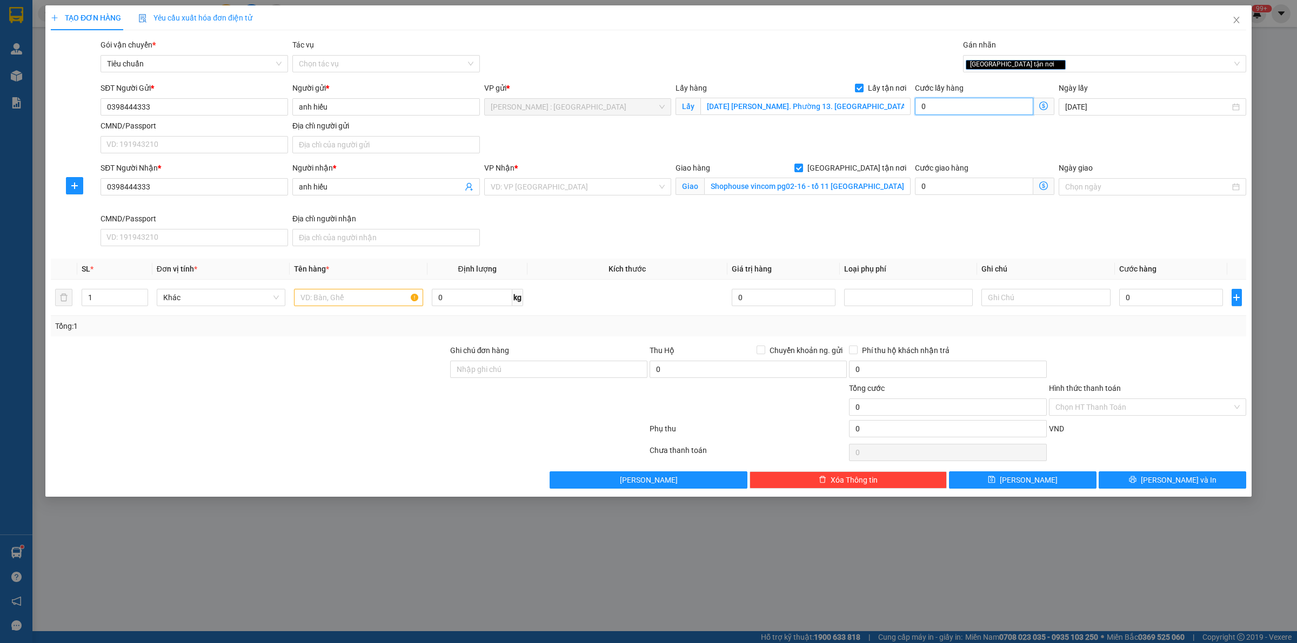
click at [927, 102] on input "0" at bounding box center [974, 106] width 118 height 17
type input "6"
type input "65"
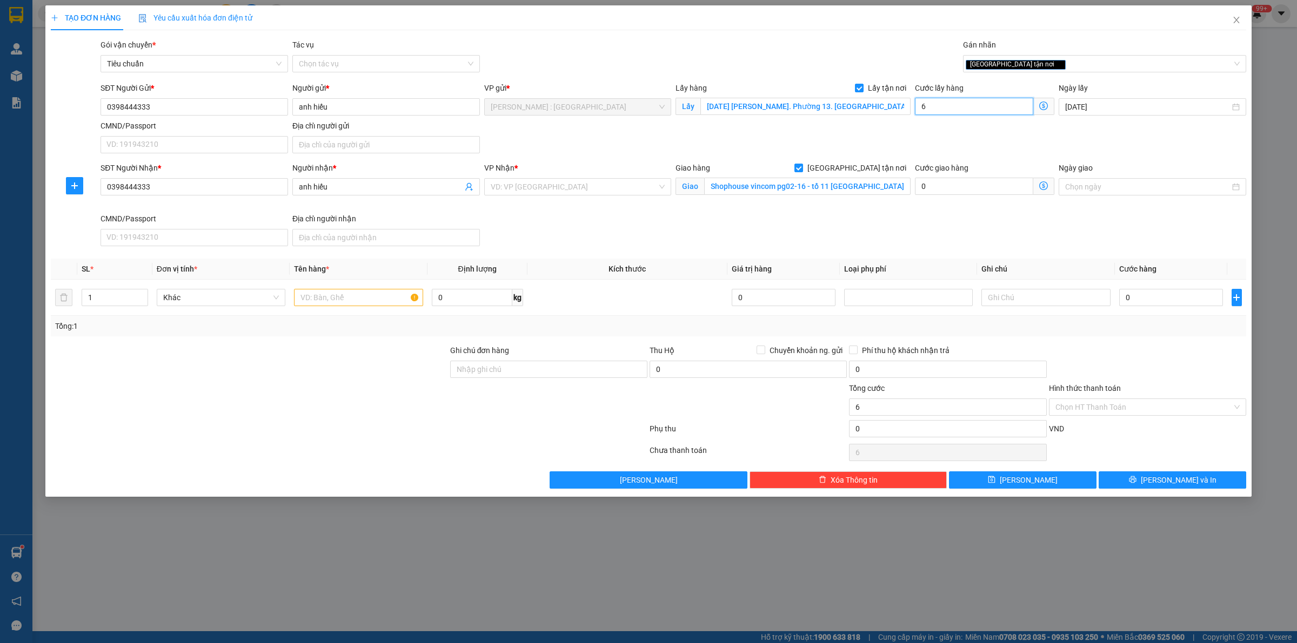
type input "65"
type input "65.000"
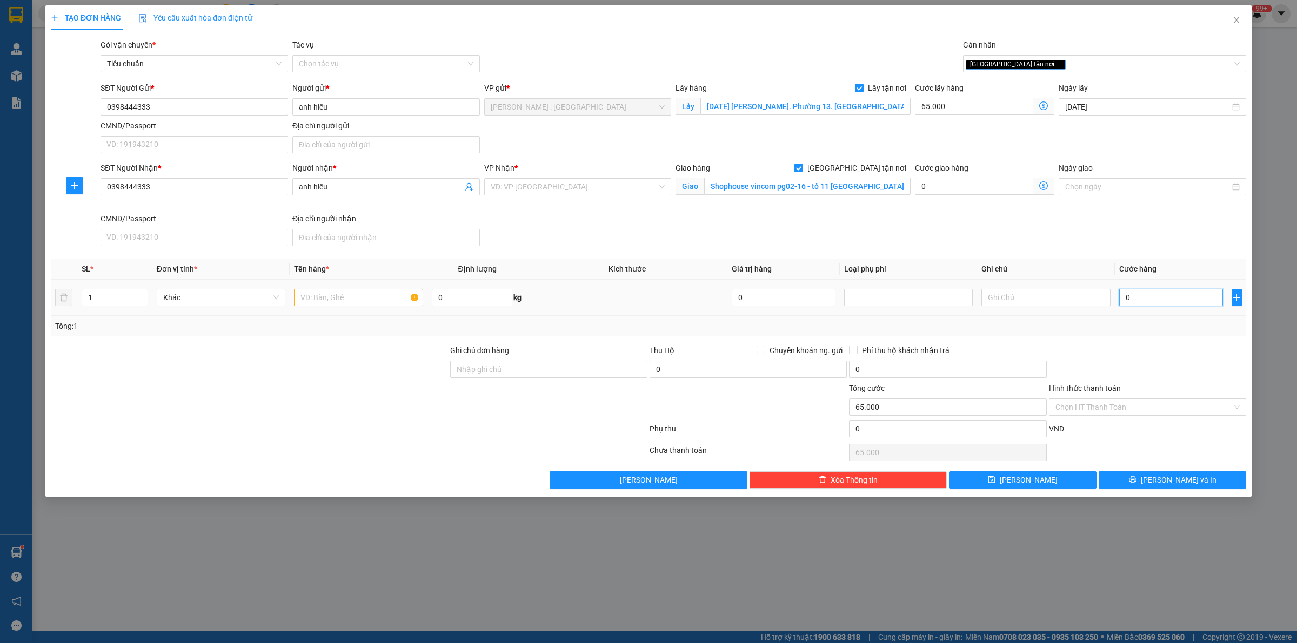
click at [1183, 297] on input "0" at bounding box center [1171, 297] width 104 height 17
type input "3"
type input "65.003"
type input "32"
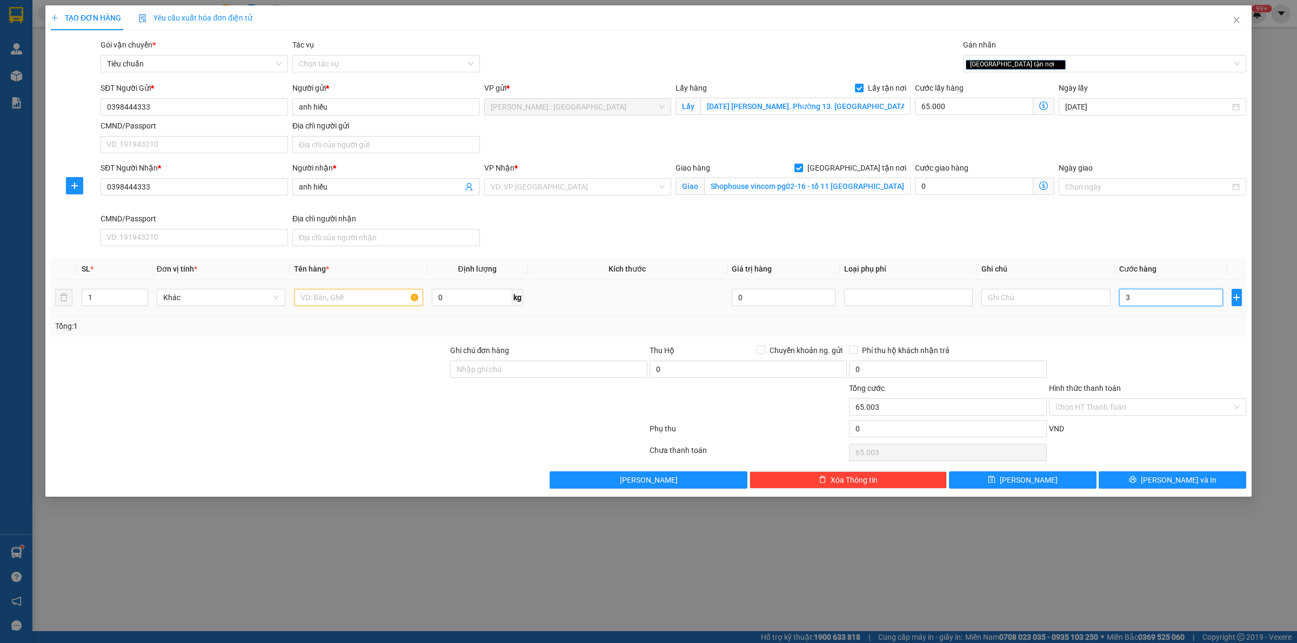
type input "65.032"
type input "325"
type input "65.325"
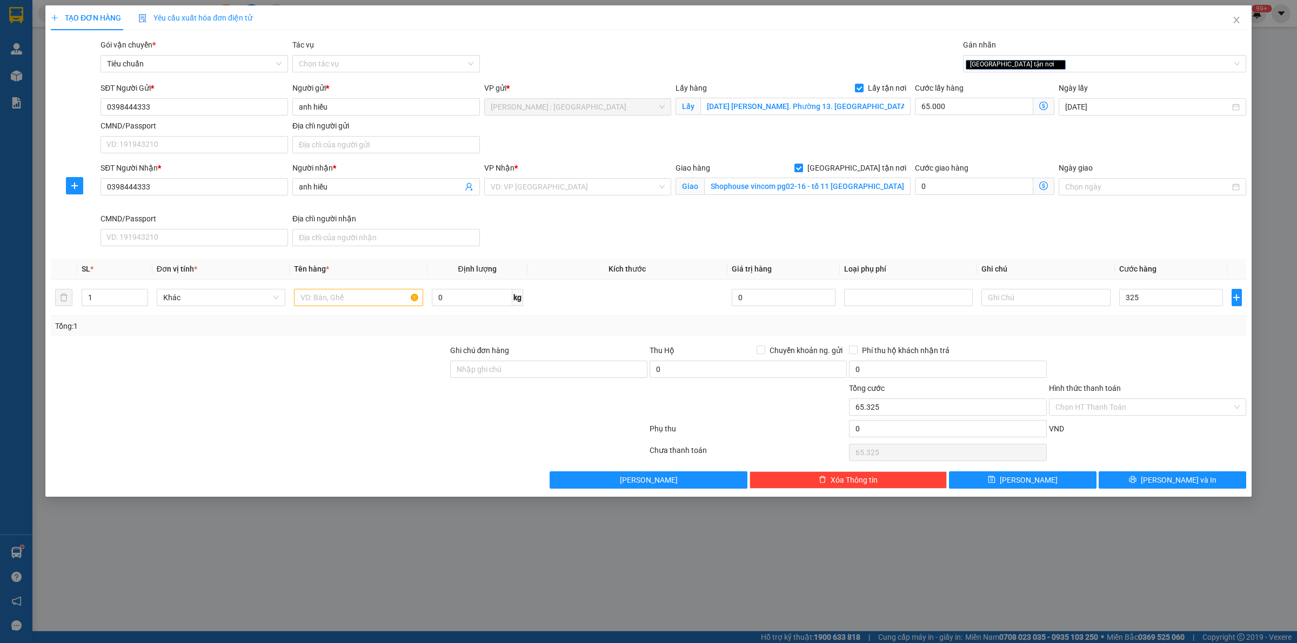
type input "325.000"
type input "390.000"
click at [1039, 250] on div "SĐT Người Nhận * 0398444333 Người nhận * anh hiếu VP Nhận * VD: VP [GEOGRAPHIC_…" at bounding box center [673, 206] width 1150 height 89
click at [347, 306] on input "text" at bounding box center [358, 297] width 129 height 17
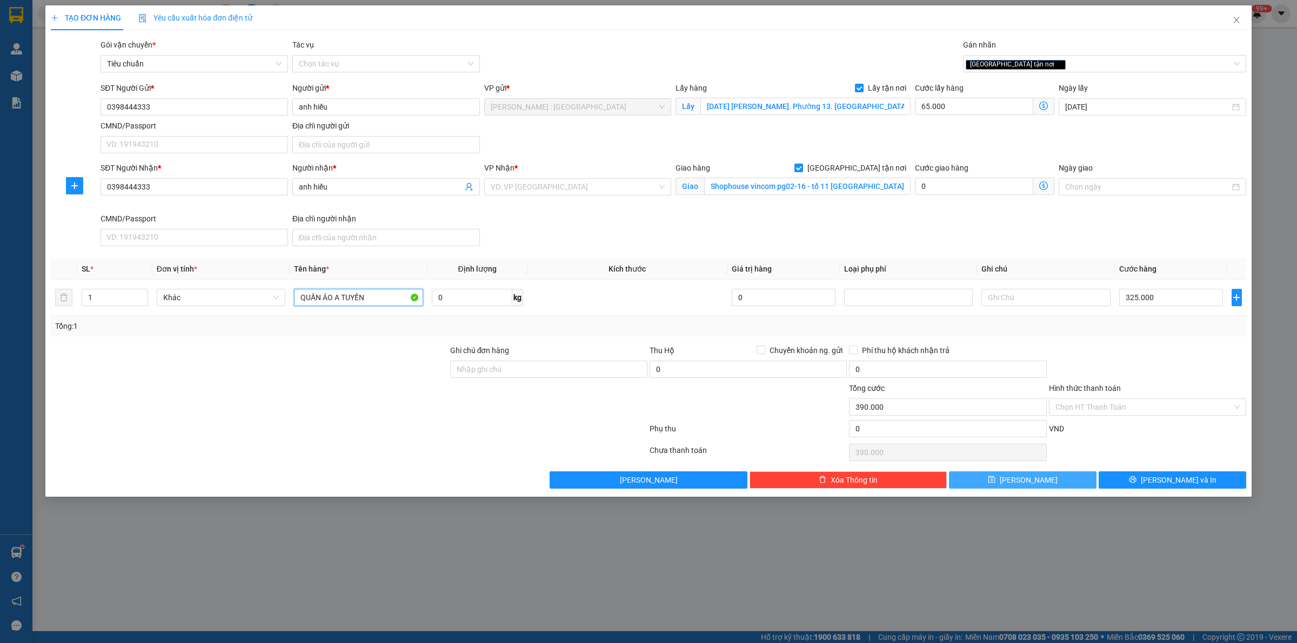
type input "QUẦN ÁO A TUYẾN"
click at [1041, 486] on button "[PERSON_NAME]" at bounding box center [1022, 480] width 147 height 17
click at [608, 190] on input "search" at bounding box center [574, 187] width 167 height 16
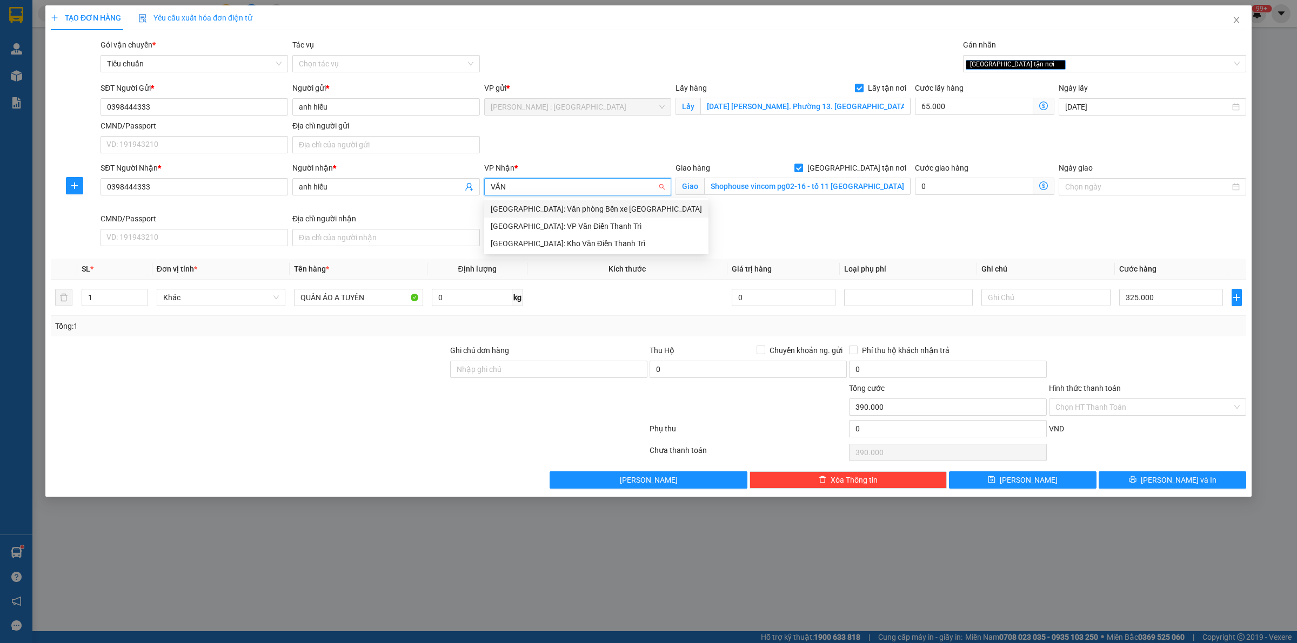
type input "VĂN"
click at [608, 245] on div "[GEOGRAPHIC_DATA]: Kho Văn Điển Thanh Trì" at bounding box center [596, 244] width 211 height 12
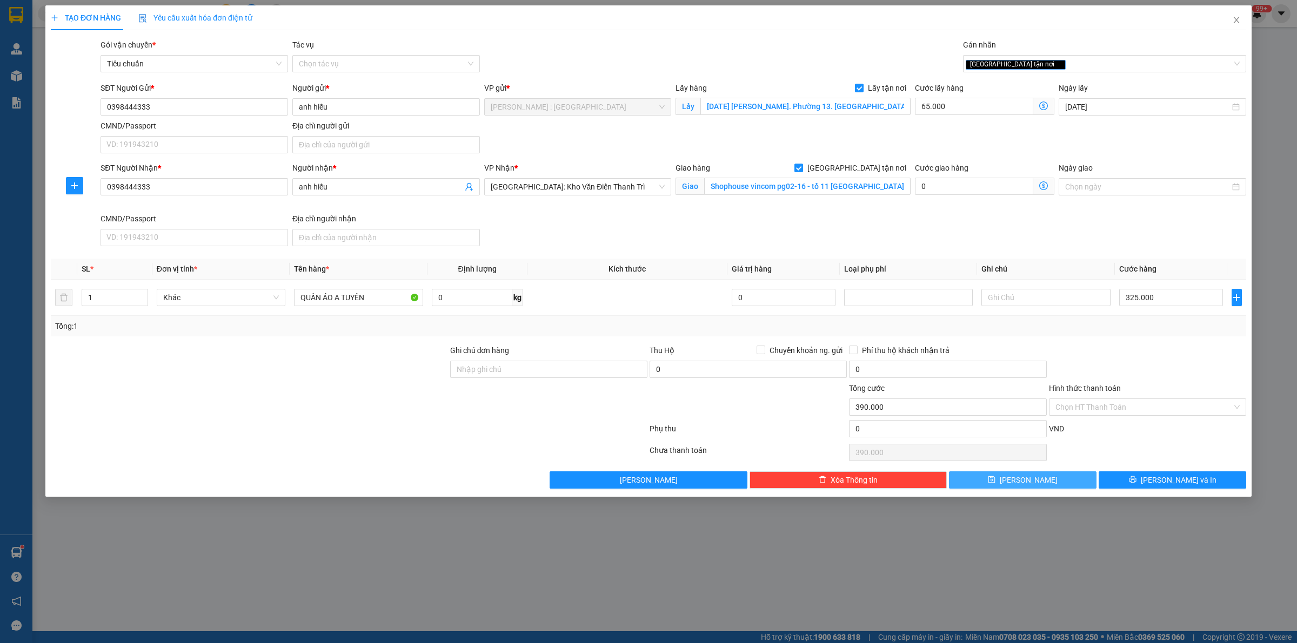
click at [1081, 484] on button "[PERSON_NAME]" at bounding box center [1022, 480] width 147 height 17
checkbox input "false"
type input "0"
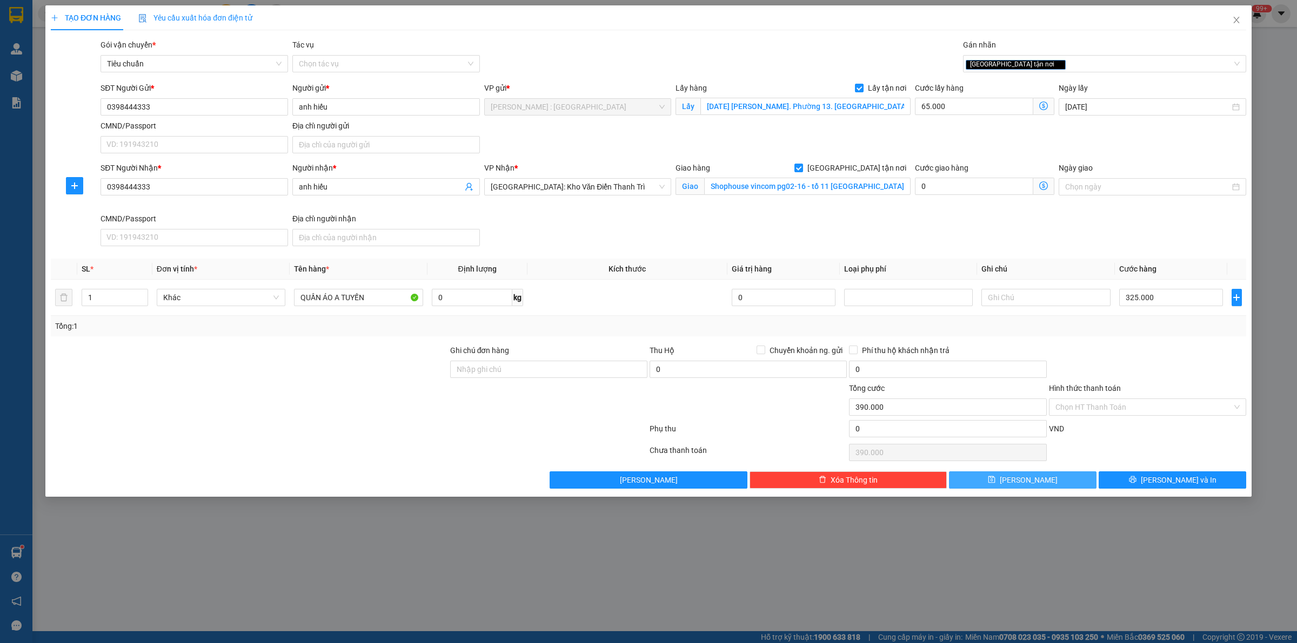
type input "0"
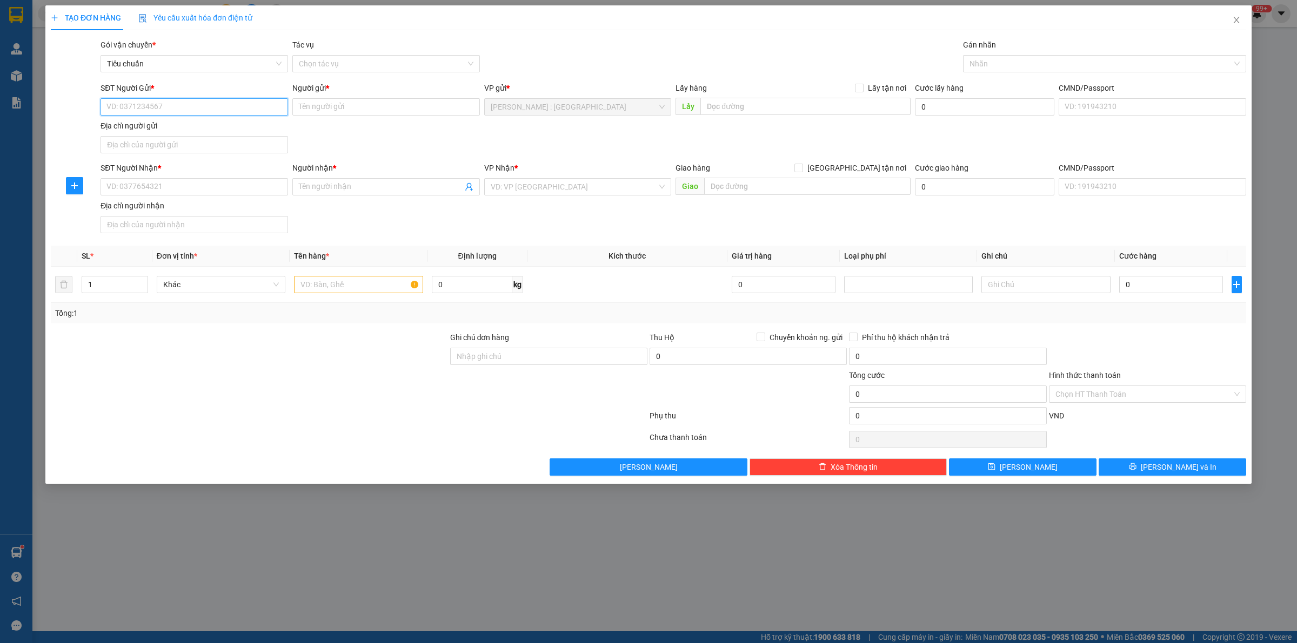
click at [252, 102] on input "SĐT Người Gửi *" at bounding box center [193, 106] width 187 height 17
paste input "0865645454"
type input "0865645454"
click at [231, 189] on input "SĐT Người Nhận *" at bounding box center [193, 186] width 187 height 17
paste input "0865645454"
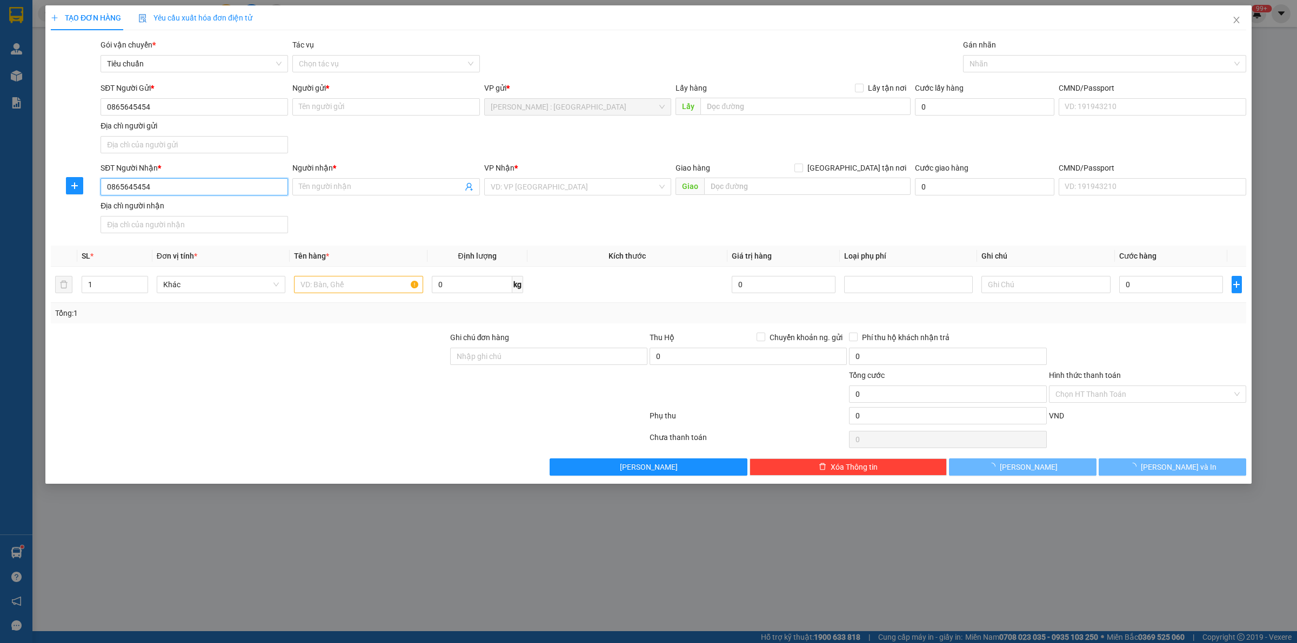
type input "0865645454"
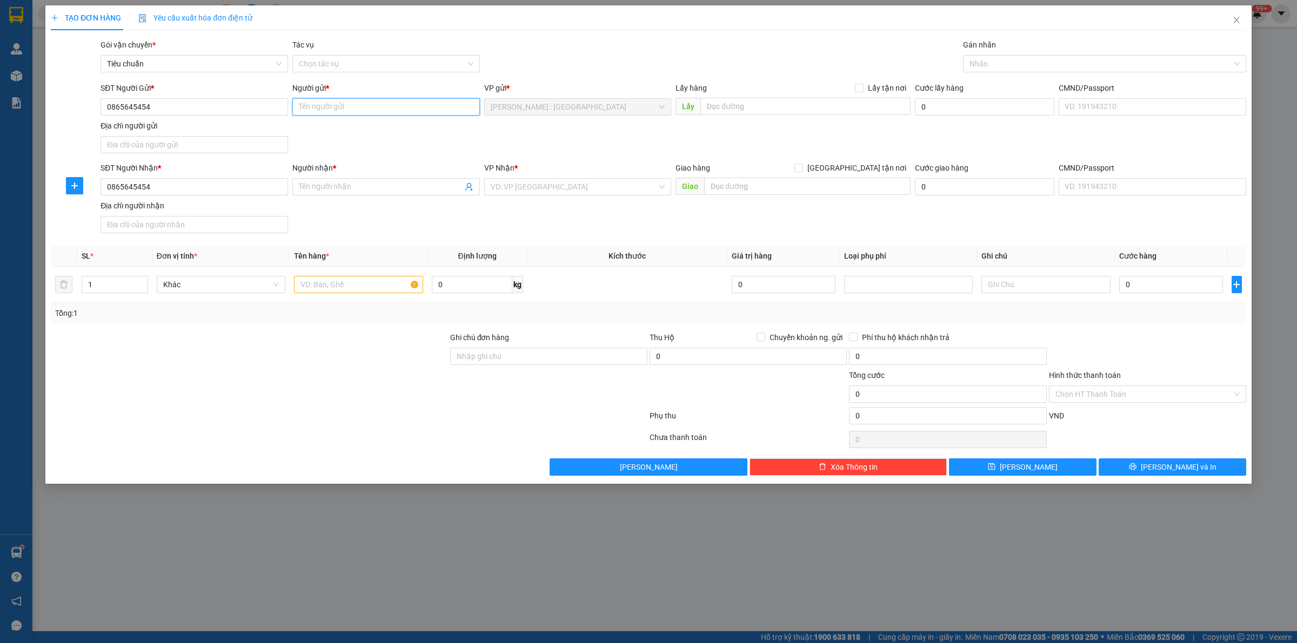
click at [352, 105] on input "Người gửi *" at bounding box center [385, 106] width 187 height 17
paste input "Nhung"
type input "Nhung"
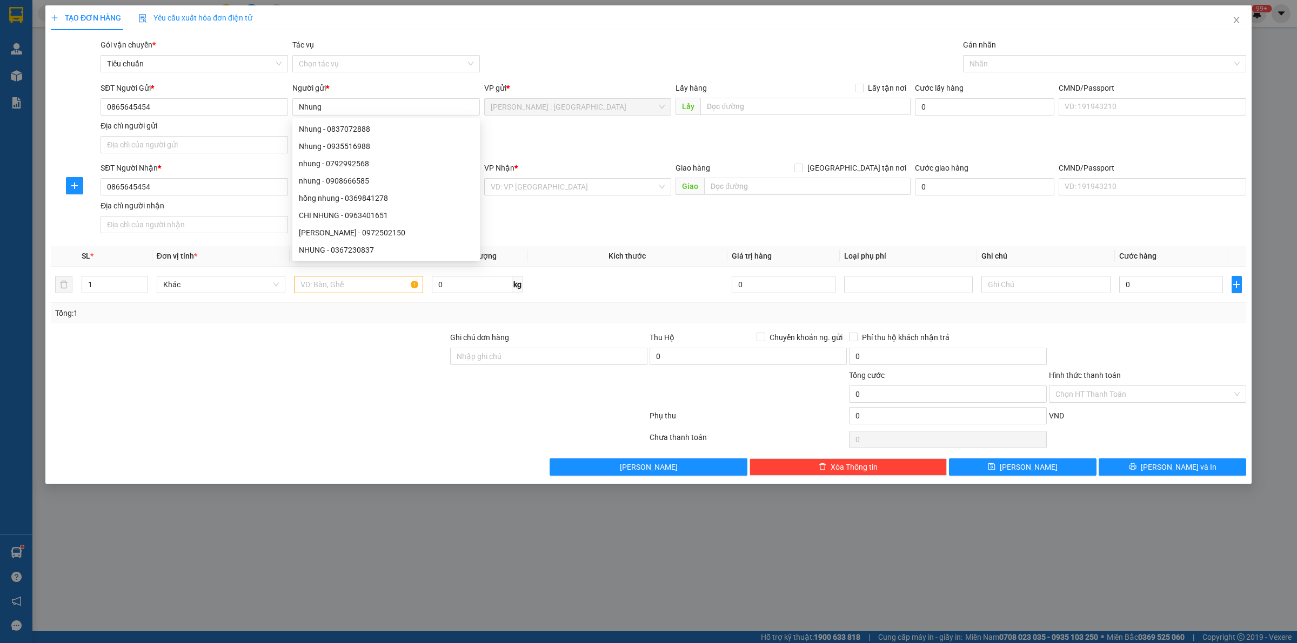
click at [247, 398] on div at bounding box center [249, 389] width 399 height 38
click at [325, 185] on input "Người nhận *" at bounding box center [381, 187] width 164 height 12
paste input "Nhung"
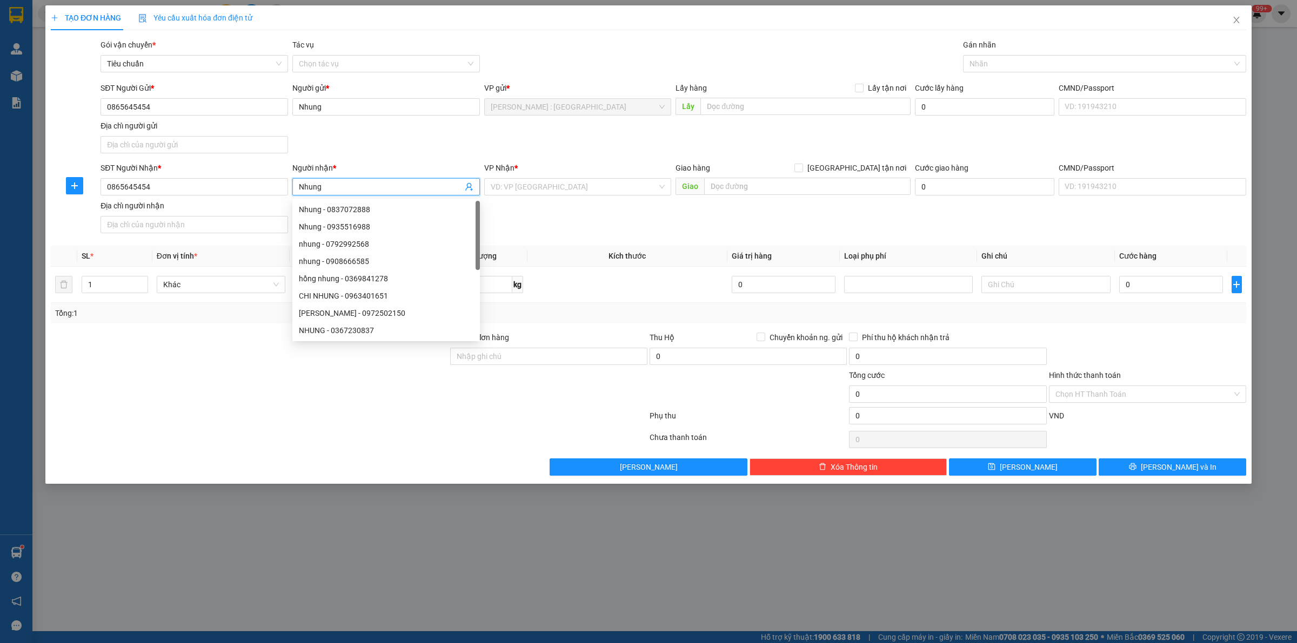
type input "Nhung"
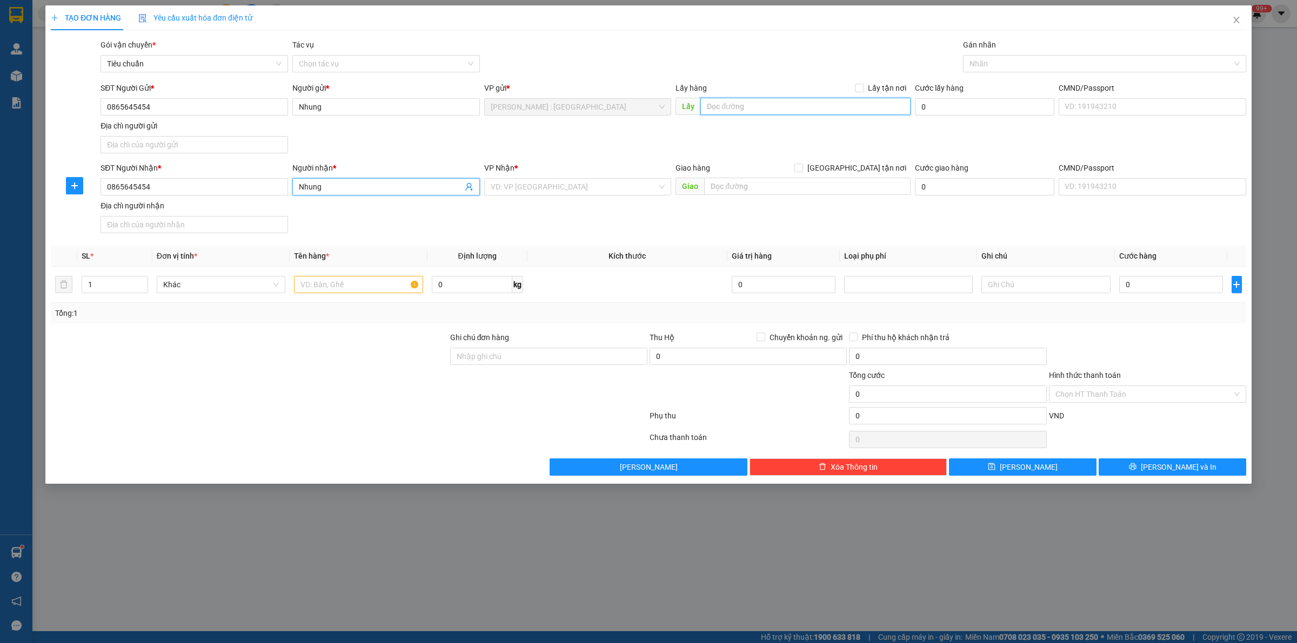
click at [784, 100] on input "text" at bounding box center [805, 106] width 210 height 17
paste input "đ/c: Tổ 7 ấp phước [GEOGRAPHIC_DATA] [GEOGRAPHIC_DATA]"
type input "đ/c: Tổ 7 ấp phước [GEOGRAPHIC_DATA] [GEOGRAPHIC_DATA]"
click at [859, 90] on input "Lấy tận nơi" at bounding box center [859, 88] width 8 height 8
checkbox input "true"
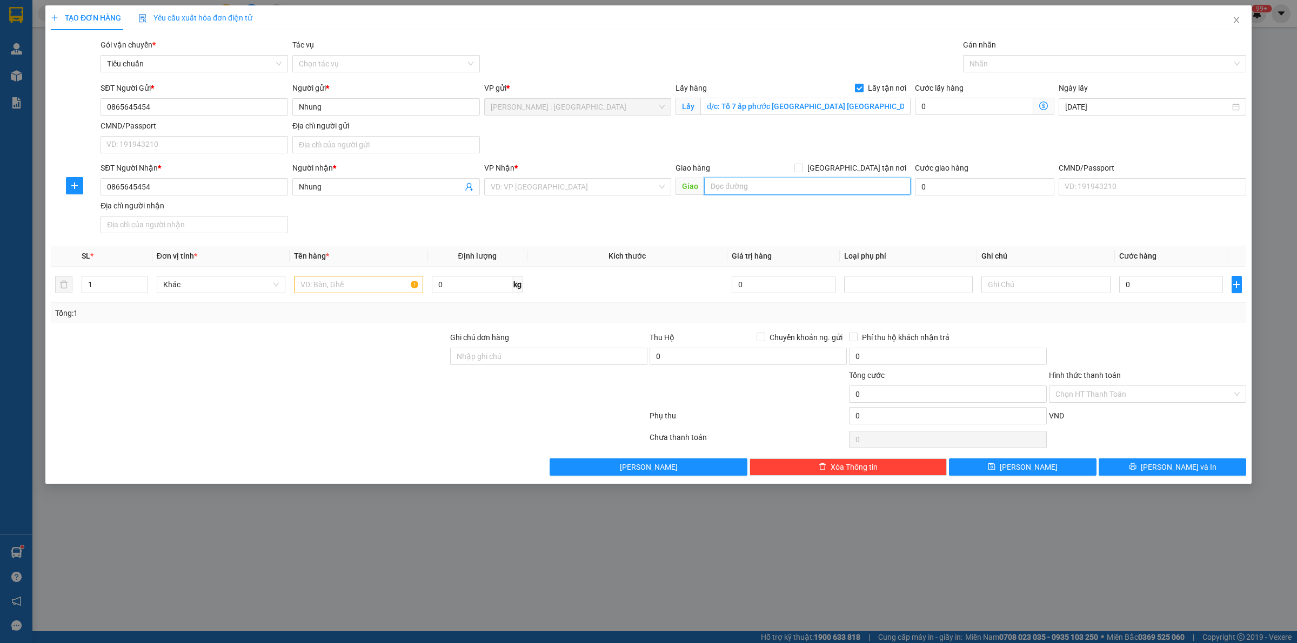
click at [733, 184] on input "text" at bounding box center [807, 186] width 206 height 17
paste input "170 đươngg số 1 p16 go vấp, hcm"
type input "170 đươngg số 1 p16 go vấp, hcm"
drag, startPoint x: 857, startPoint y: 171, endPoint x: 829, endPoint y: 182, distance: 30.3
click at [802, 170] on input "[GEOGRAPHIC_DATA] tận nơi" at bounding box center [798, 168] width 8 height 8
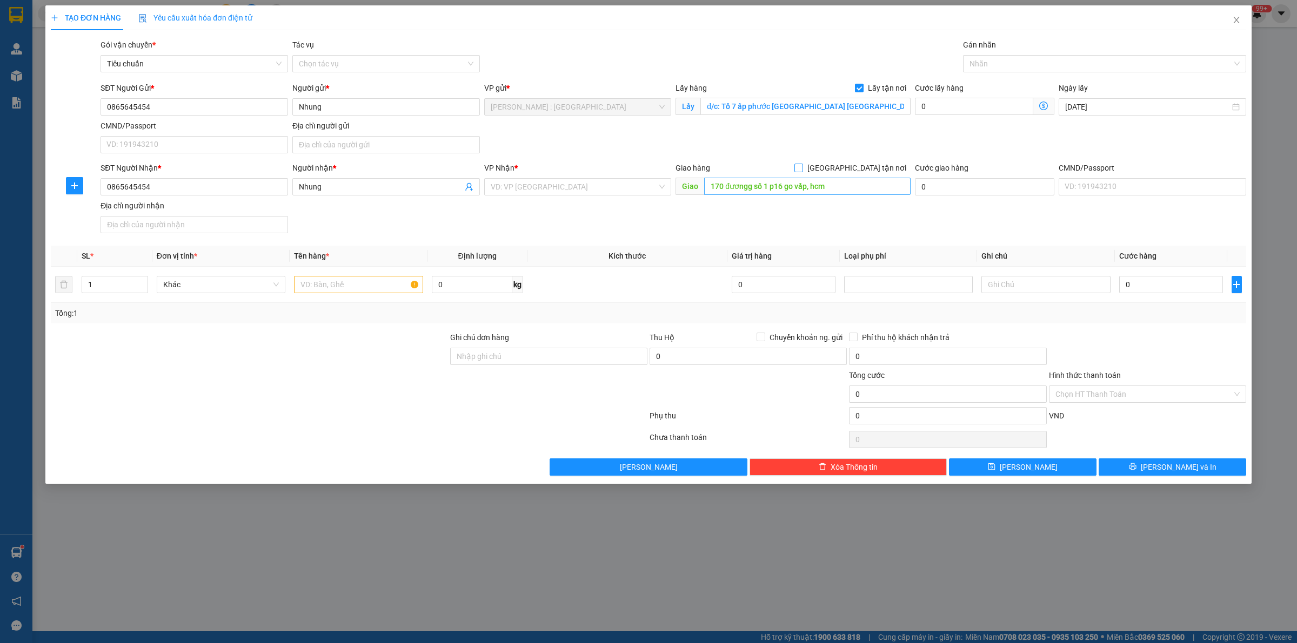
checkbox input "true"
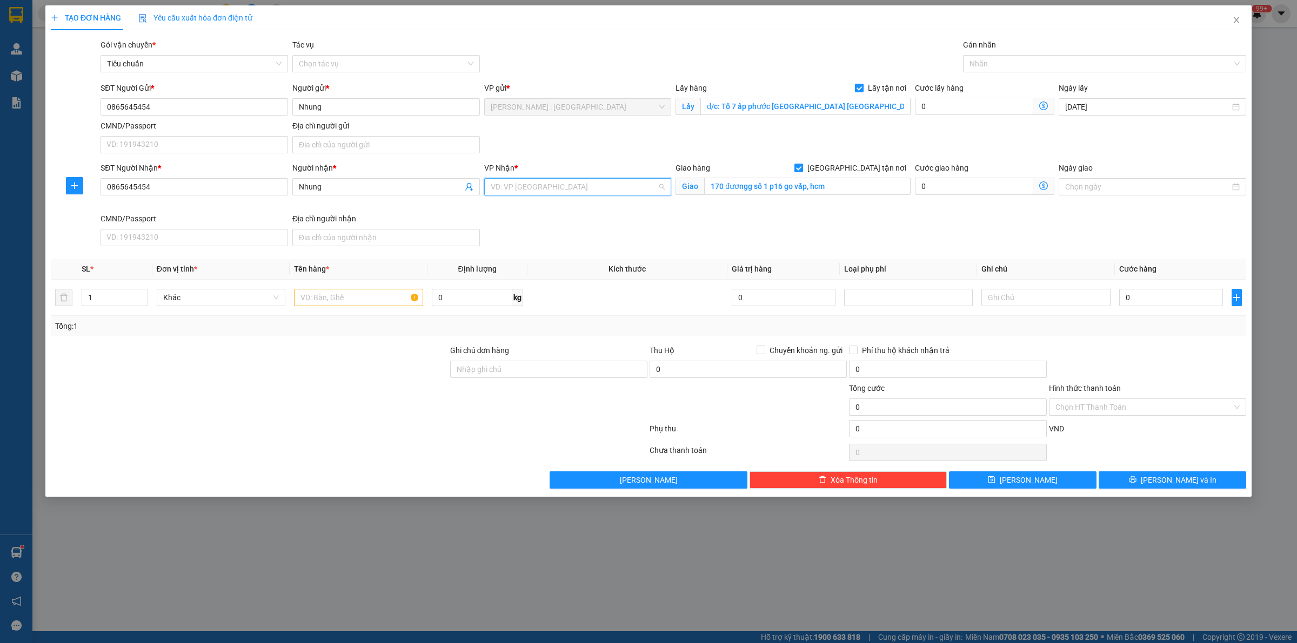
click at [592, 187] on input "search" at bounding box center [574, 187] width 167 height 16
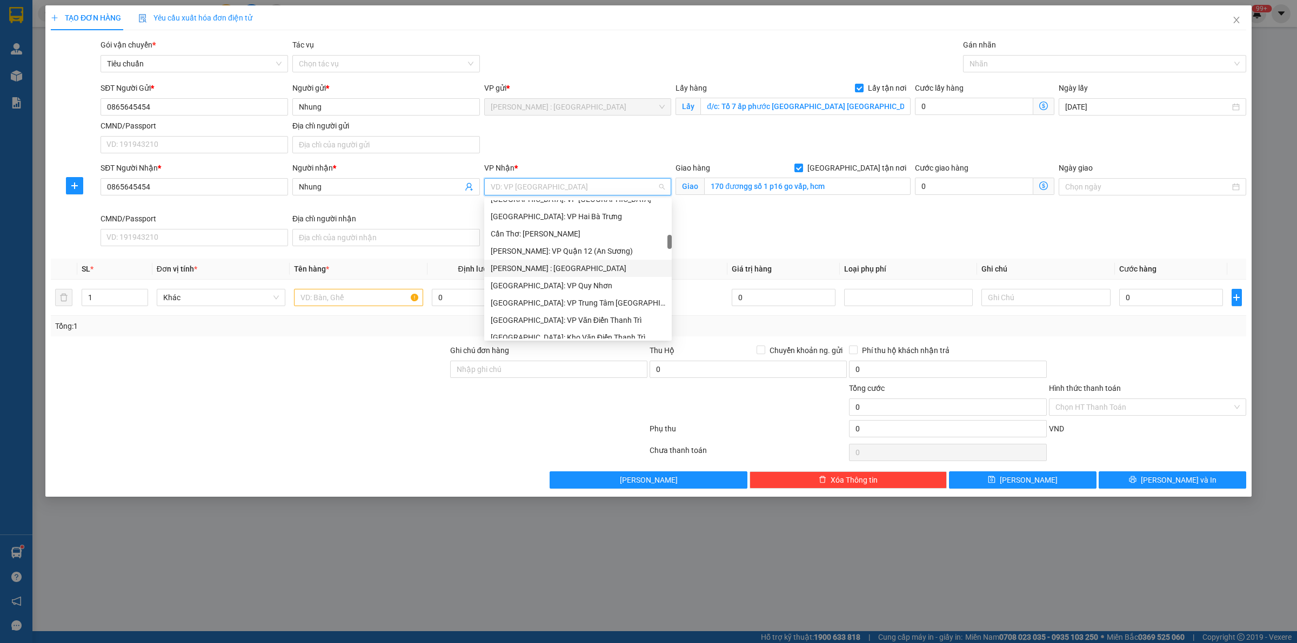
click at [585, 261] on div "[PERSON_NAME] : [GEOGRAPHIC_DATA]" at bounding box center [577, 268] width 187 height 17
click at [1143, 301] on input "0" at bounding box center [1171, 297] width 104 height 17
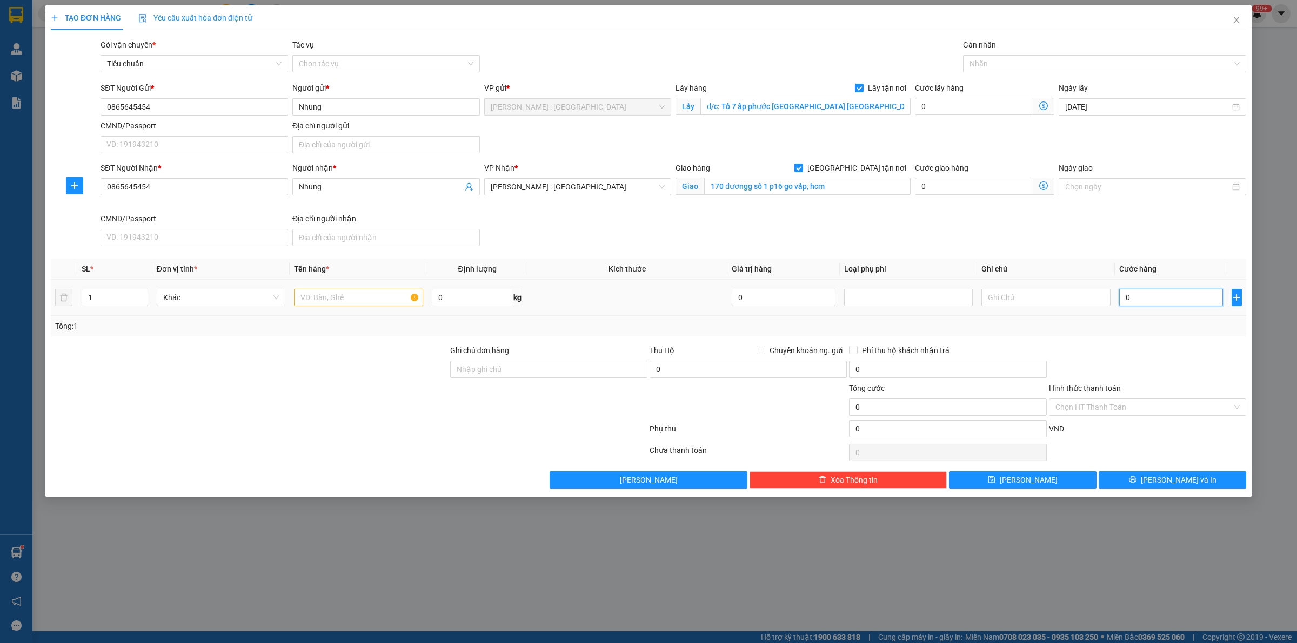
type input "5"
type input "53"
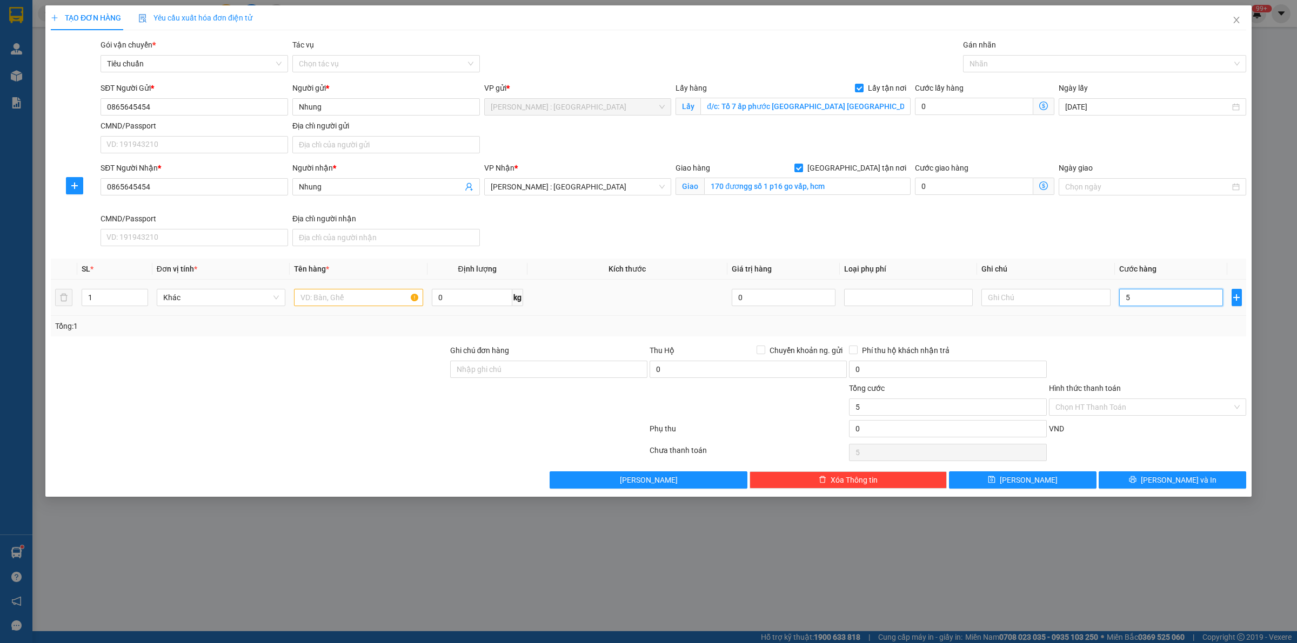
type input "53"
type input "535"
type input "535.000"
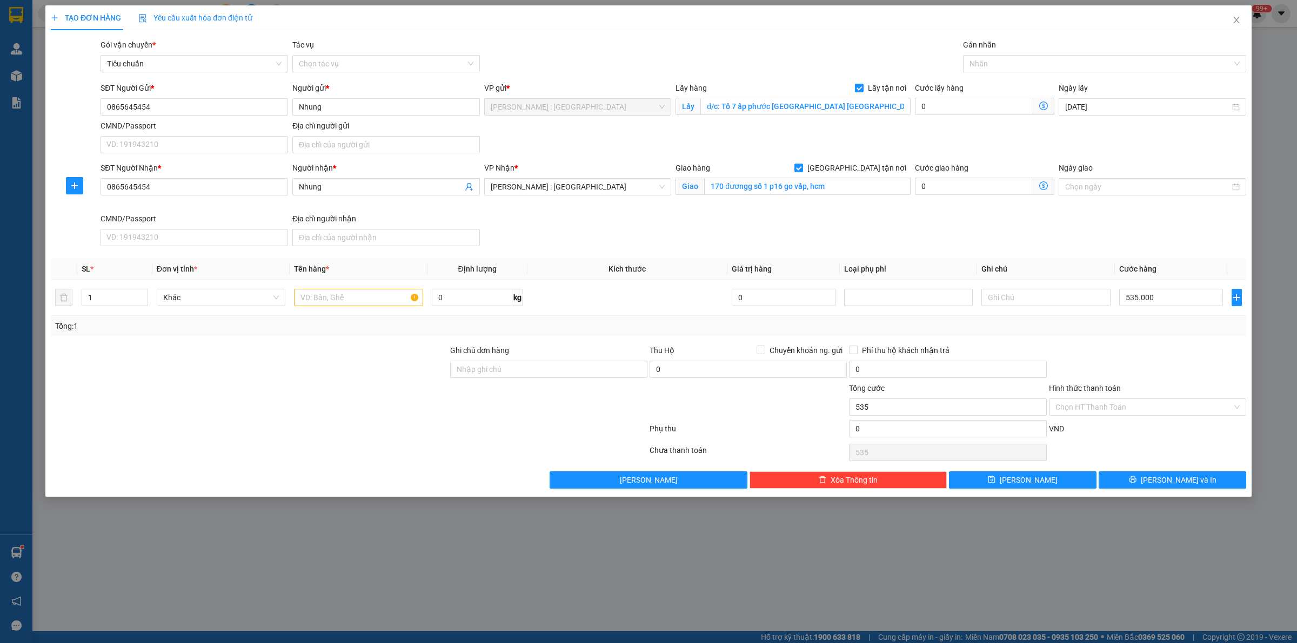
type input "535.000"
click at [550, 196] on div "VP Nhận * [GEOGRAPHIC_DATA] : [GEOGRAPHIC_DATA] 12" at bounding box center [577, 181] width 187 height 38
click at [354, 303] on input "text" at bounding box center [358, 297] width 129 height 17
paste input "1 xe vespa"
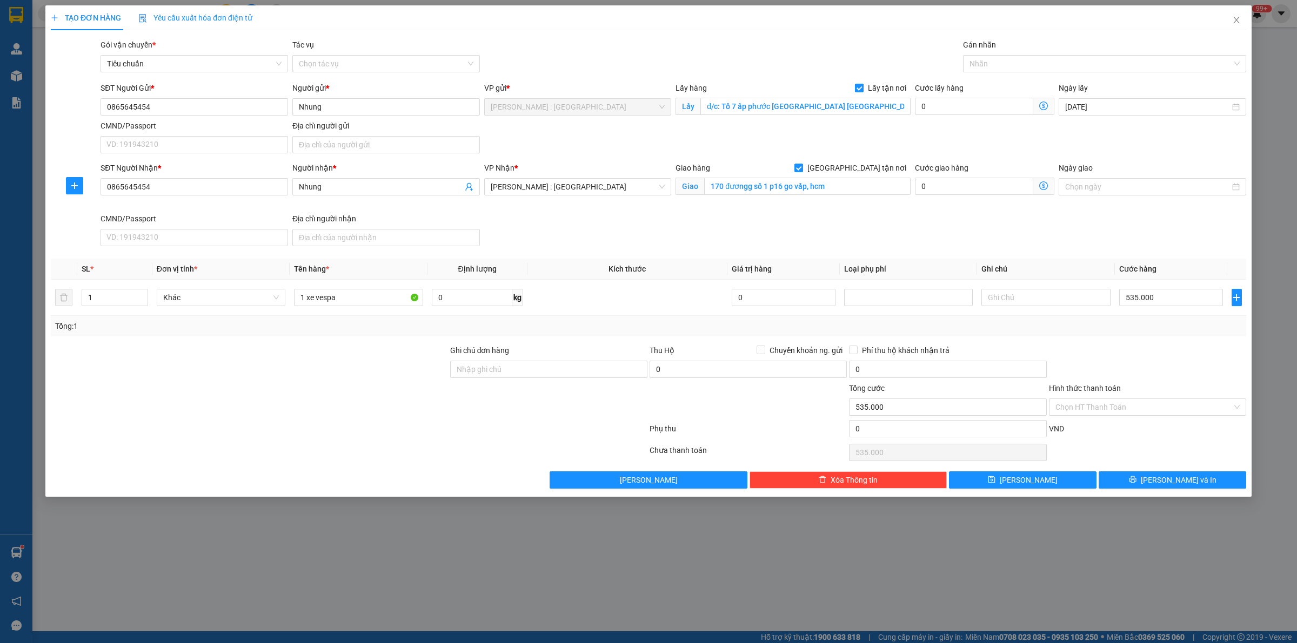
click at [312, 441] on div at bounding box center [349, 431] width 599 height 22
click at [362, 300] on input "1 xe vespa" at bounding box center [358, 297] width 129 height 17
type input "1 xe vespa CHÚ DƯƠNG"
click at [1054, 477] on button "[PERSON_NAME]" at bounding box center [1022, 480] width 147 height 17
checkbox input "false"
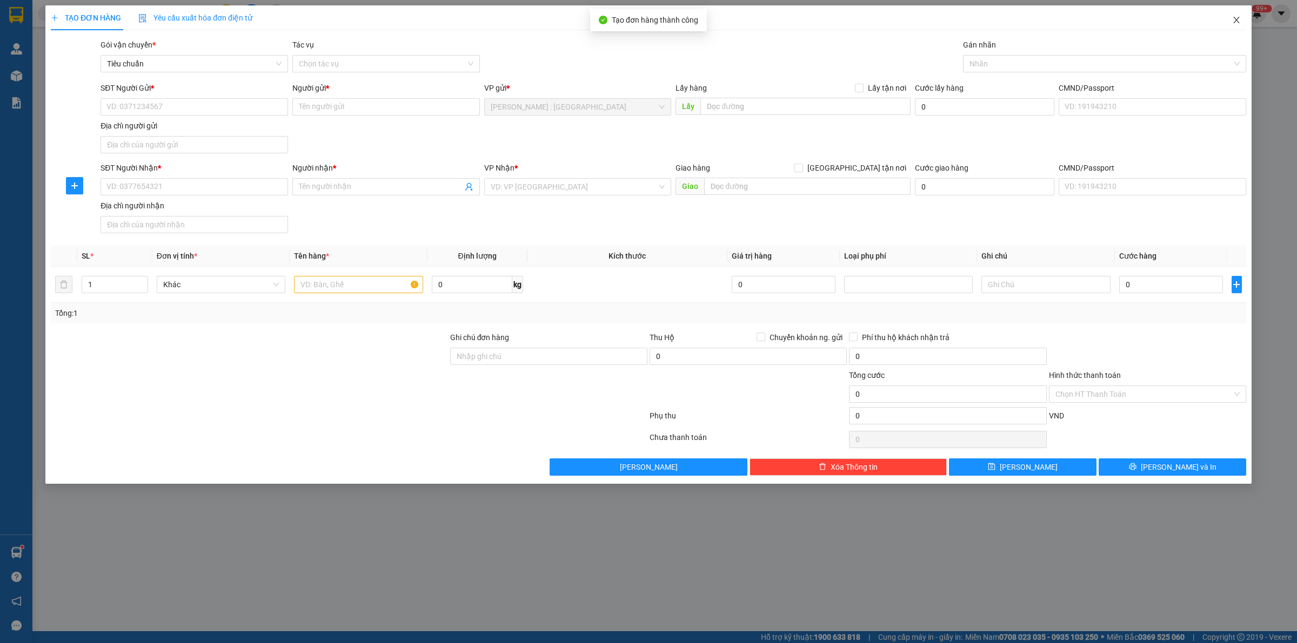
click at [1233, 19] on icon "close" at bounding box center [1236, 20] width 9 height 9
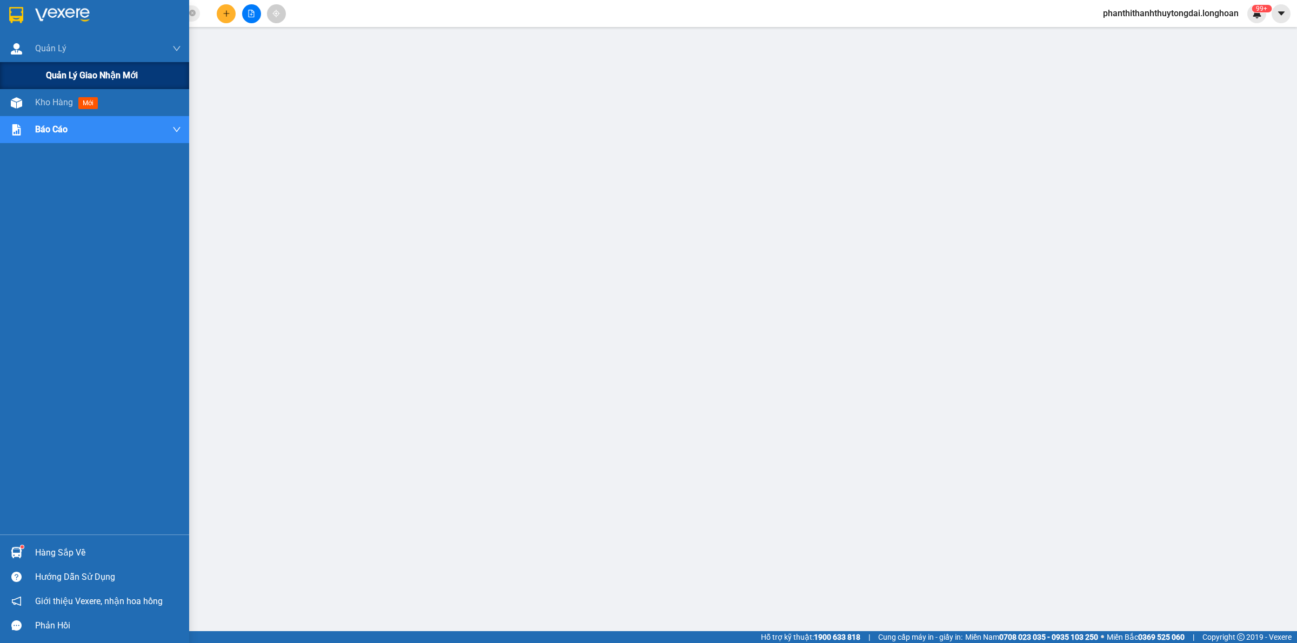
click at [32, 65] on div "Quản lý giao nhận mới" at bounding box center [94, 75] width 189 height 27
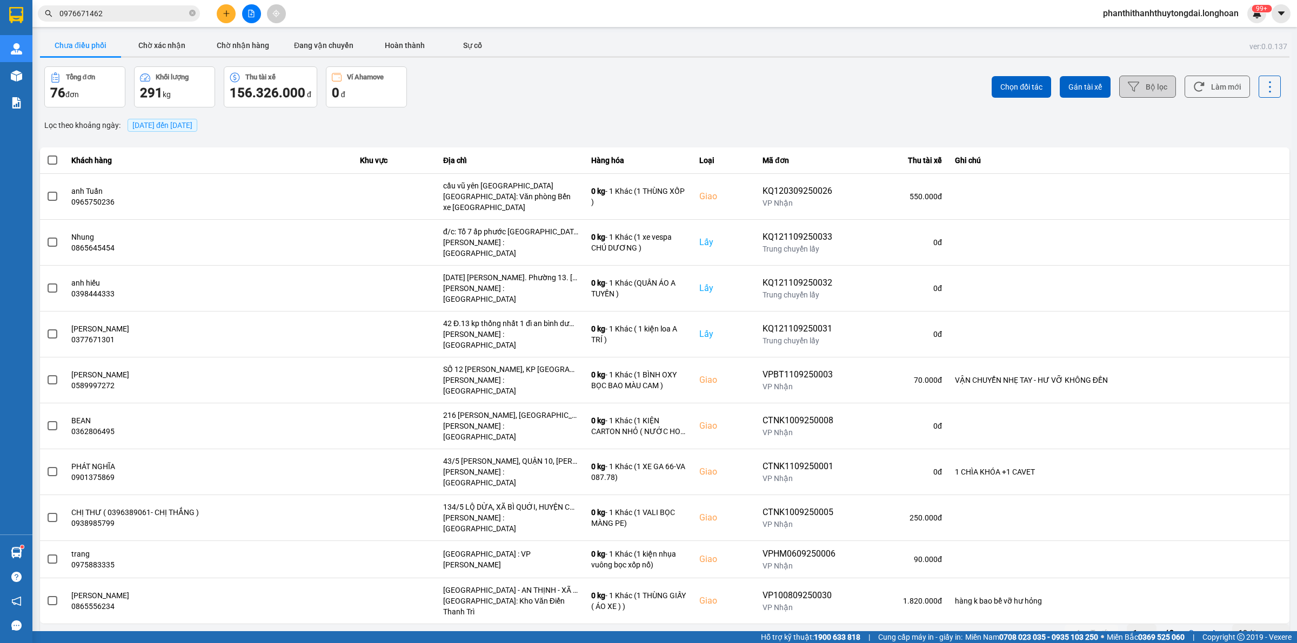
click at [1133, 87] on icon at bounding box center [1133, 86] width 11 height 11
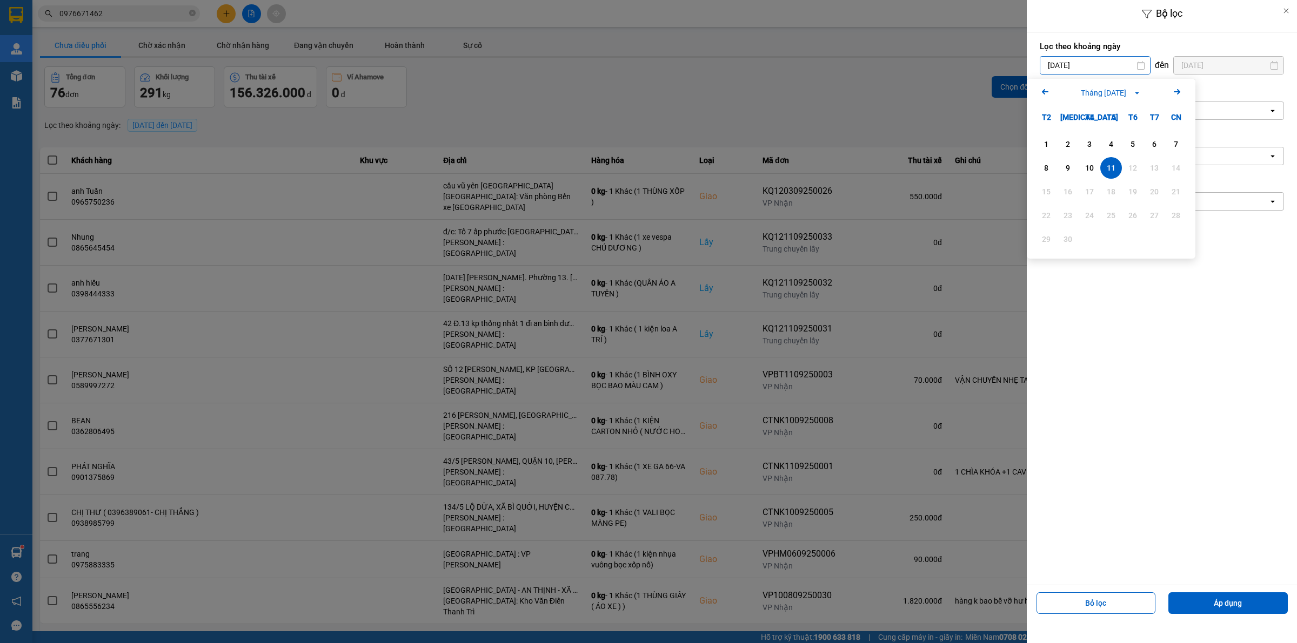
click at [1105, 73] on input "[DATE]" at bounding box center [1095, 65] width 110 height 17
click at [1044, 140] on div "1" at bounding box center [1045, 144] width 15 height 13
click at [1095, 108] on div "Chọn văn phòng" at bounding box center [1072, 110] width 55 height 11
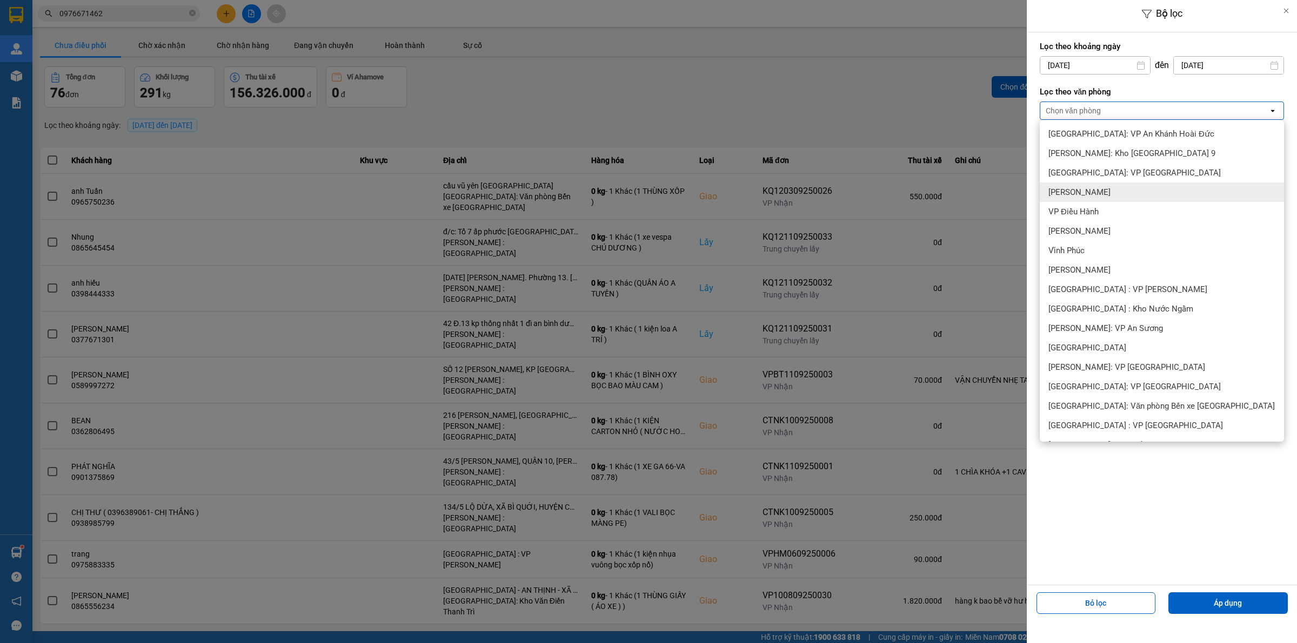
scroll to position [450, 0]
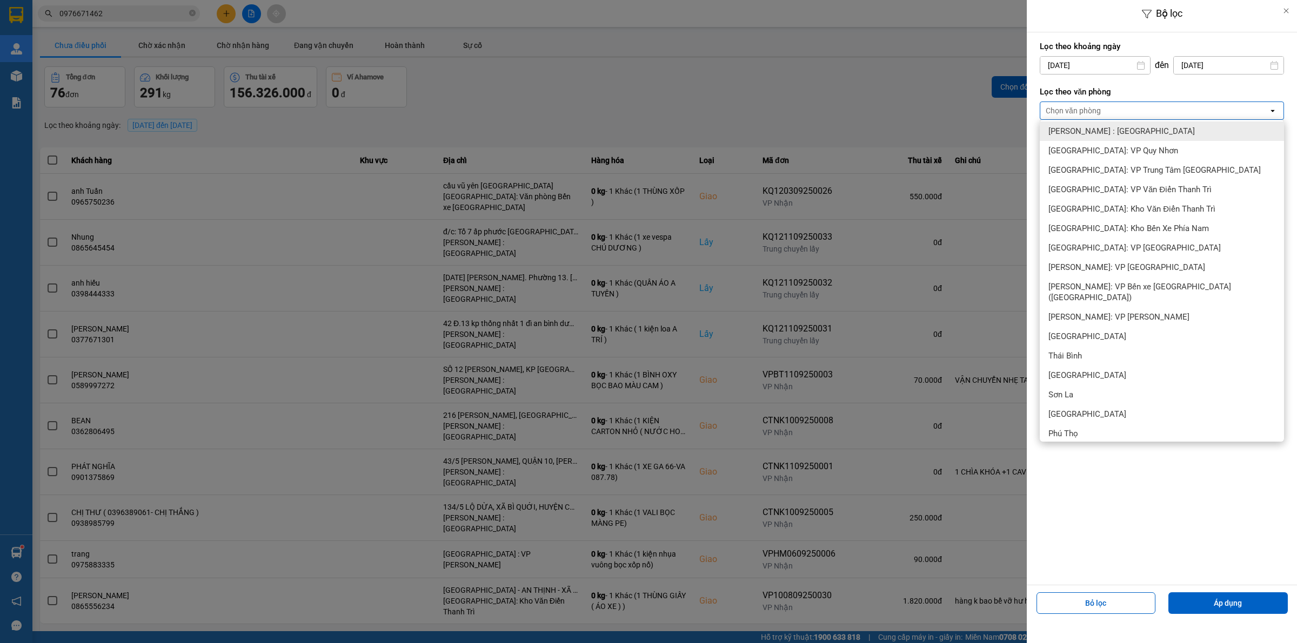
drag, startPoint x: 1143, startPoint y: 133, endPoint x: 1138, endPoint y: 138, distance: 6.5
click at [1143, 131] on span "[PERSON_NAME] : [GEOGRAPHIC_DATA]" at bounding box center [1121, 131] width 146 height 11
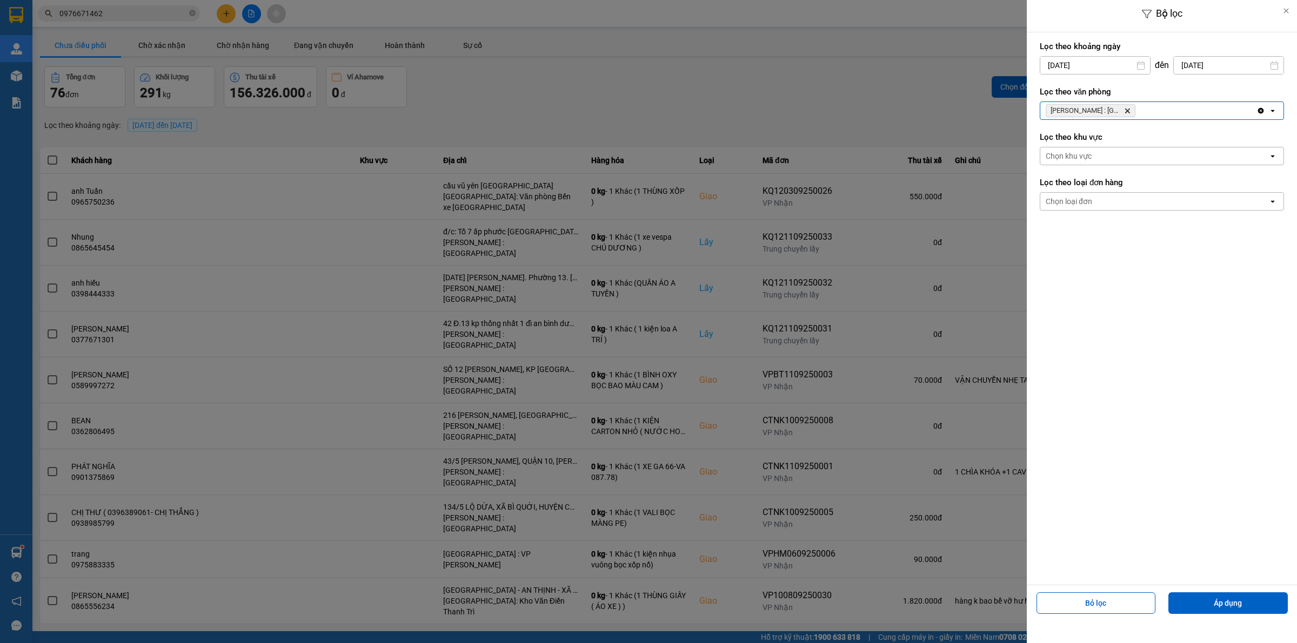
drag, startPoint x: 1132, startPoint y: 195, endPoint x: 1124, endPoint y: 209, distance: 16.2
click at [1132, 195] on div "Chọn loại đơn" at bounding box center [1154, 201] width 228 height 17
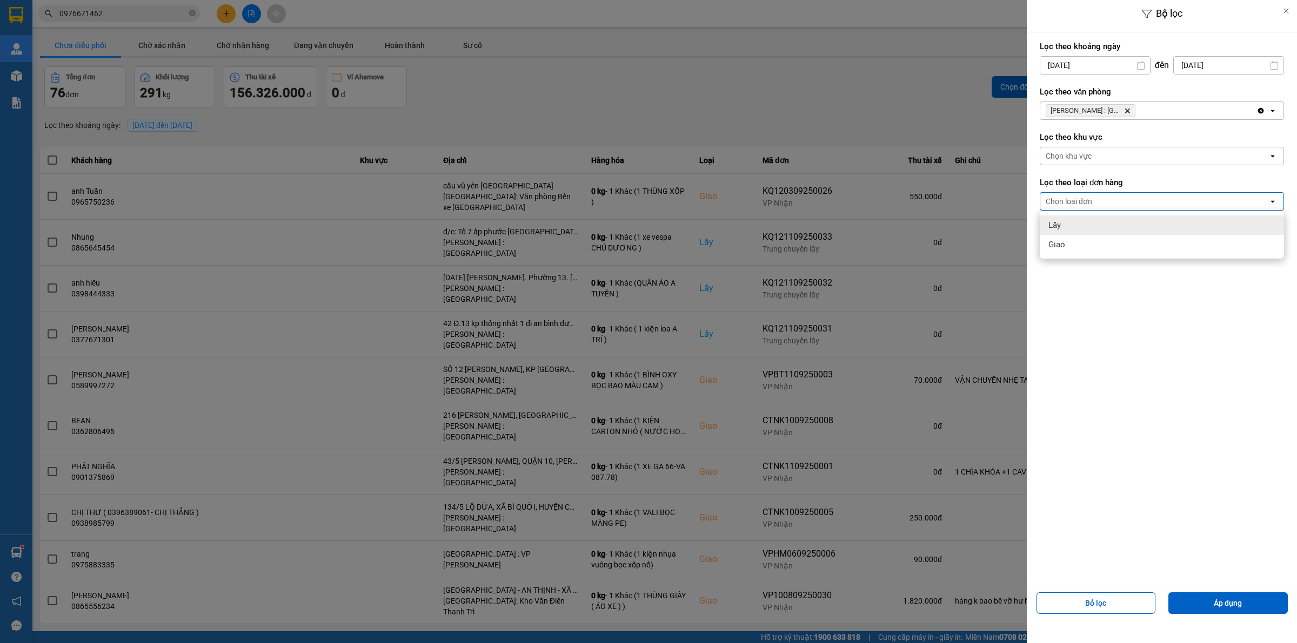
click at [1106, 229] on div "Lấy" at bounding box center [1161, 225] width 244 height 19
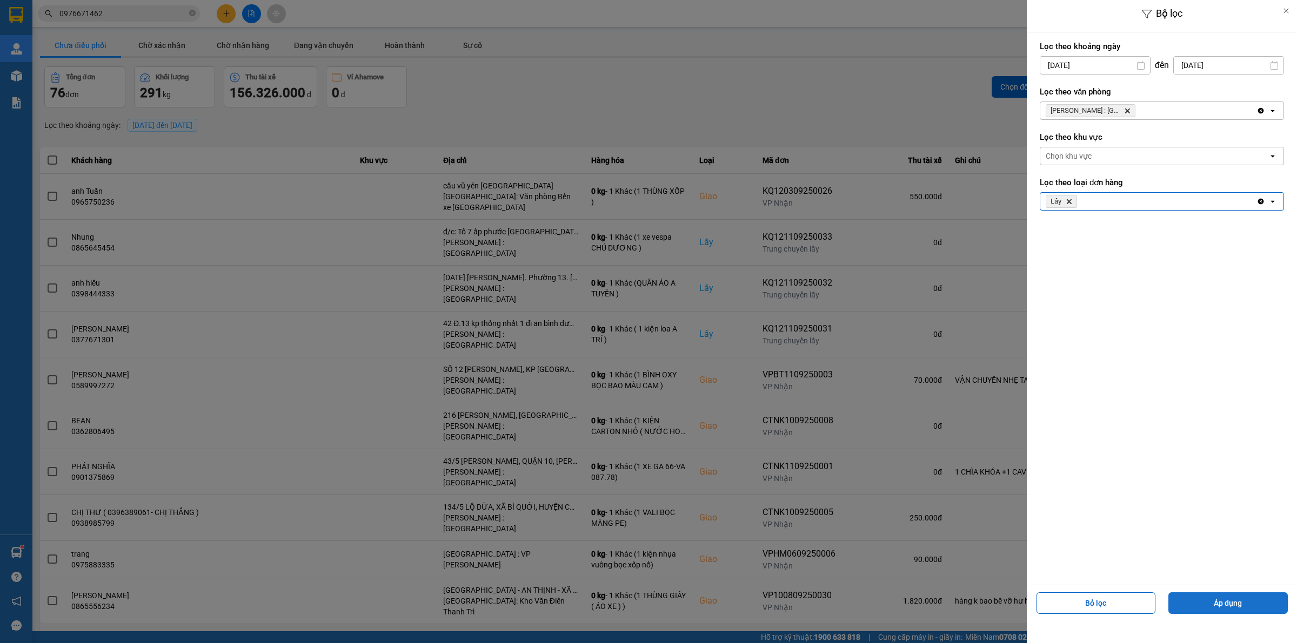
click at [1238, 603] on button "Áp dụng" at bounding box center [1227, 604] width 119 height 22
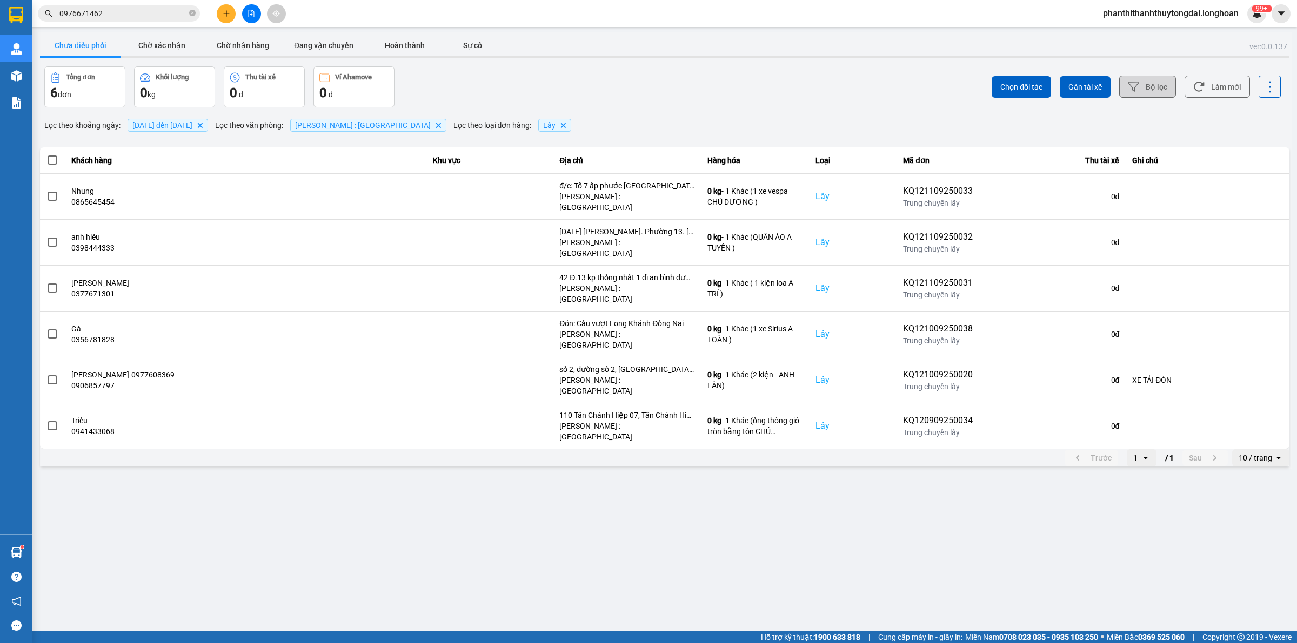
click at [1267, 453] on div "10 / trang" at bounding box center [1254, 458] width 33 height 11
click at [1251, 511] on div "100 / trang" at bounding box center [1260, 507] width 39 height 11
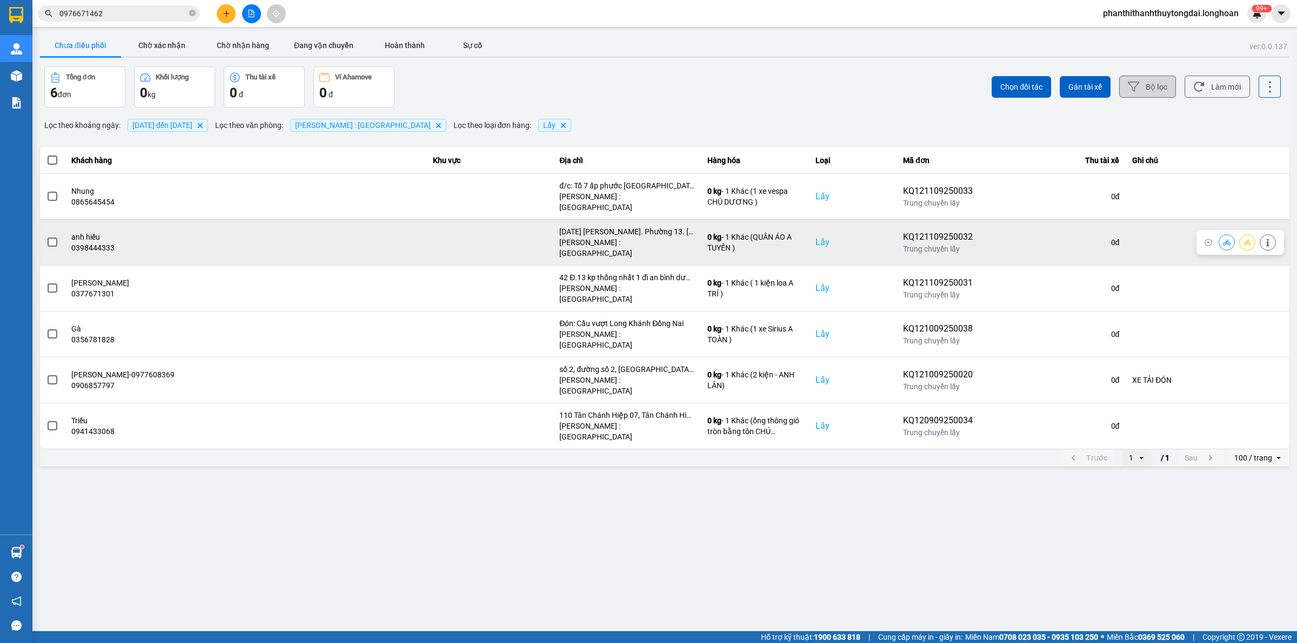
click at [52, 238] on span at bounding box center [53, 243] width 10 height 10
click at [46, 237] on input "checkbox" at bounding box center [46, 237] width 0 height 0
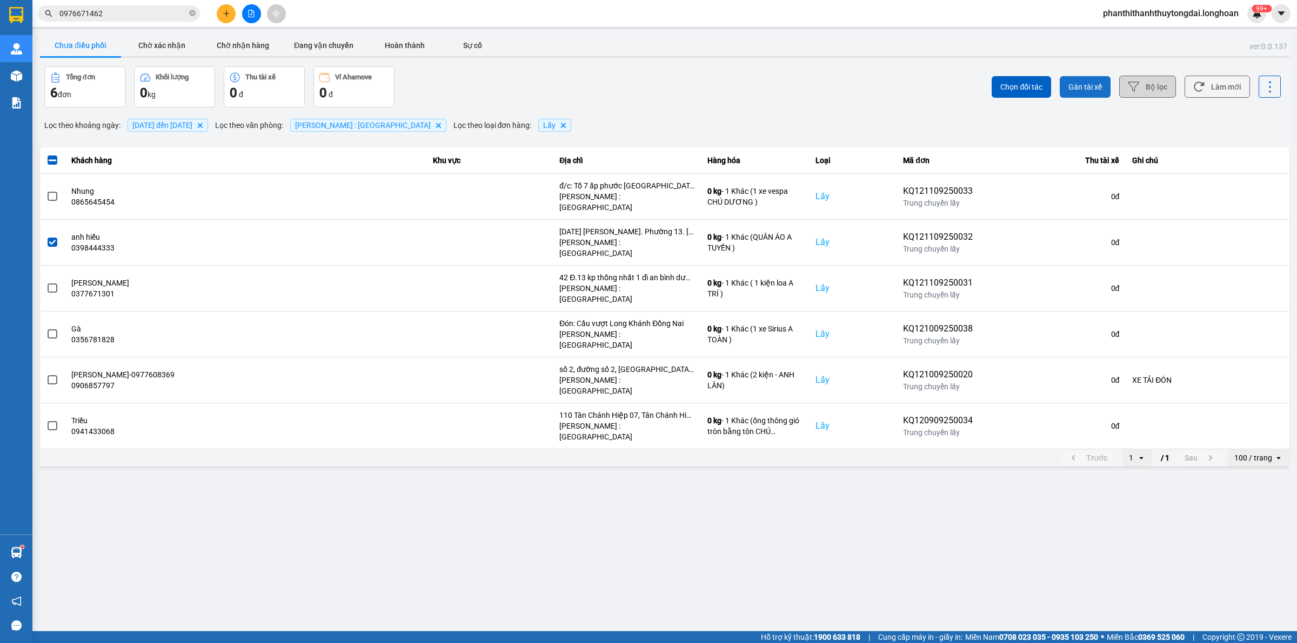
click at [1099, 89] on span "Gán tài xế" at bounding box center [1084, 87] width 33 height 11
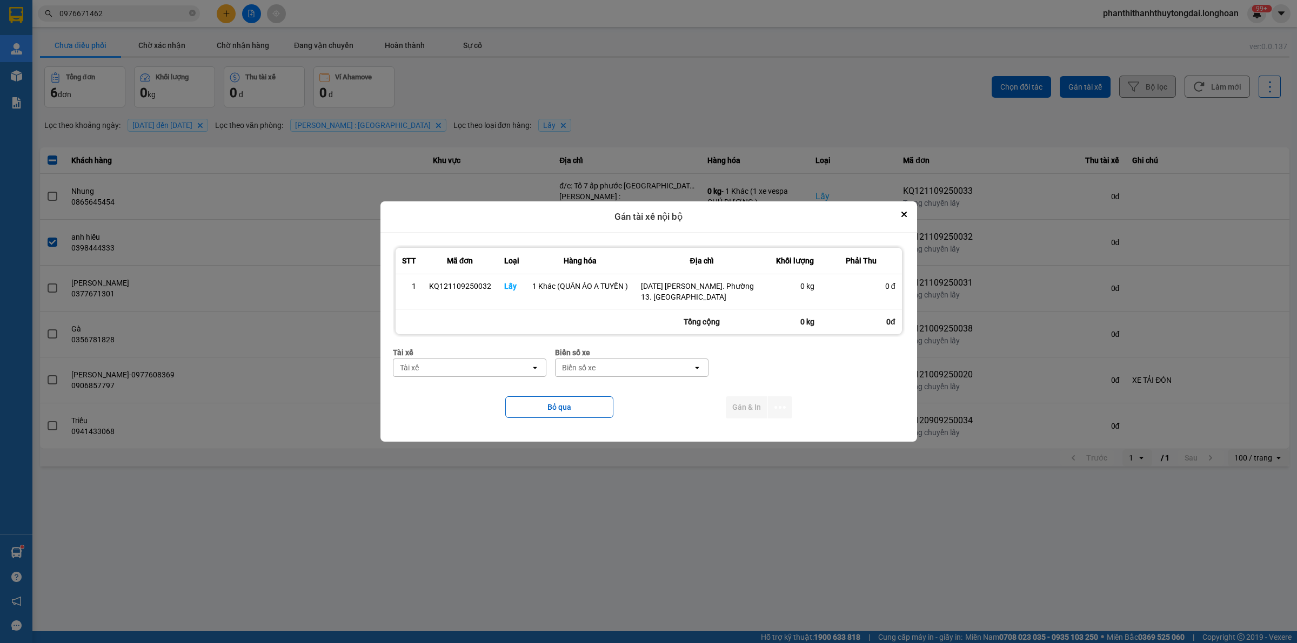
click at [474, 371] on div "Tài xế" at bounding box center [461, 367] width 137 height 17
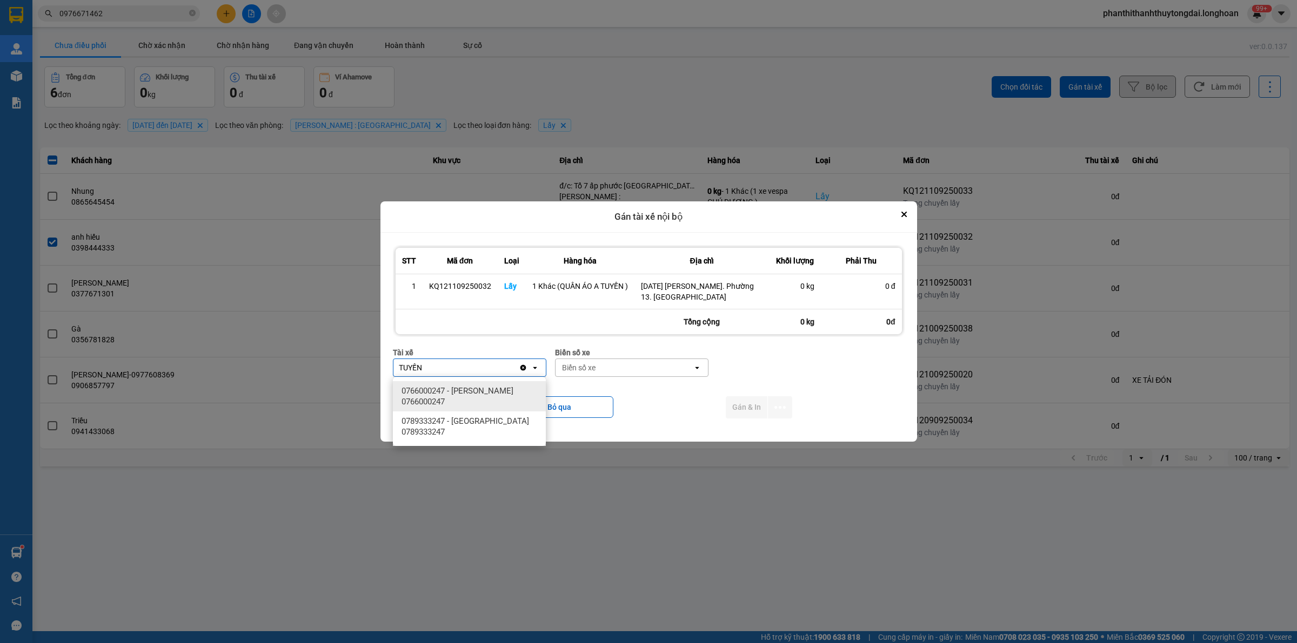
click at [460, 391] on span "0766000247 - [PERSON_NAME] 0766000247" at bounding box center [471, 397] width 140 height 22
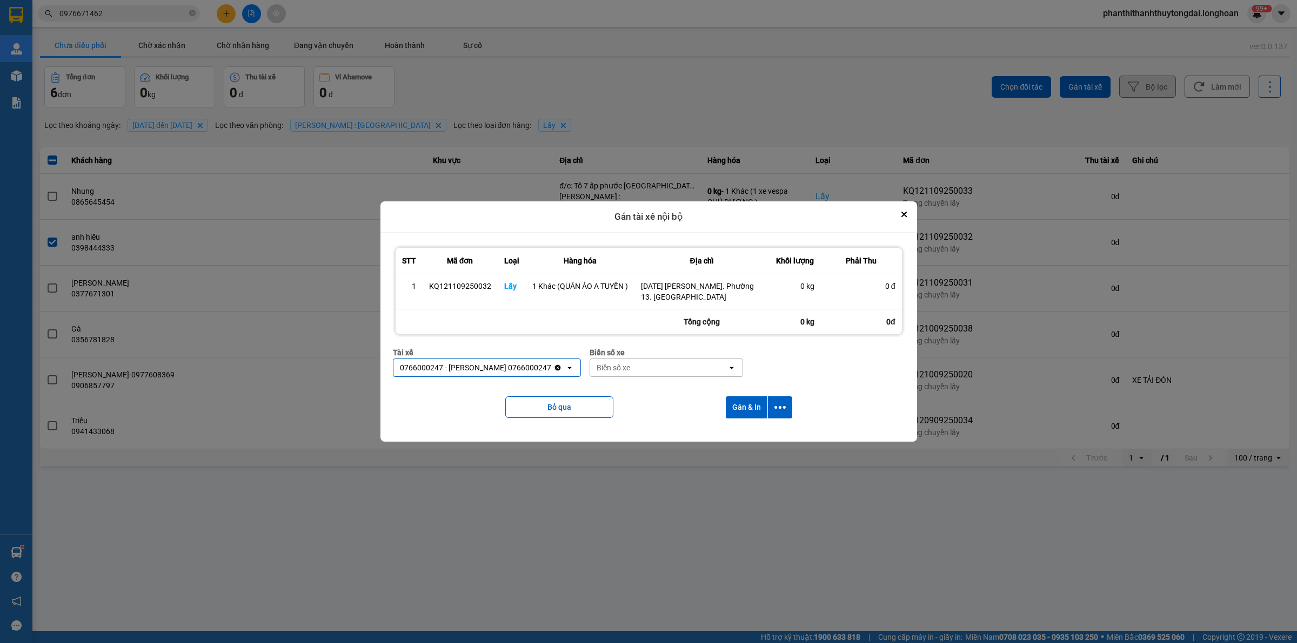
click at [630, 370] on div "Biển số xe" at bounding box center [612, 368] width 33 height 11
click at [719, 388] on div "29K-023.73" at bounding box center [684, 390] width 153 height 19
click at [782, 413] on icon "dialog" at bounding box center [779, 407] width 11 height 11
click at [766, 439] on div "Chỉ gán tài" at bounding box center [751, 437] width 64 height 11
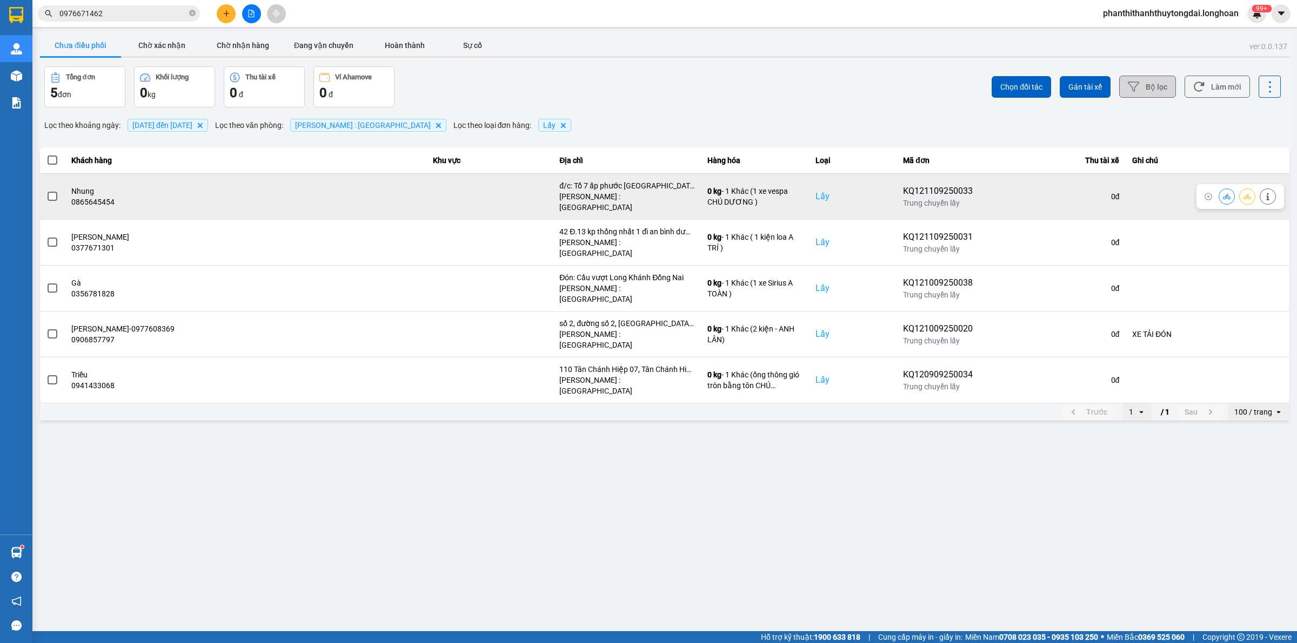
click at [52, 194] on span at bounding box center [53, 197] width 10 height 10
click at [46, 191] on input "checkbox" at bounding box center [46, 191] width 0 height 0
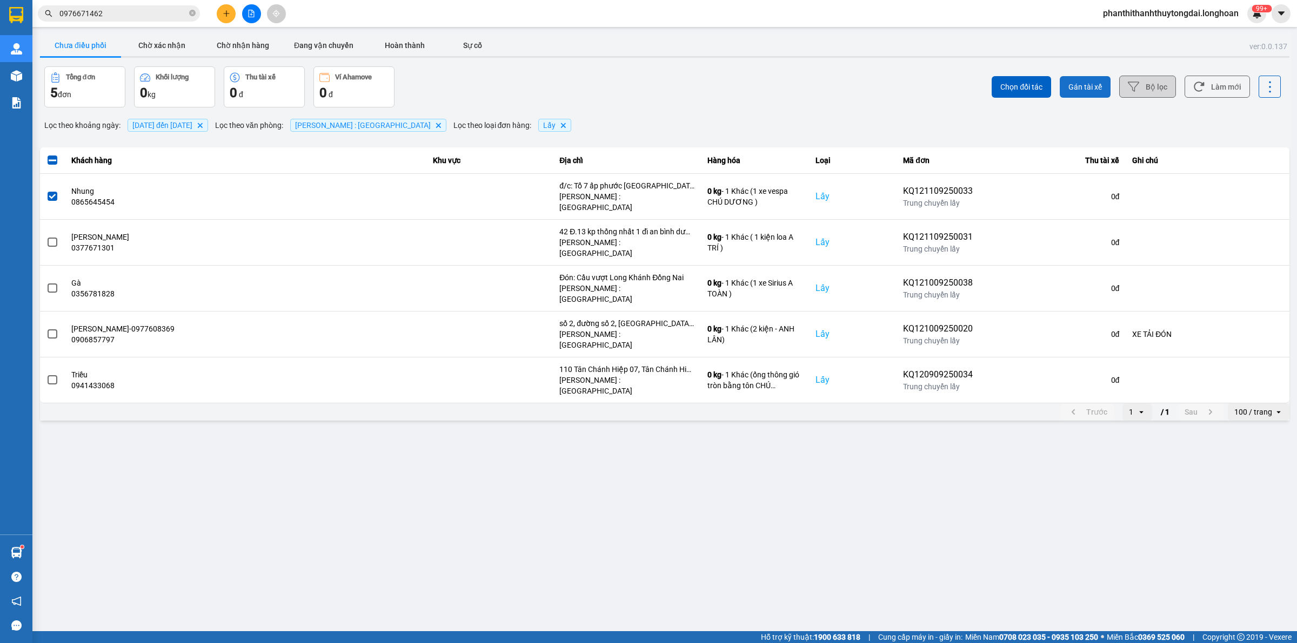
click at [1076, 84] on span "Gán tài xế" at bounding box center [1084, 87] width 33 height 11
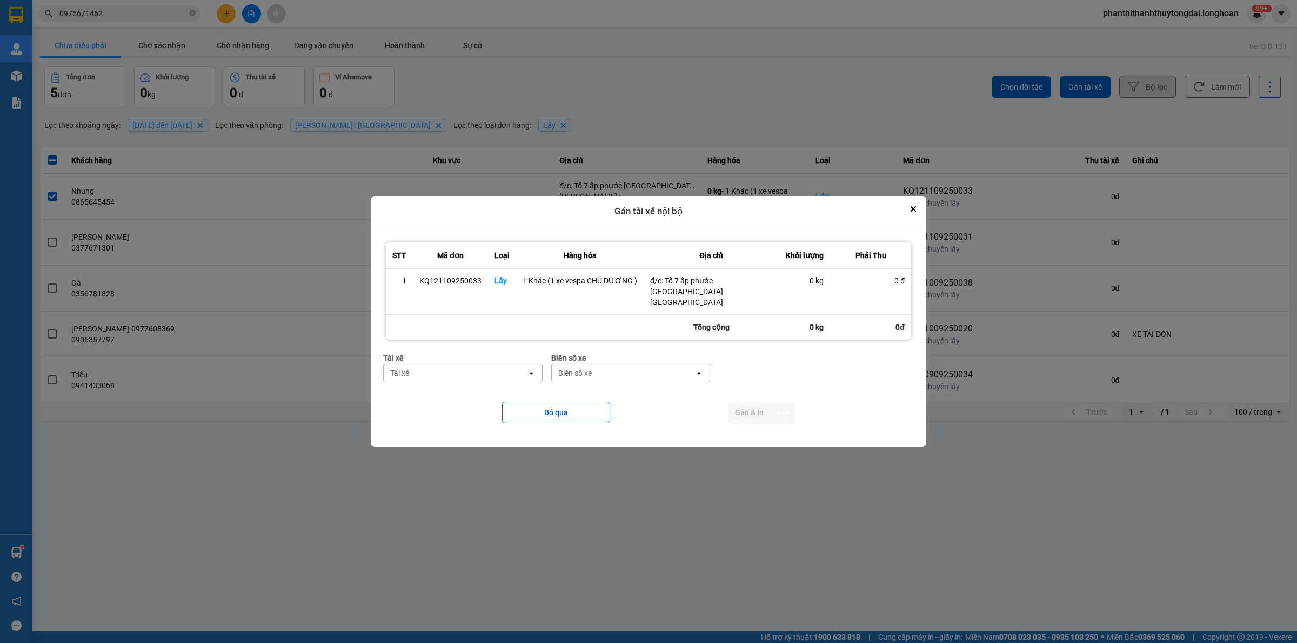
click at [492, 365] on div "Tài xế" at bounding box center [455, 373] width 143 height 17
click at [482, 395] on span "0774555247 - [PERSON_NAME] 0774555247" at bounding box center [465, 397] width 145 height 22
click at [620, 373] on div "Biển số xe" at bounding box center [603, 373] width 33 height 11
click at [693, 371] on div "Biển số xe" at bounding box center [651, 373] width 143 height 17
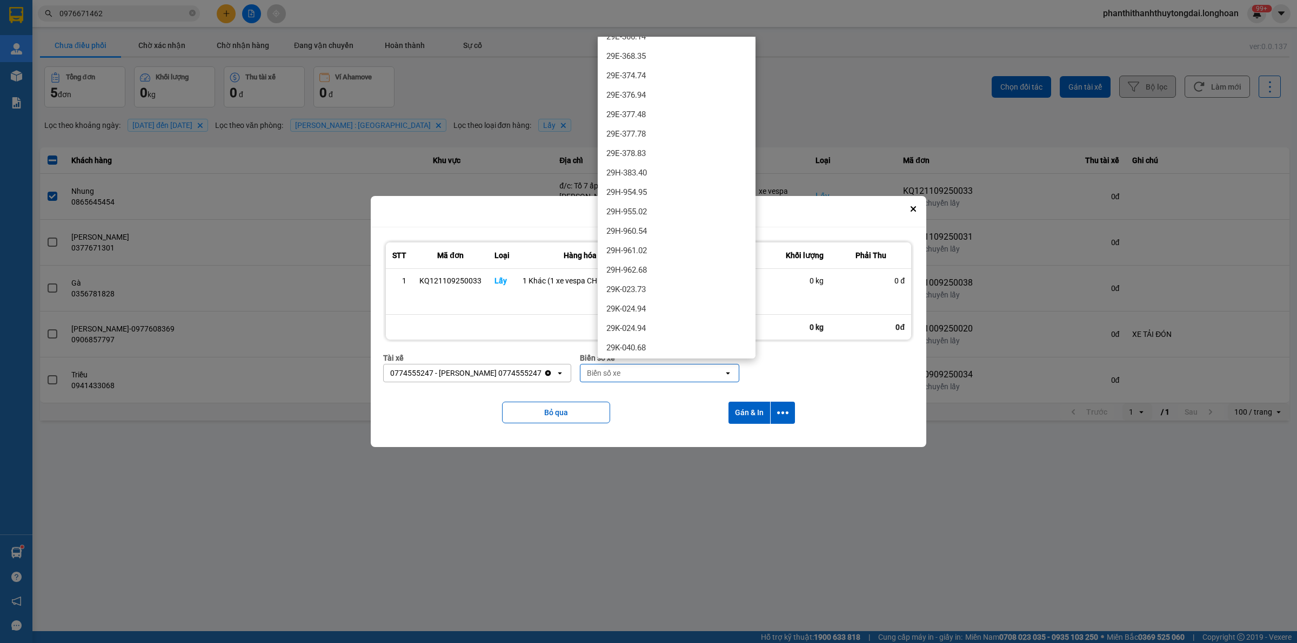
scroll to position [788, 0]
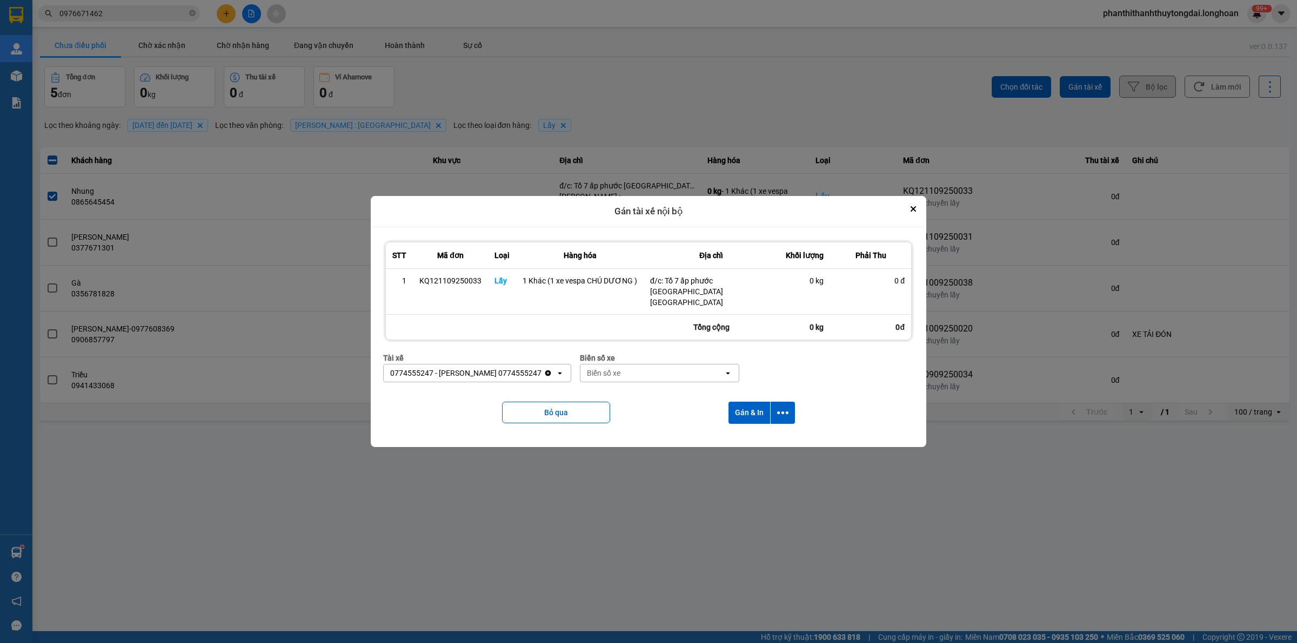
drag, startPoint x: 660, startPoint y: 427, endPoint x: 655, endPoint y: 422, distance: 7.3
click at [659, 427] on div "Bỏ qua Gán & In" at bounding box center [648, 413] width 531 height 44
click at [654, 369] on div "Biển số xe" at bounding box center [651, 373] width 143 height 17
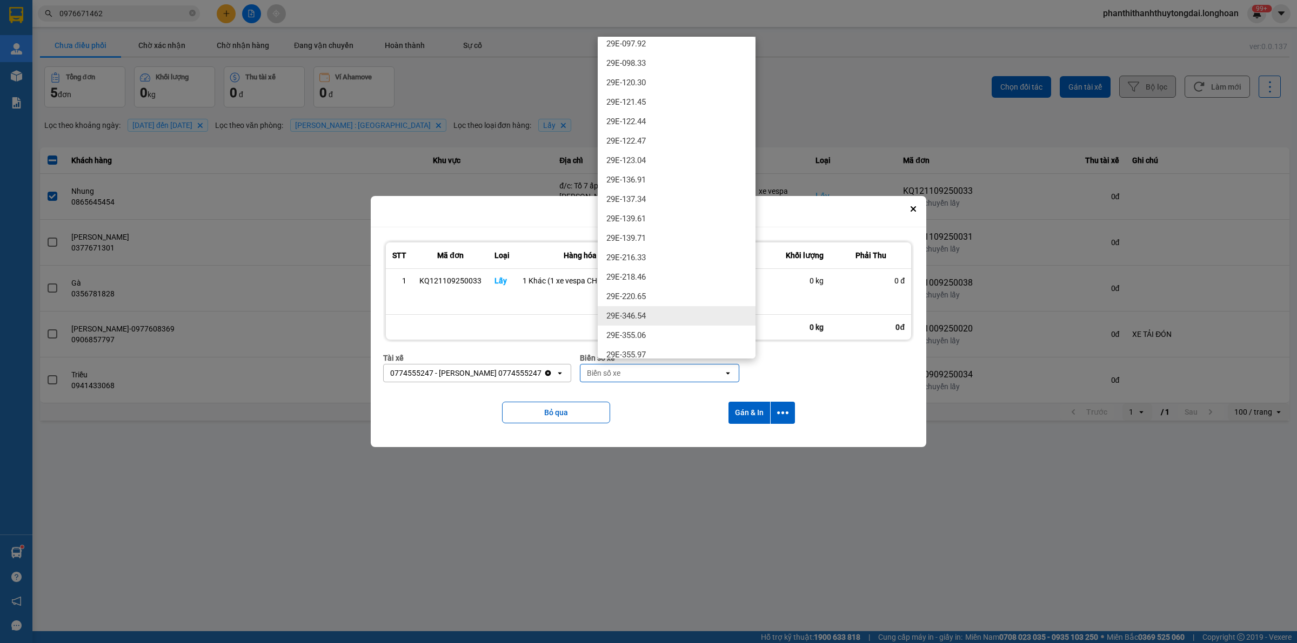
scroll to position [450, 0]
click at [665, 365] on div "Biển số xe" at bounding box center [651, 373] width 143 height 17
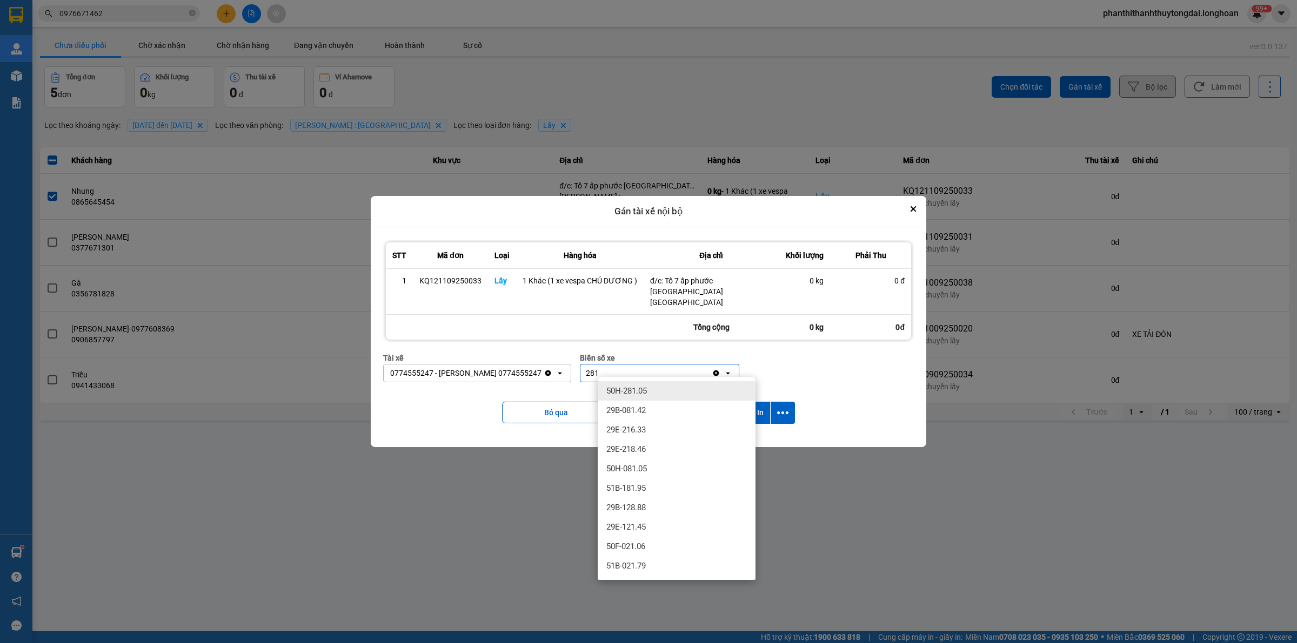
click at [688, 392] on div "50H-281.05" at bounding box center [677, 390] width 158 height 19
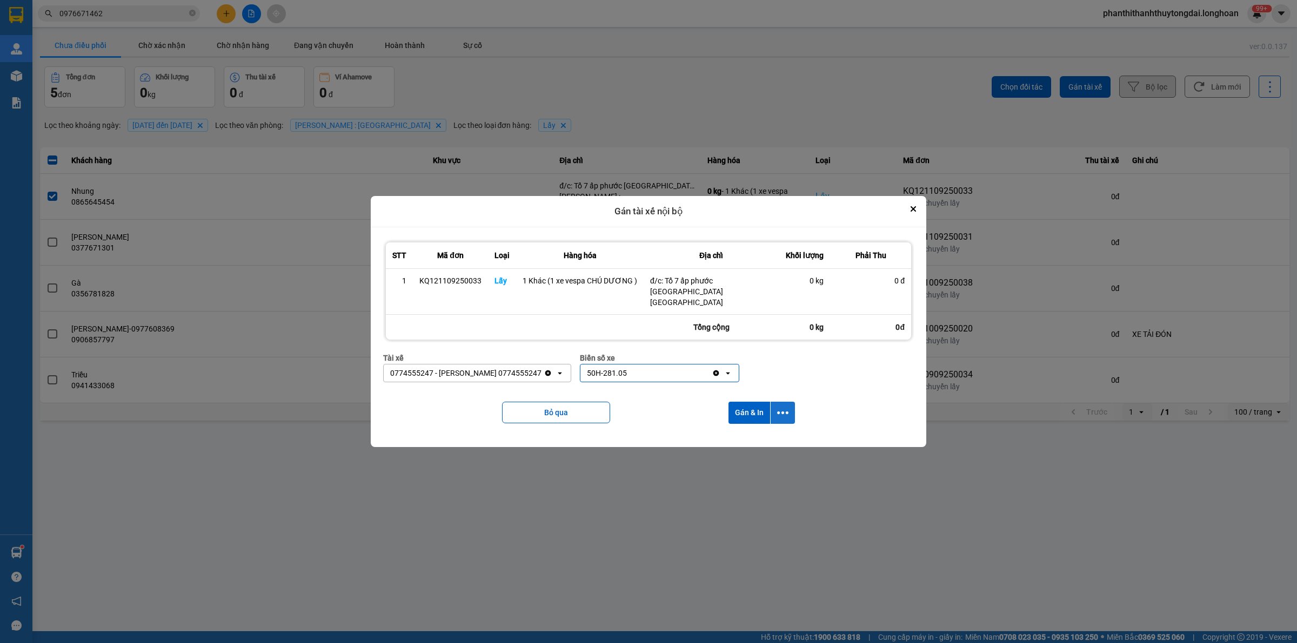
click at [782, 414] on button "dialog" at bounding box center [782, 413] width 24 height 22
click at [747, 438] on span "Chỉ gán tài" at bounding box center [739, 437] width 36 height 11
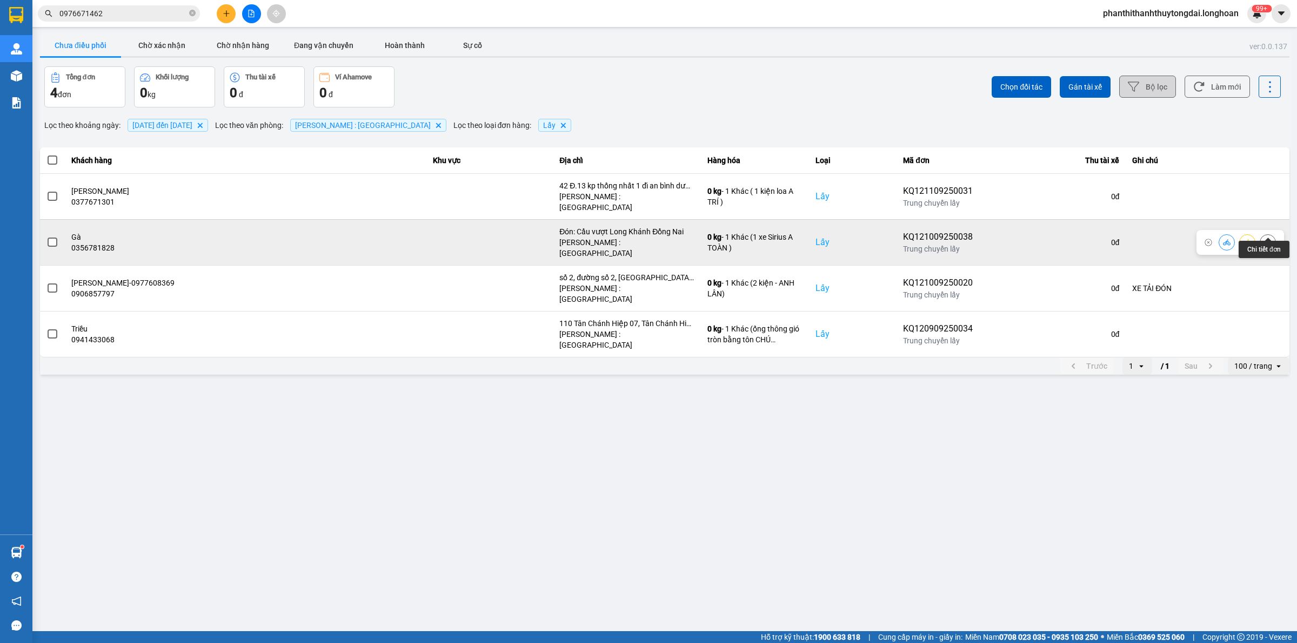
click at [1265, 239] on icon at bounding box center [1268, 243] width 8 height 8
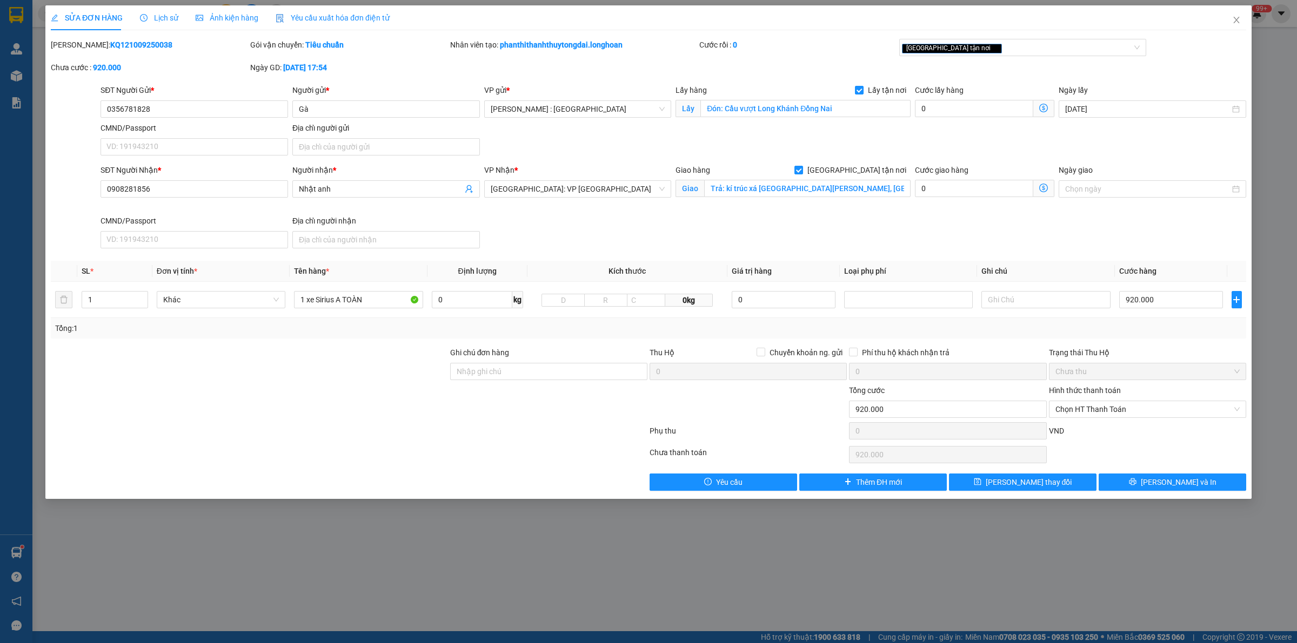
click at [156, 17] on span "Lịch sử" at bounding box center [159, 18] width 38 height 9
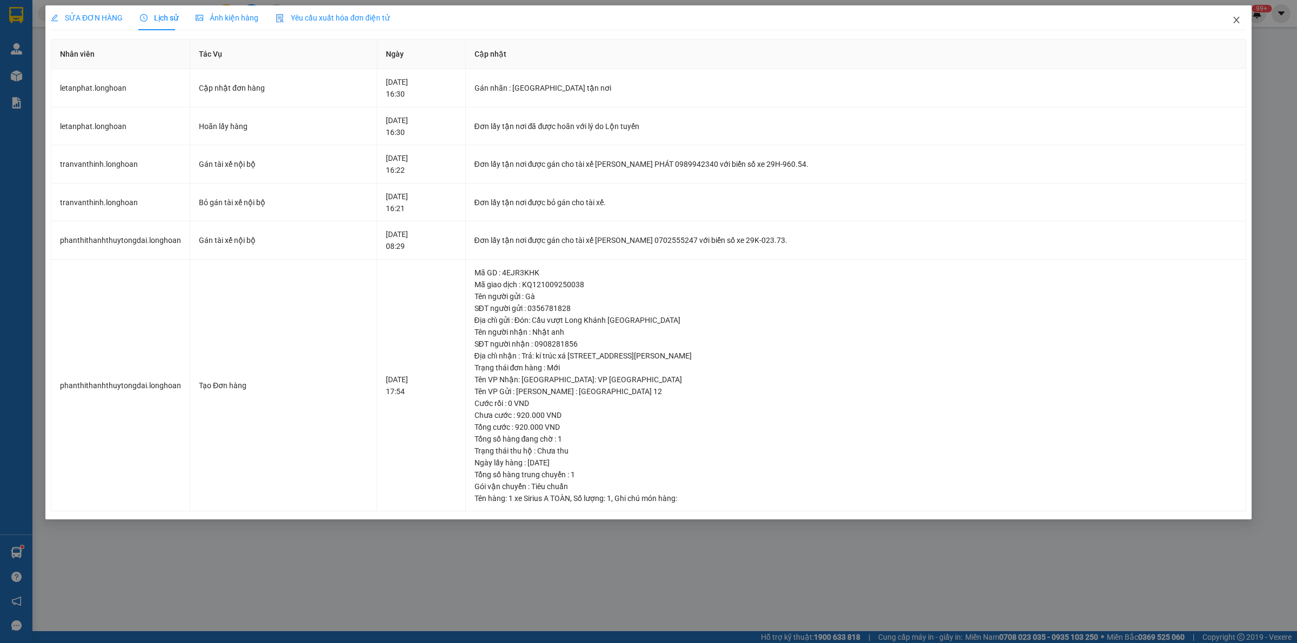
click at [1235, 18] on icon "close" at bounding box center [1236, 20] width 9 height 9
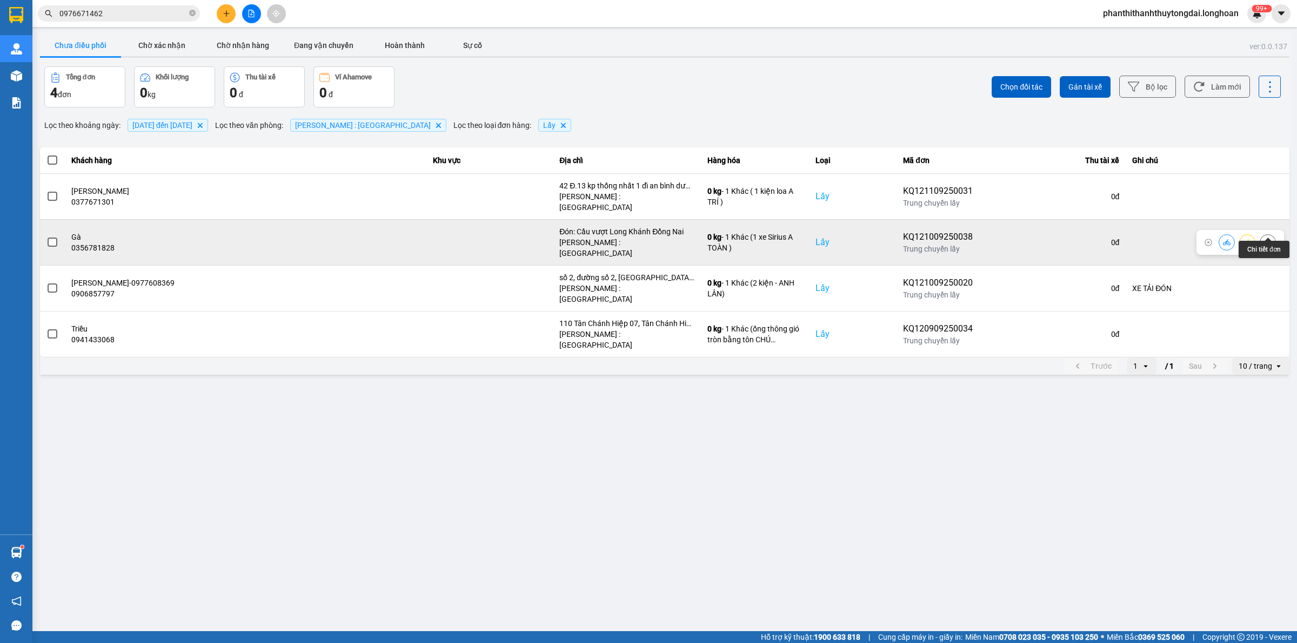
click at [1270, 239] on icon at bounding box center [1268, 243] width 8 height 8
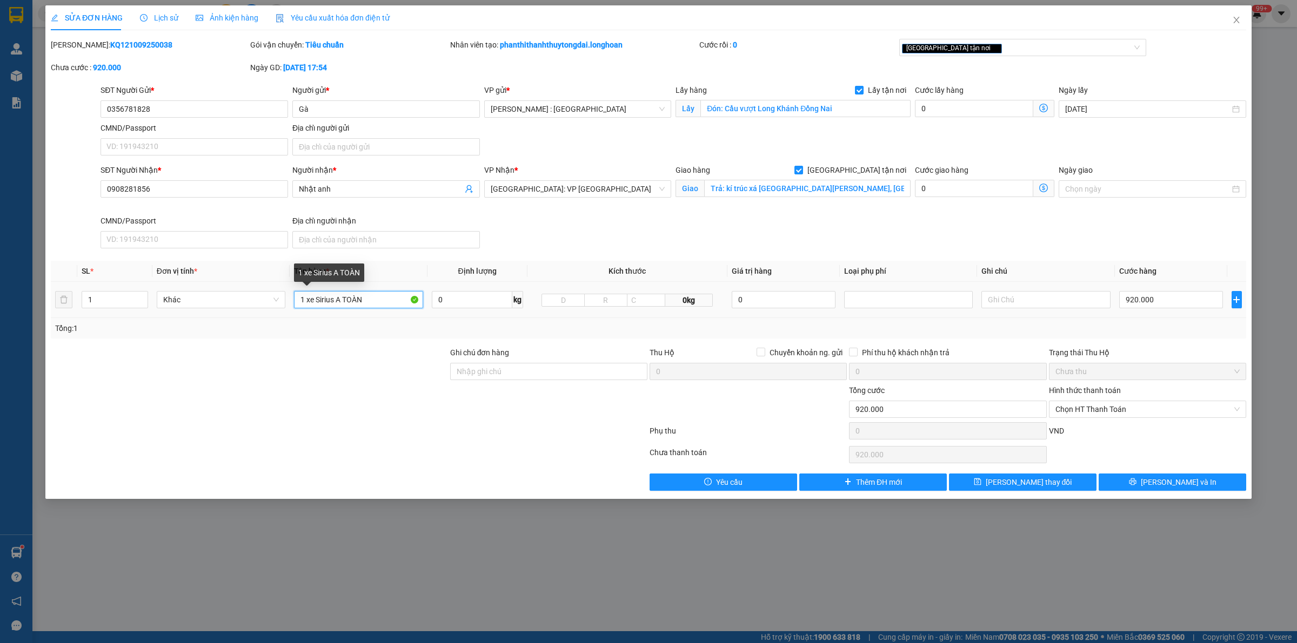
click at [373, 296] on input "1 xe Sirius A TOÀN" at bounding box center [358, 299] width 129 height 17
click at [1029, 476] on button "[PERSON_NAME] thay đổi" at bounding box center [1022, 482] width 147 height 17
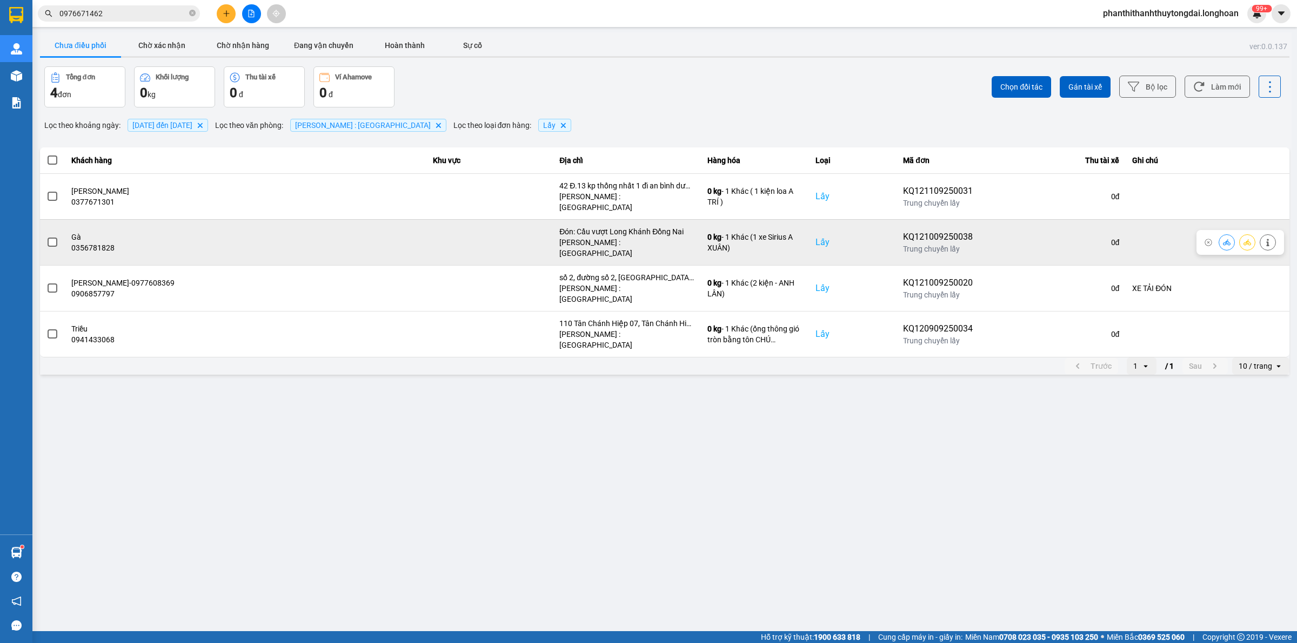
click at [50, 238] on span at bounding box center [53, 243] width 10 height 10
click at [46, 237] on input "checkbox" at bounding box center [46, 237] width 0 height 0
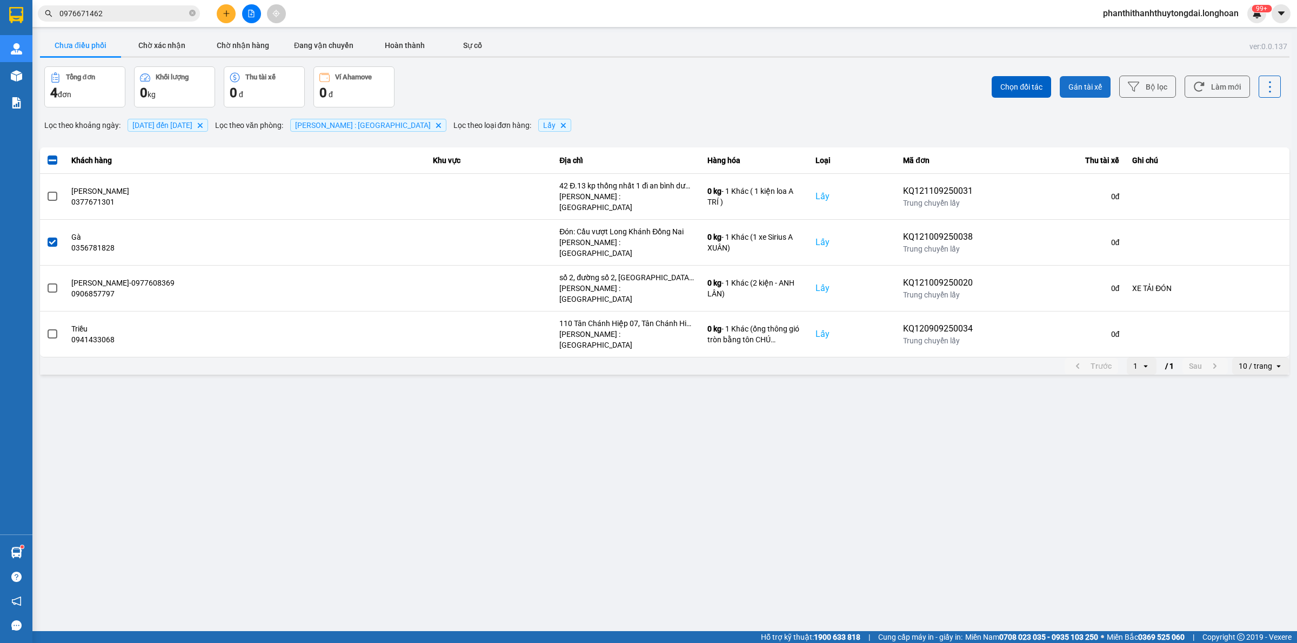
click at [1091, 84] on span "Gán tài xế" at bounding box center [1084, 87] width 33 height 11
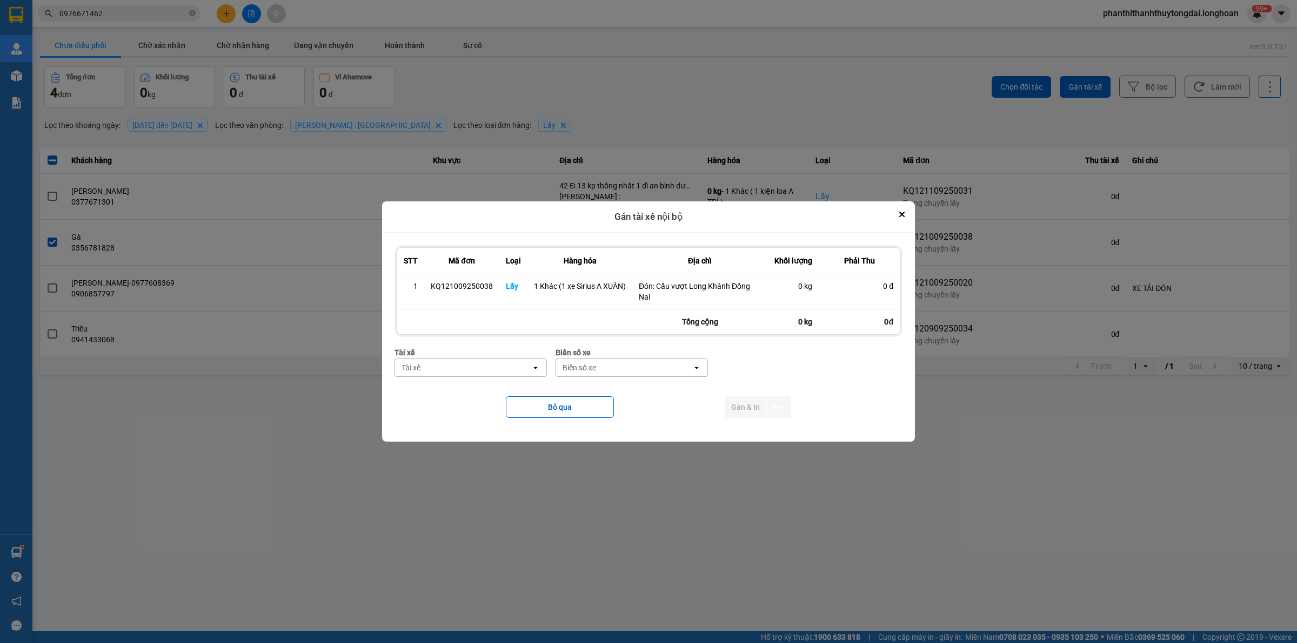
click at [468, 366] on div "Tài xế" at bounding box center [463, 367] width 136 height 17
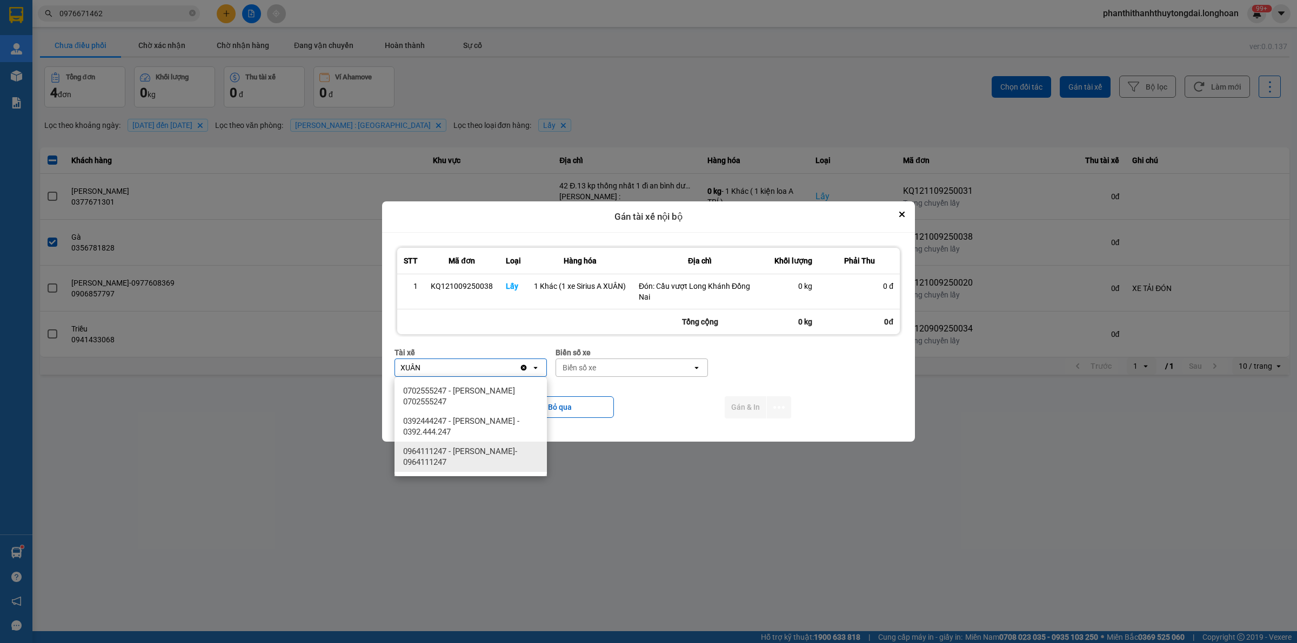
click at [499, 465] on span "0964111247 - [PERSON_NAME]- 0964111247" at bounding box center [472, 457] width 139 height 22
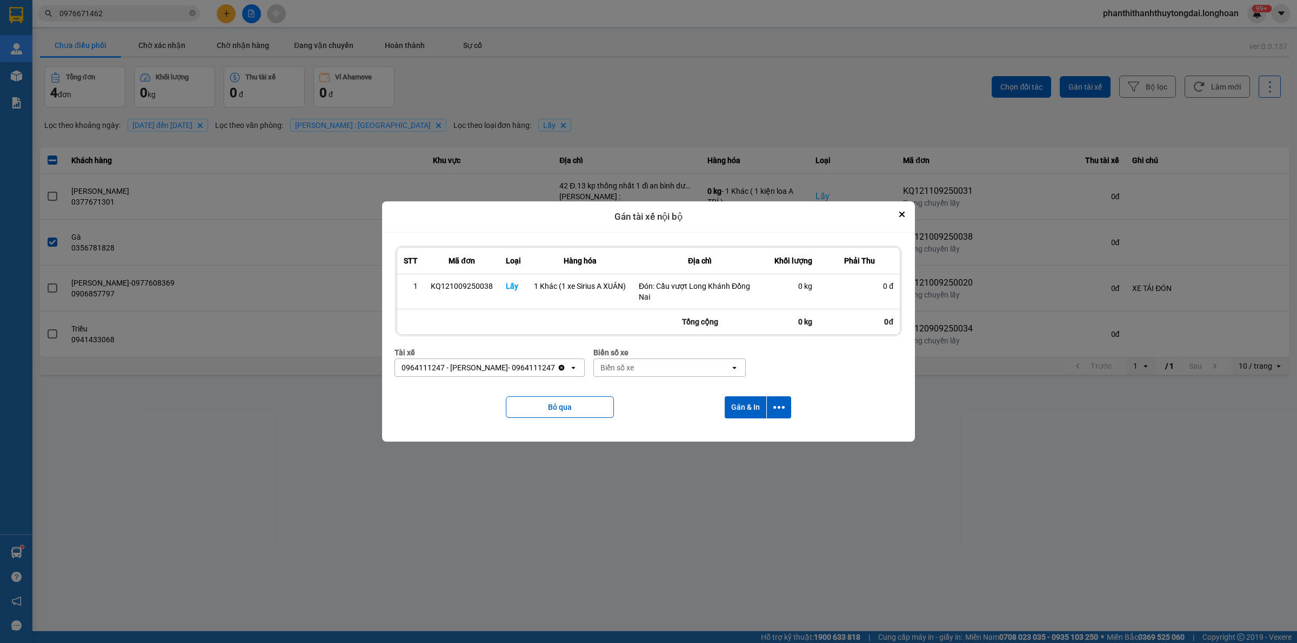
click at [627, 368] on div "Biển số xe" at bounding box center [616, 368] width 33 height 11
click at [667, 387] on div "29E-376.94" at bounding box center [679, 390] width 152 height 19
click at [774, 411] on icon "dialog" at bounding box center [778, 407] width 11 height 11
click at [759, 436] on div "Chỉ gán tài" at bounding box center [750, 437] width 64 height 11
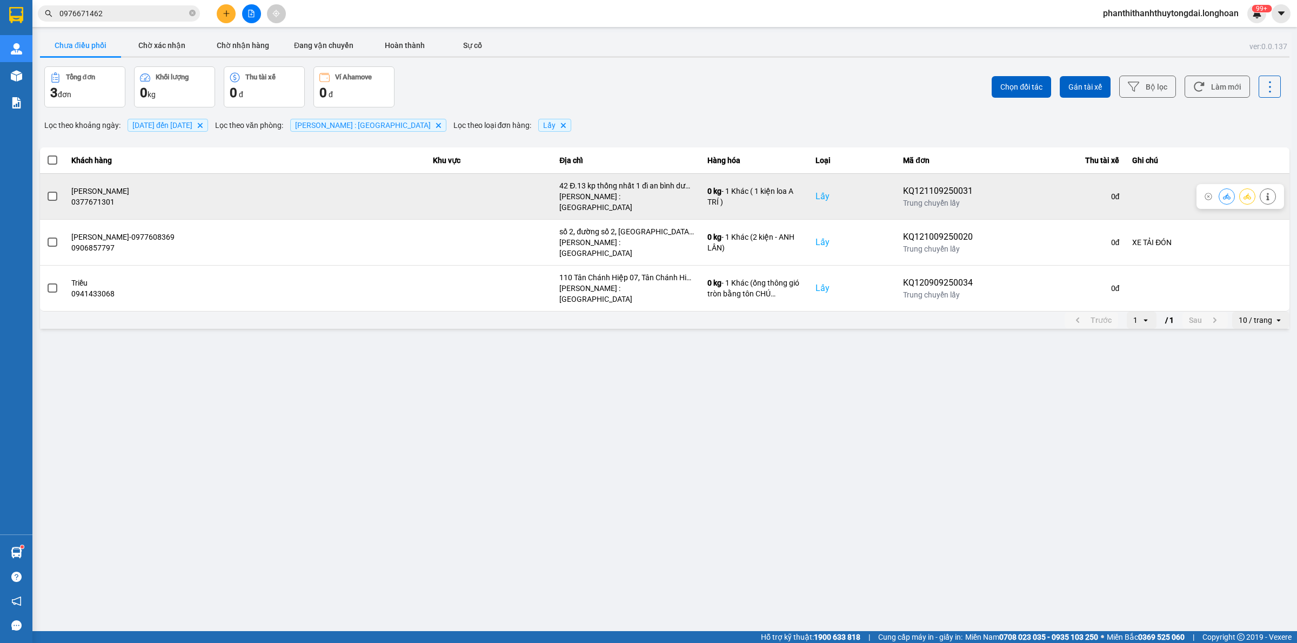
click at [58, 195] on td at bounding box center [52, 196] width 25 height 46
click at [50, 192] on span at bounding box center [53, 197] width 10 height 10
click at [46, 191] on input "checkbox" at bounding box center [46, 191] width 0 height 0
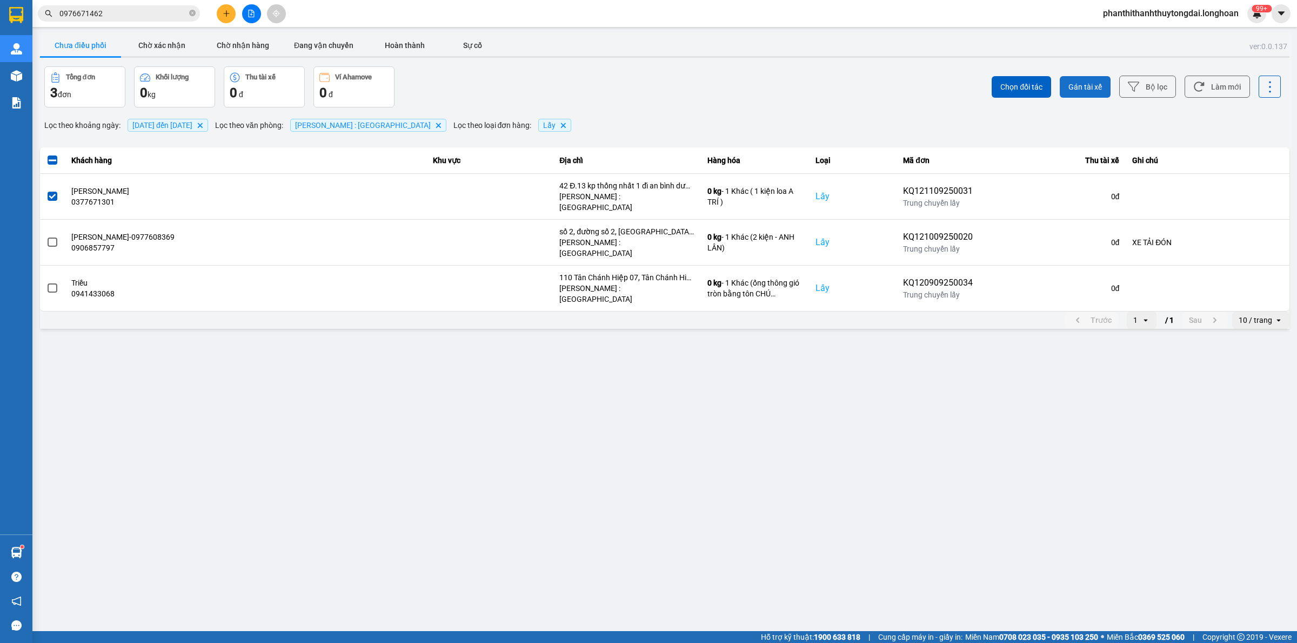
click at [1091, 90] on span "Gán tài xế" at bounding box center [1084, 87] width 33 height 11
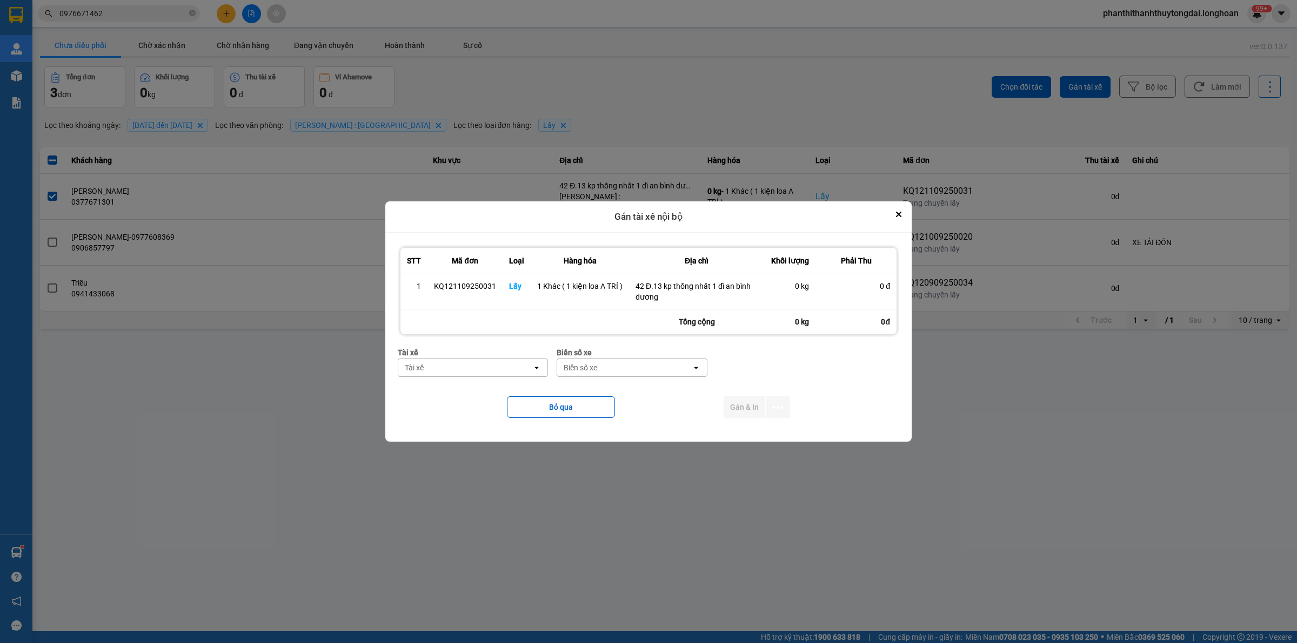
click at [493, 362] on div "Tài xế" at bounding box center [465, 367] width 134 height 17
drag, startPoint x: 472, startPoint y: 416, endPoint x: 594, endPoint y: 375, distance: 129.2
click at [476, 416] on span "0762111247 - [PERSON_NAME] 0762111247" at bounding box center [475, 416] width 137 height 22
click at [611, 371] on div "Biển số xe" at bounding box center [617, 368] width 33 height 11
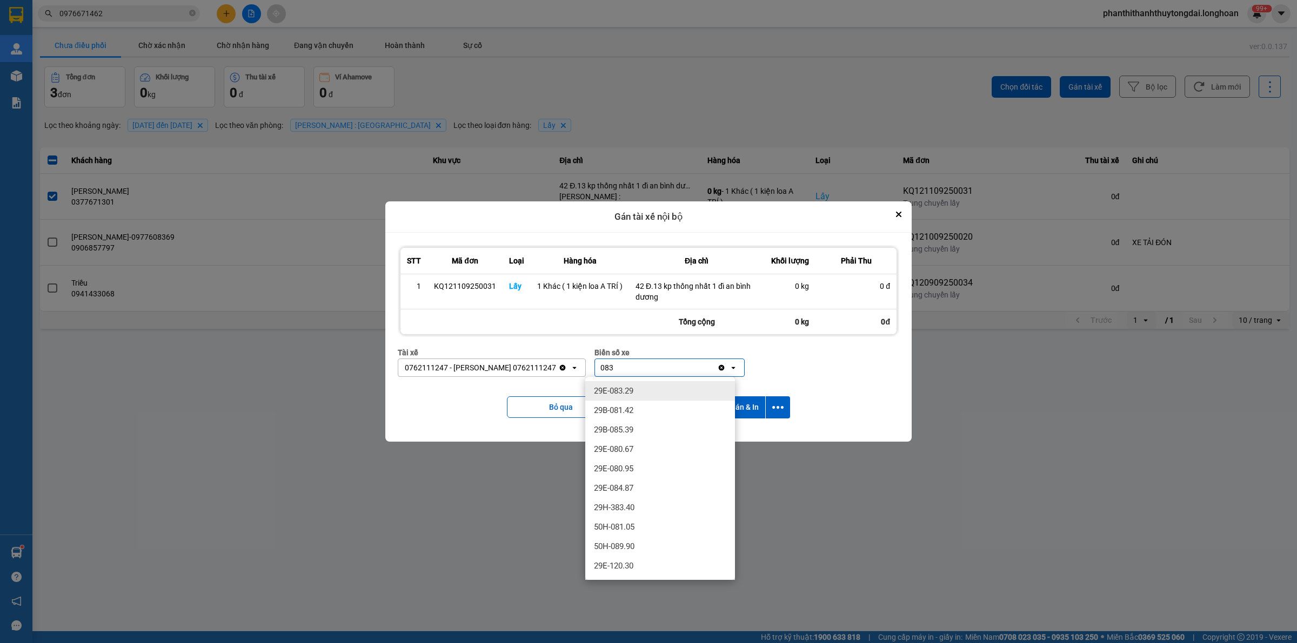
click at [655, 395] on div "29E-083.29" at bounding box center [660, 390] width 150 height 19
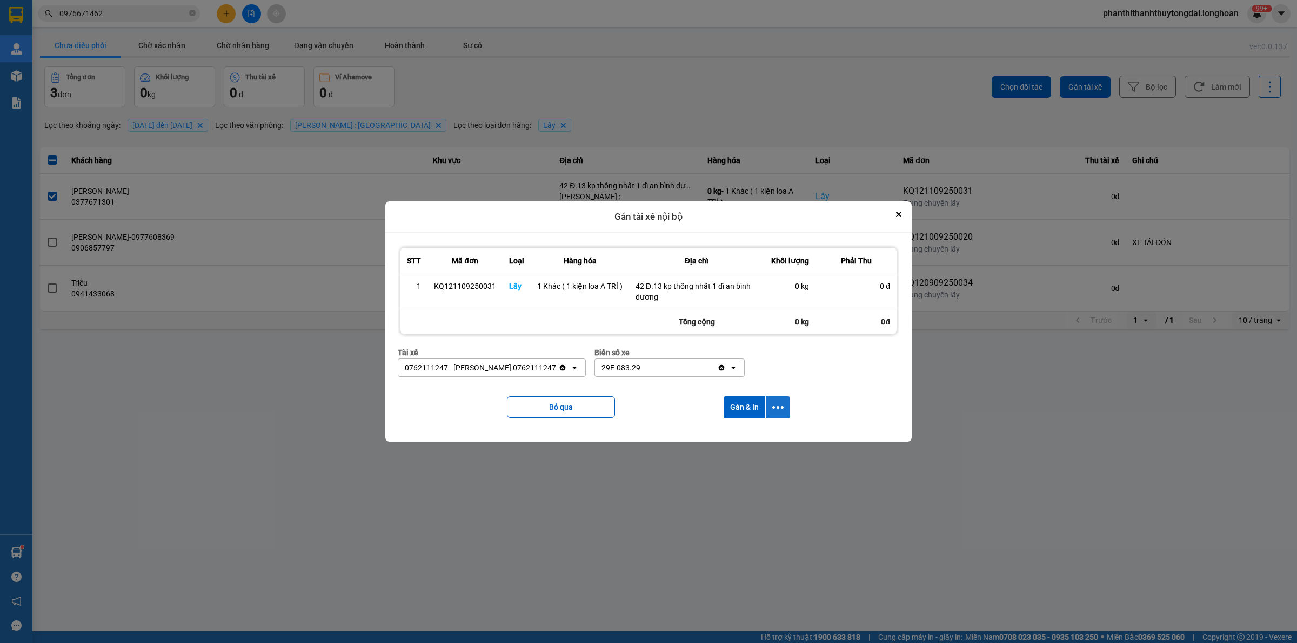
click at [782, 411] on icon "dialog" at bounding box center [777, 407] width 11 height 11
click at [774, 437] on div "Chỉ gán tài" at bounding box center [749, 437] width 64 height 11
